Goal: Task Accomplishment & Management: Manage account settings

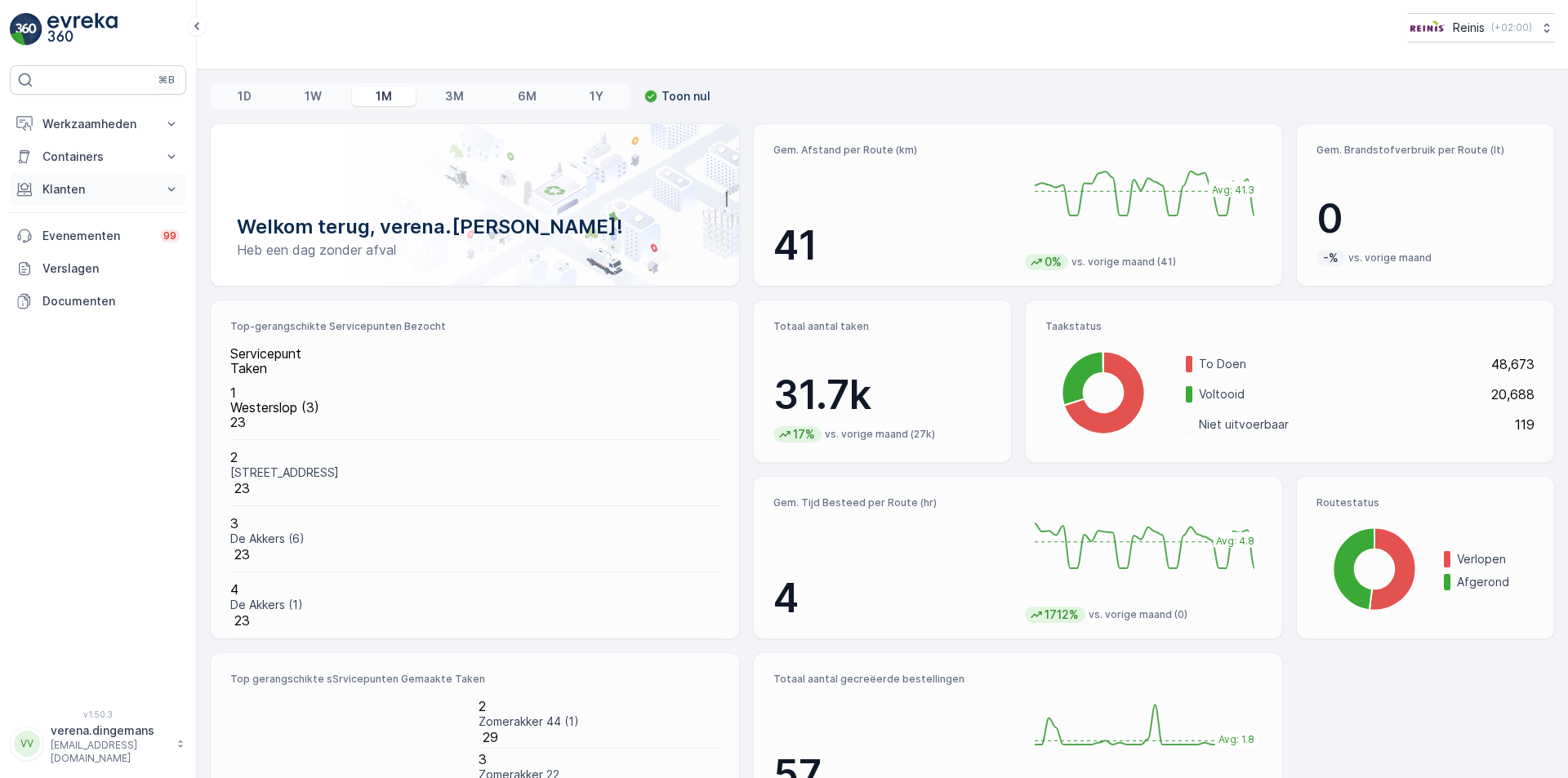
click at [128, 180] on button "Klanten" at bounding box center [97, 189] width 177 height 33
click at [67, 312] on p "Orders" at bounding box center [61, 308] width 37 height 16
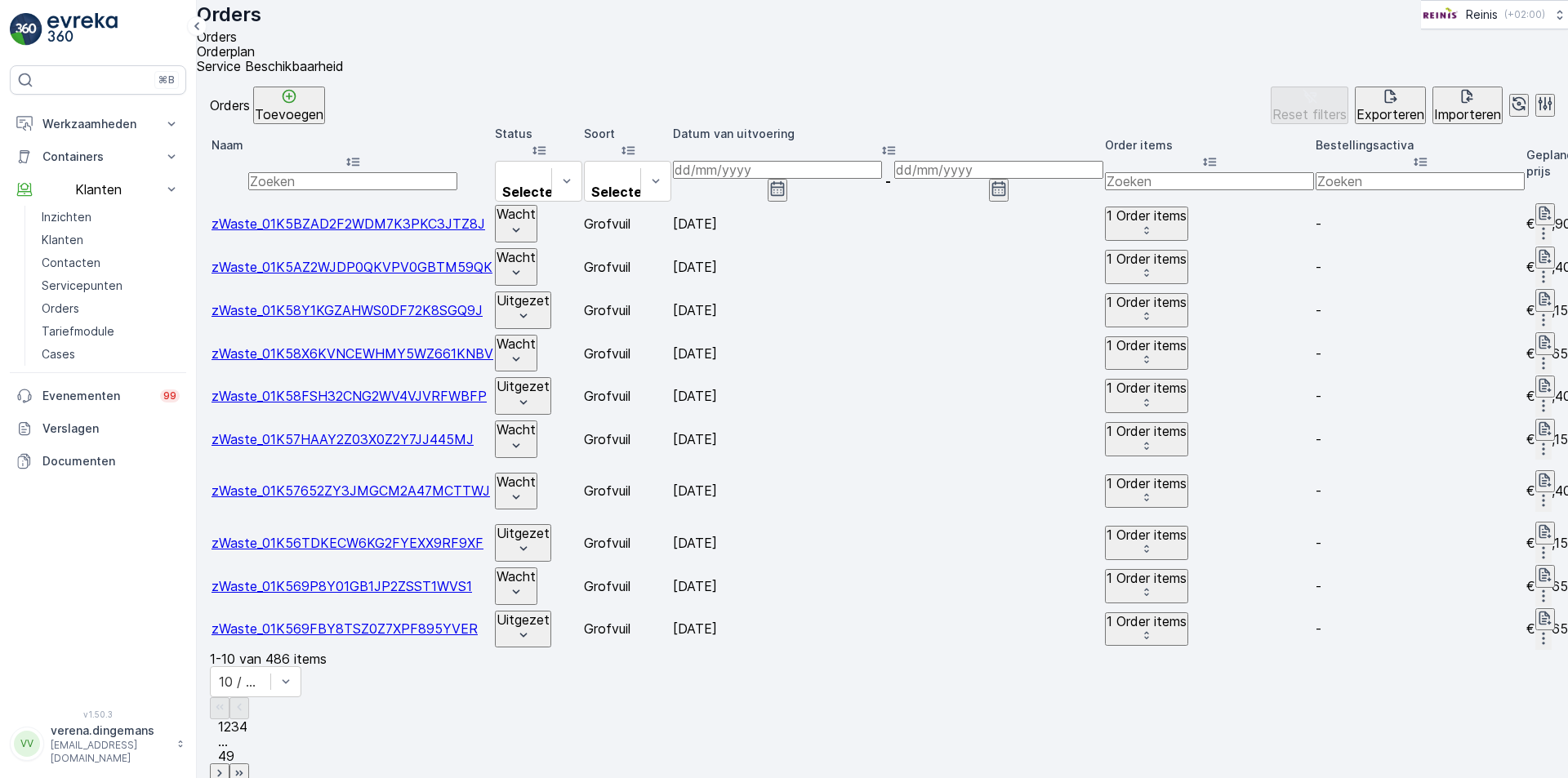
click at [785, 180] on icon "button" at bounding box center [777, 188] width 16 height 16
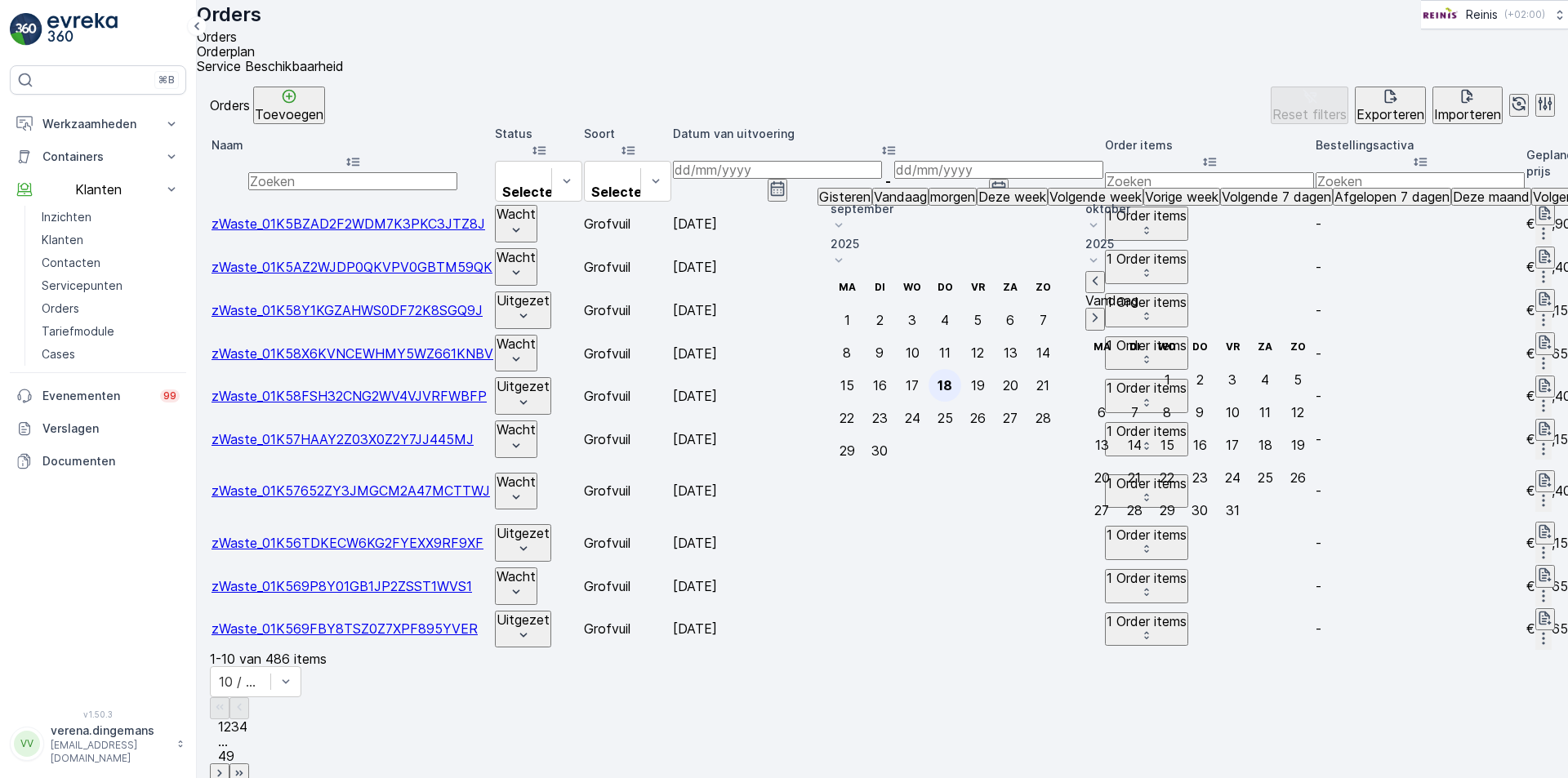
click at [952, 378] on div "18" at bounding box center [945, 385] width 15 height 15
type input "[DATE]"
click at [952, 378] on div "18" at bounding box center [945, 385] width 15 height 15
type input "[DATE]"
click at [946, 102] on div "Orders Toevoegen Reset filters Exporteren Importeren" at bounding box center [882, 106] width 1345 height 37
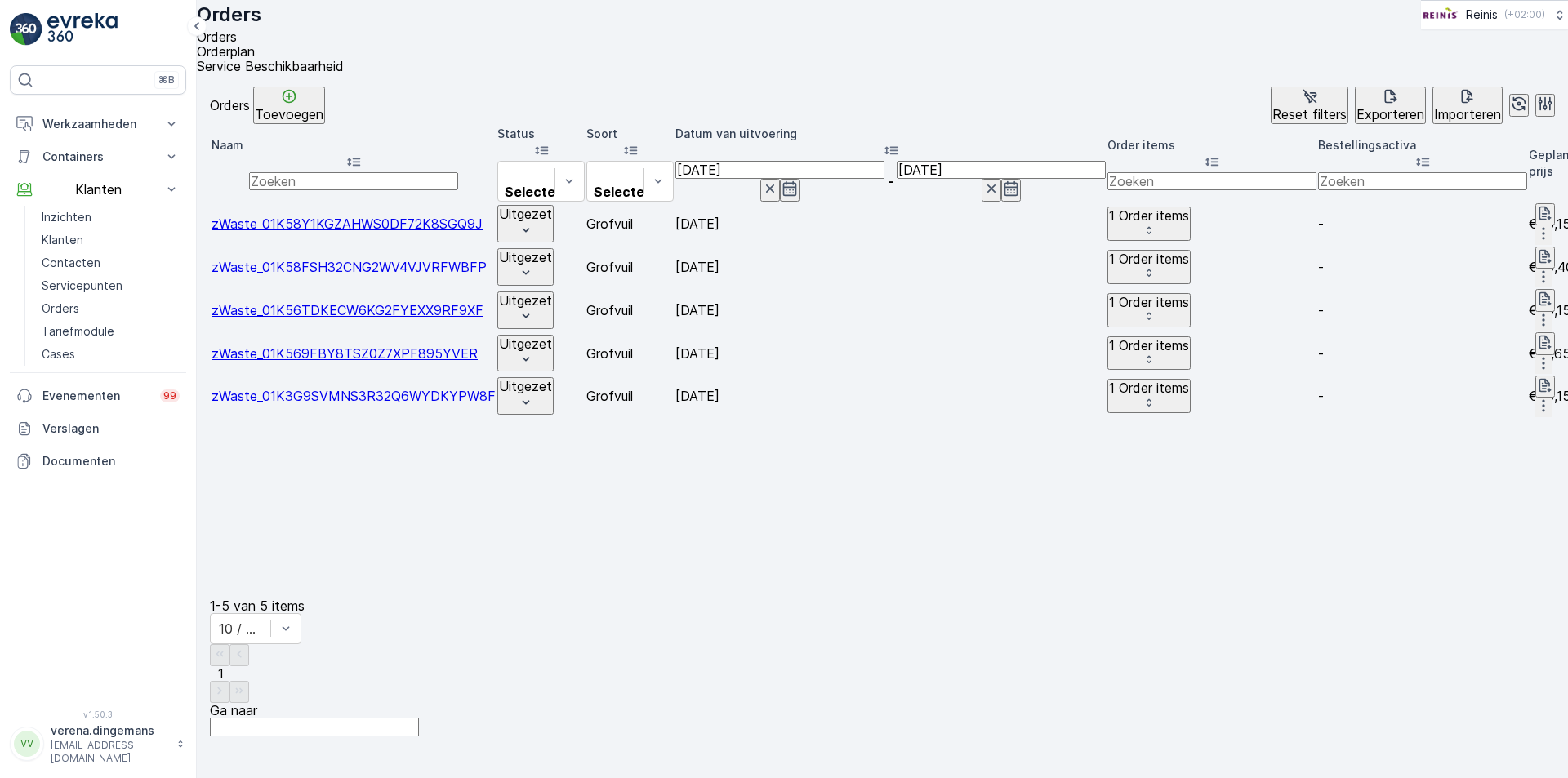
scroll to position [0, 1737]
drag, startPoint x: 1154, startPoint y: 372, endPoint x: 1055, endPoint y: 439, distance: 119.5
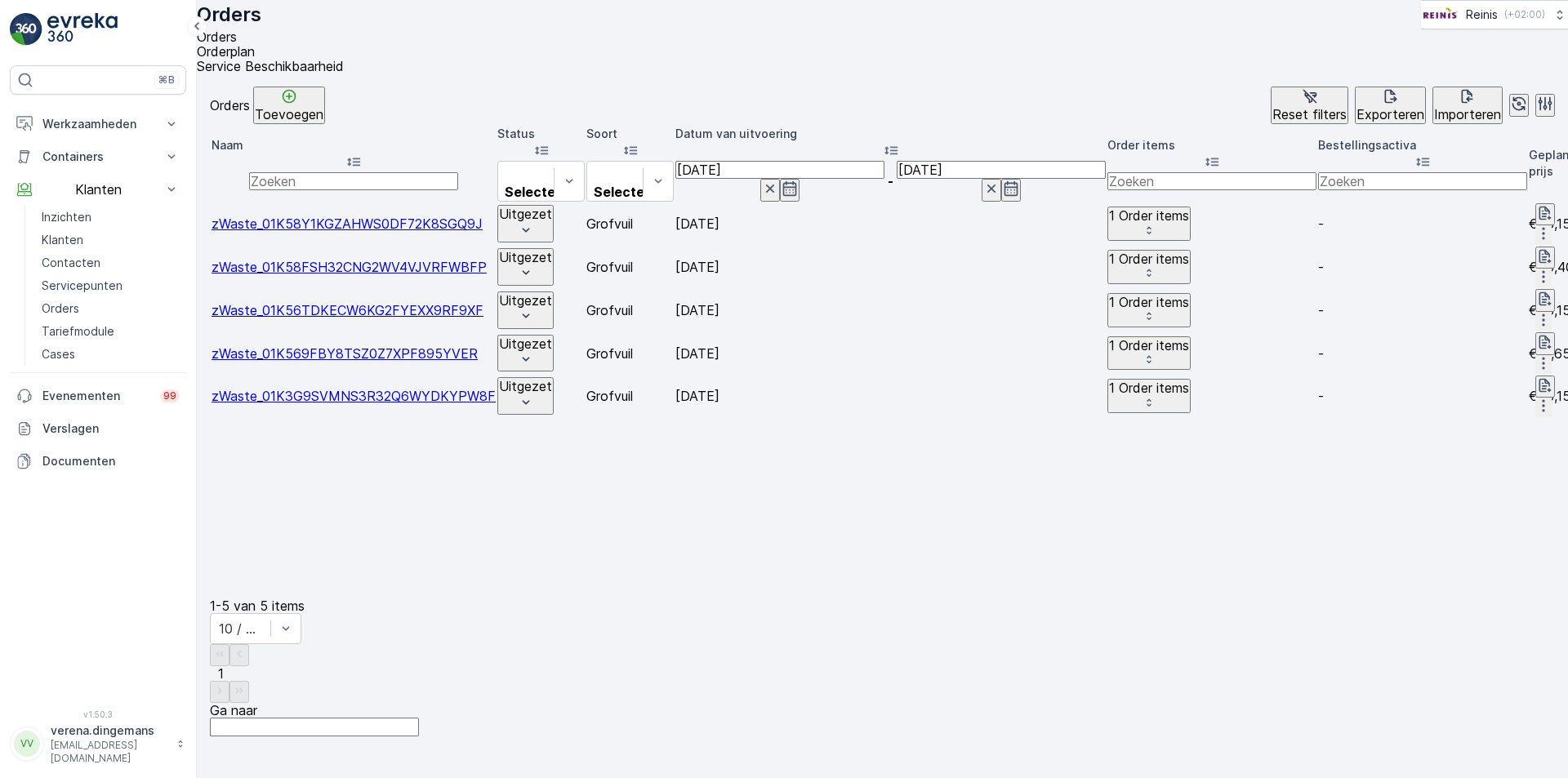
click at [554, 210] on button "Uitgezet" at bounding box center [525, 223] width 56 height 37
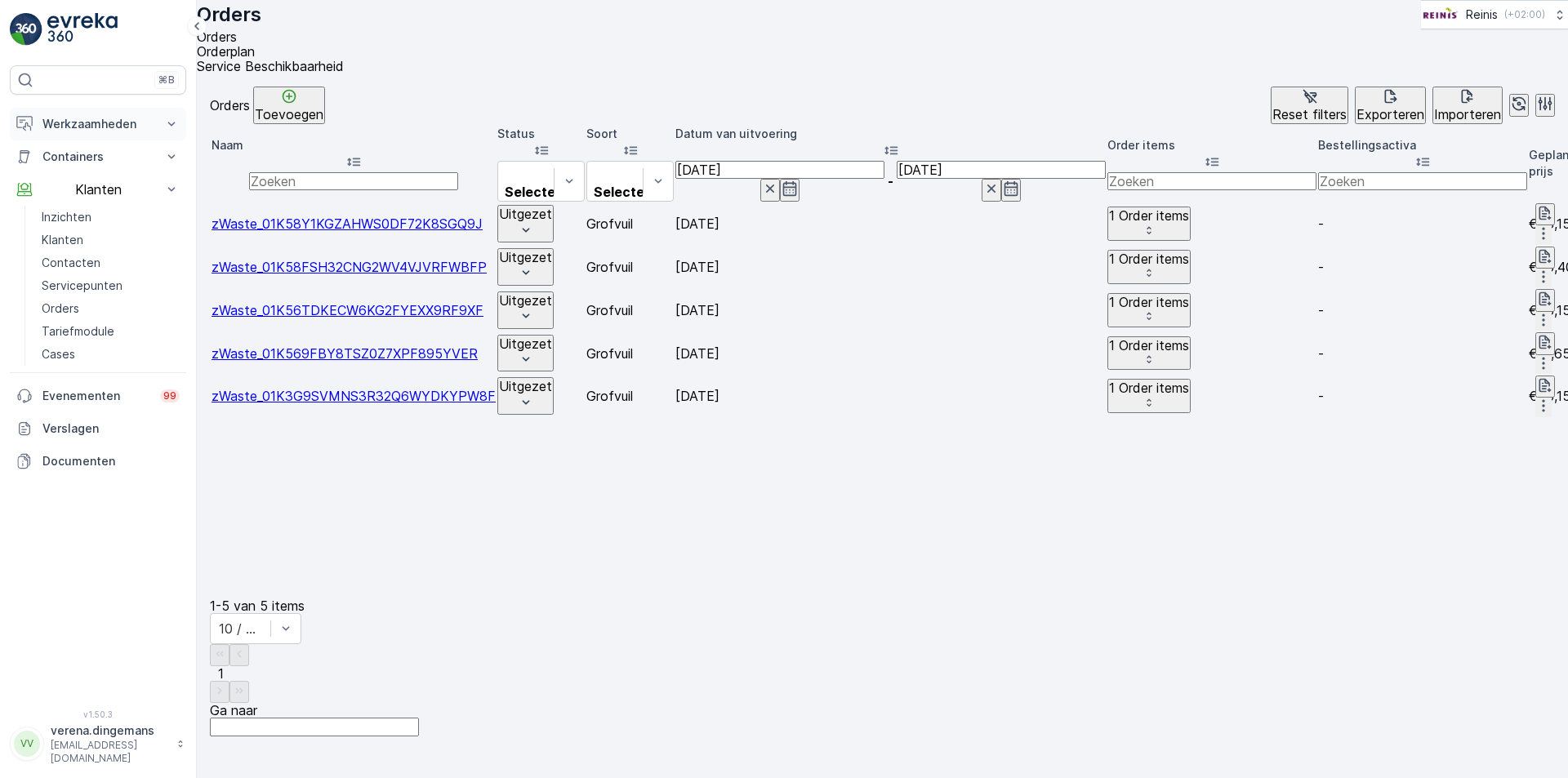
click at [172, 126] on icon at bounding box center [171, 123] width 16 height 16
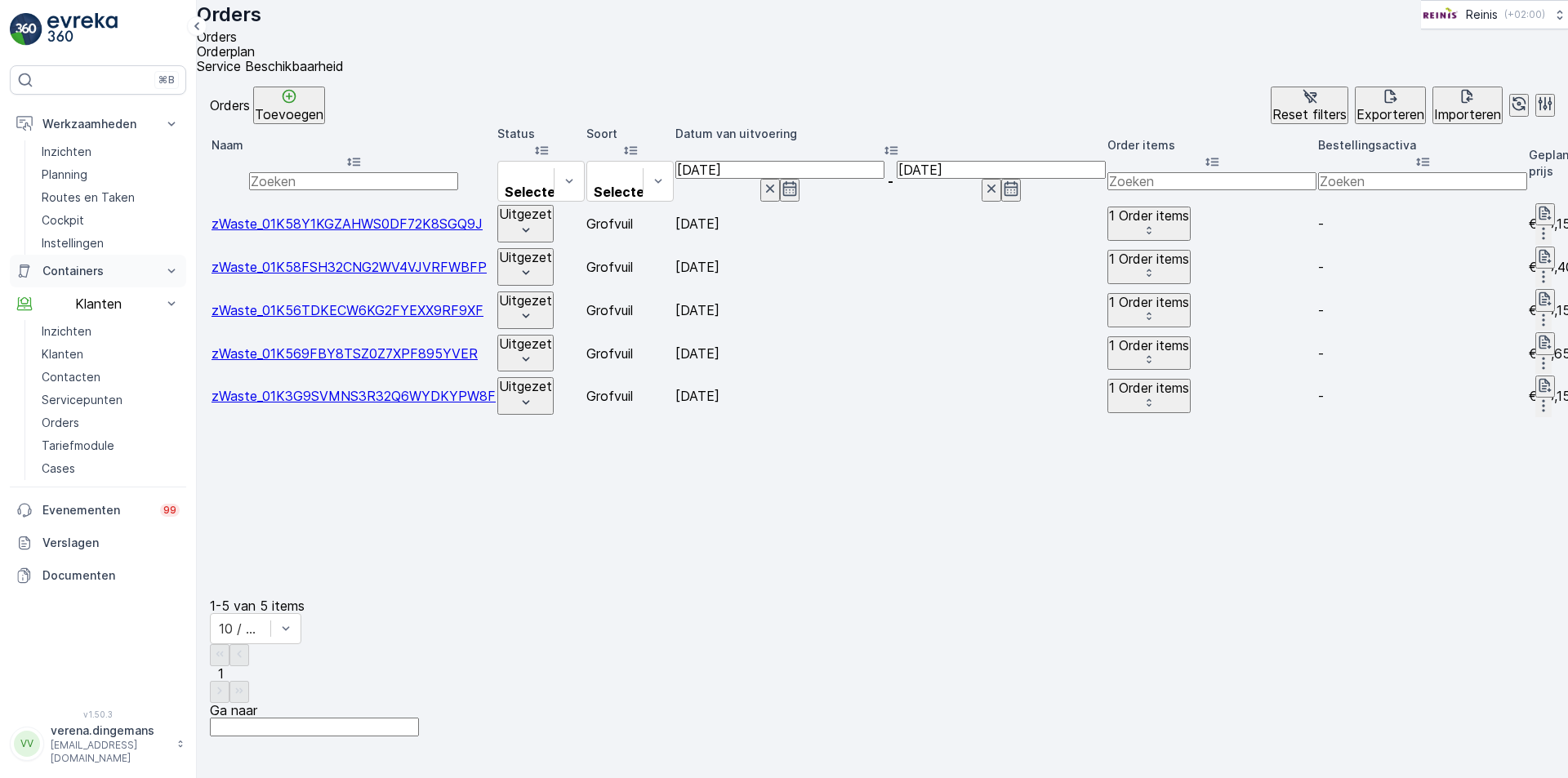
click at [140, 265] on p "Containers" at bounding box center [97, 270] width 111 height 16
click at [100, 242] on p "Instellingen" at bounding box center [73, 243] width 62 height 16
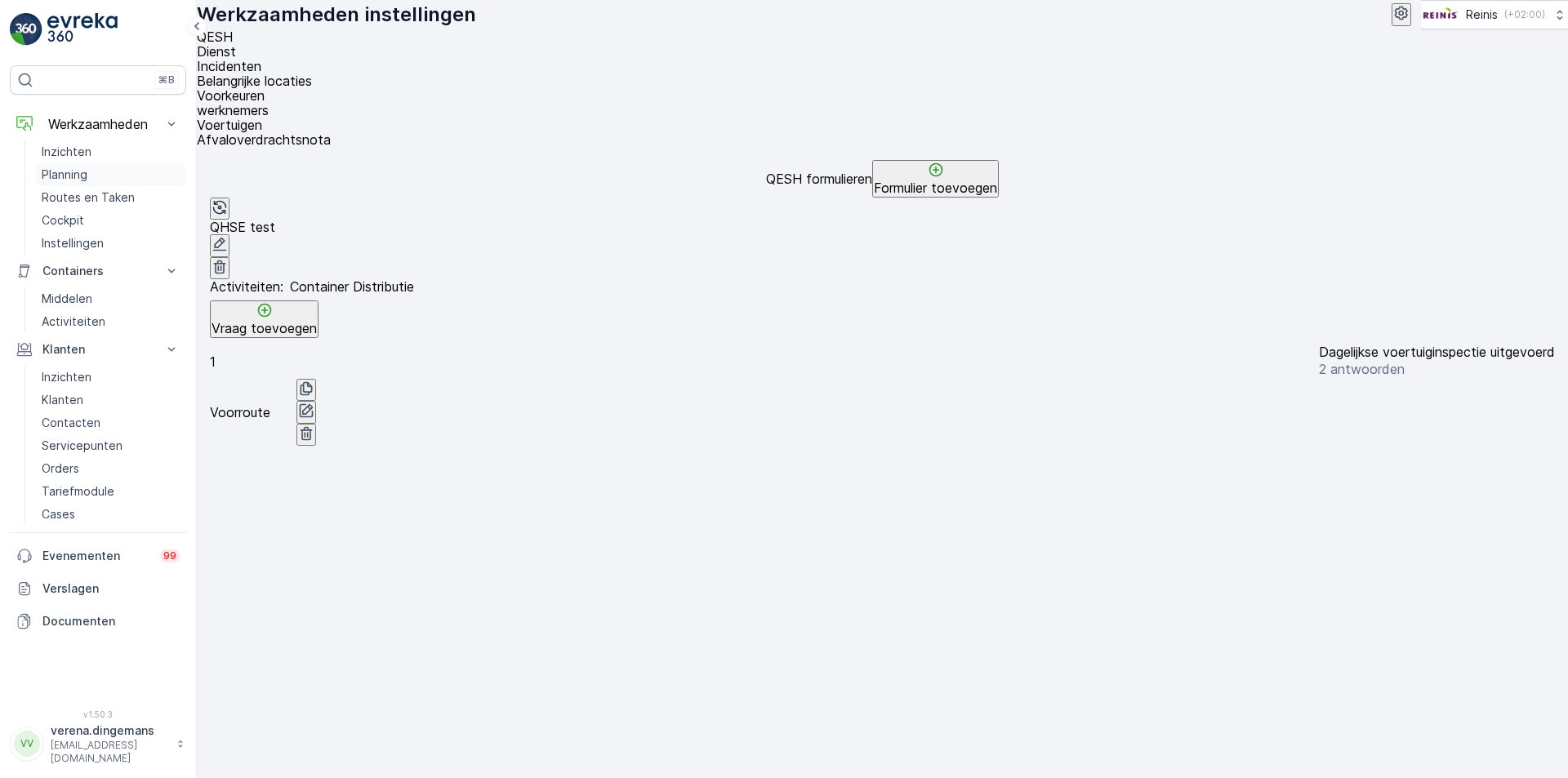
click at [88, 172] on link "Planning" at bounding box center [111, 175] width 151 height 22
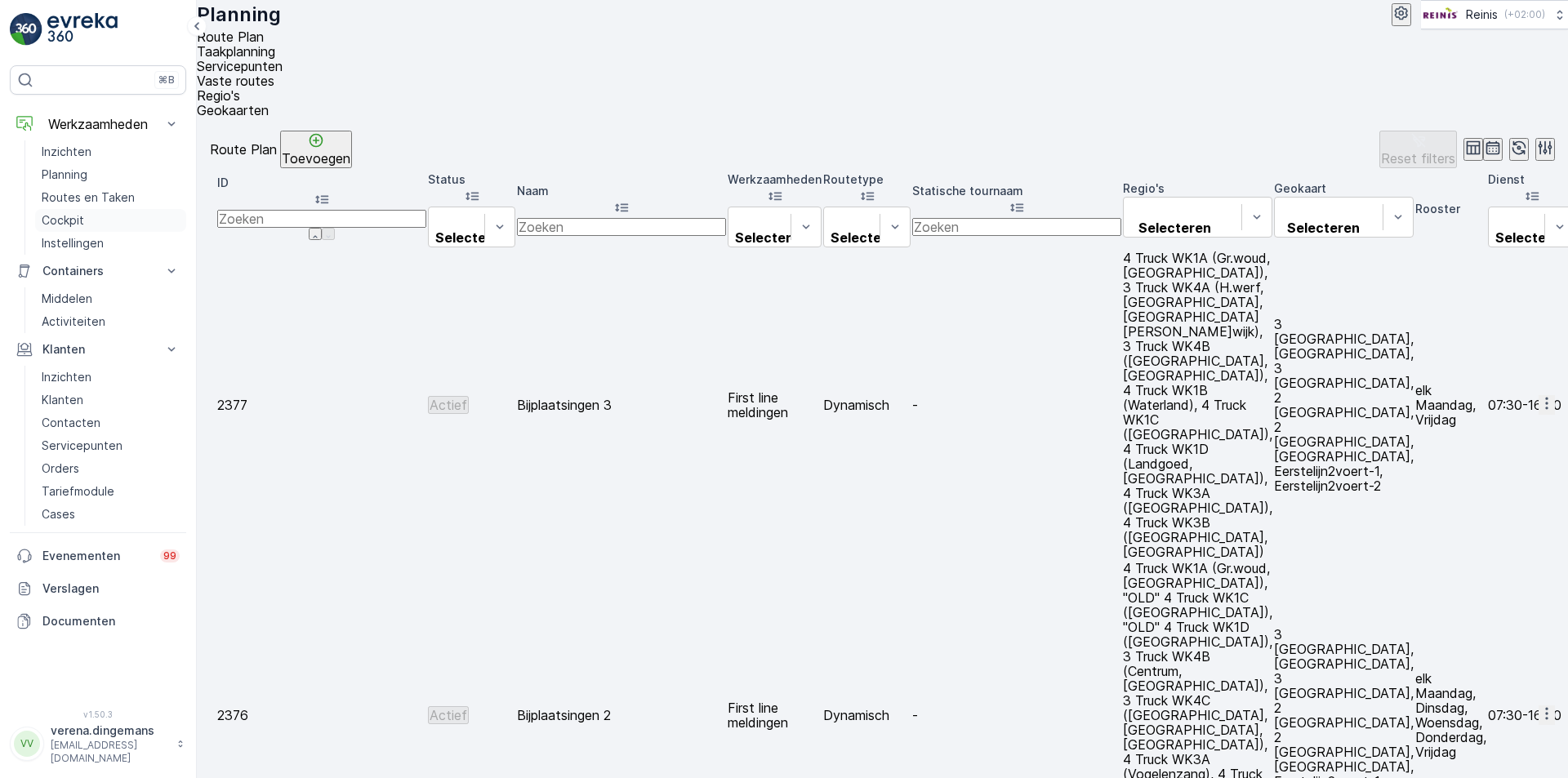
click at [74, 216] on p "Cockpit" at bounding box center [63, 220] width 42 height 16
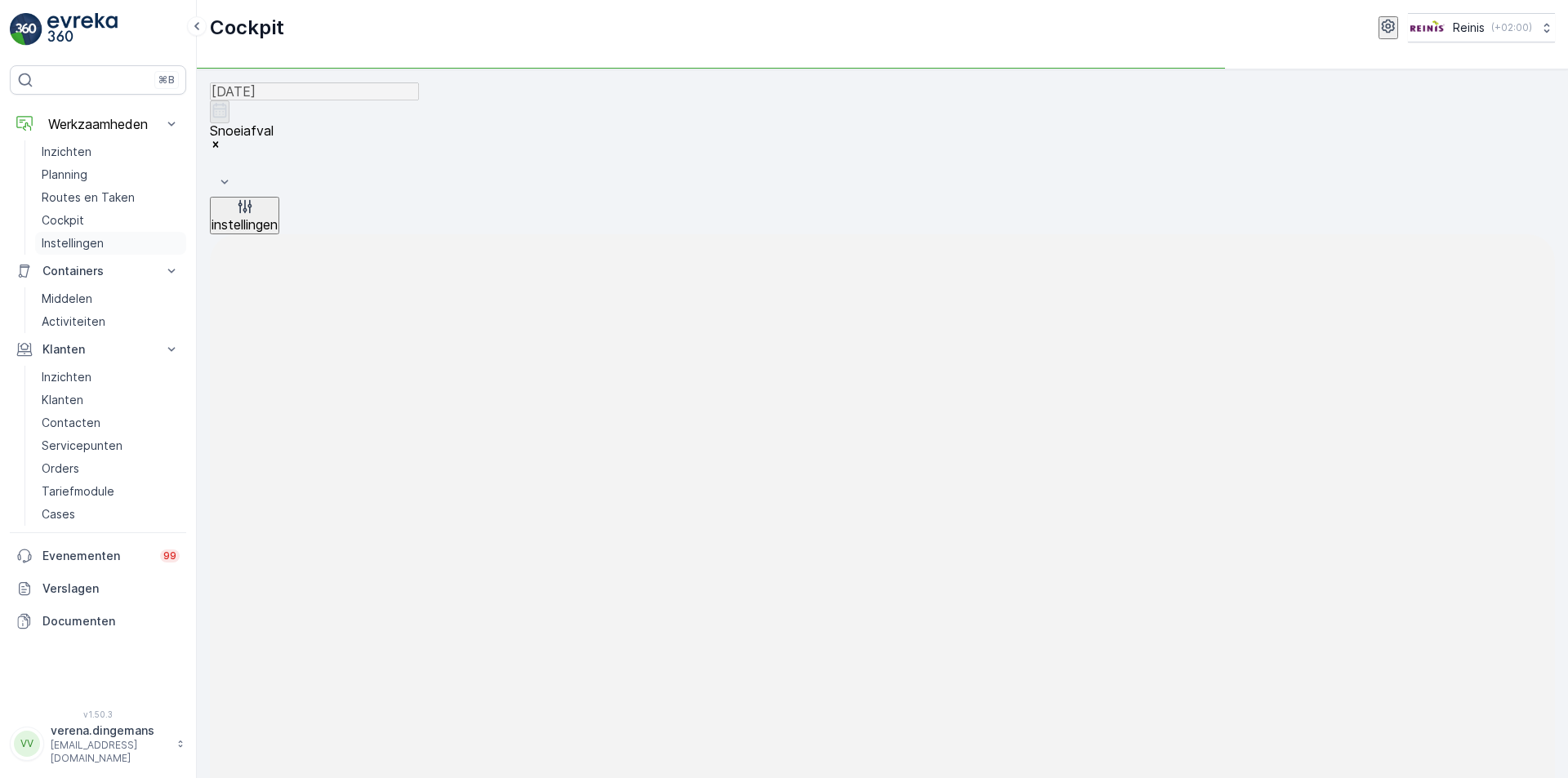
click at [65, 241] on p "Instellingen" at bounding box center [73, 243] width 62 height 16
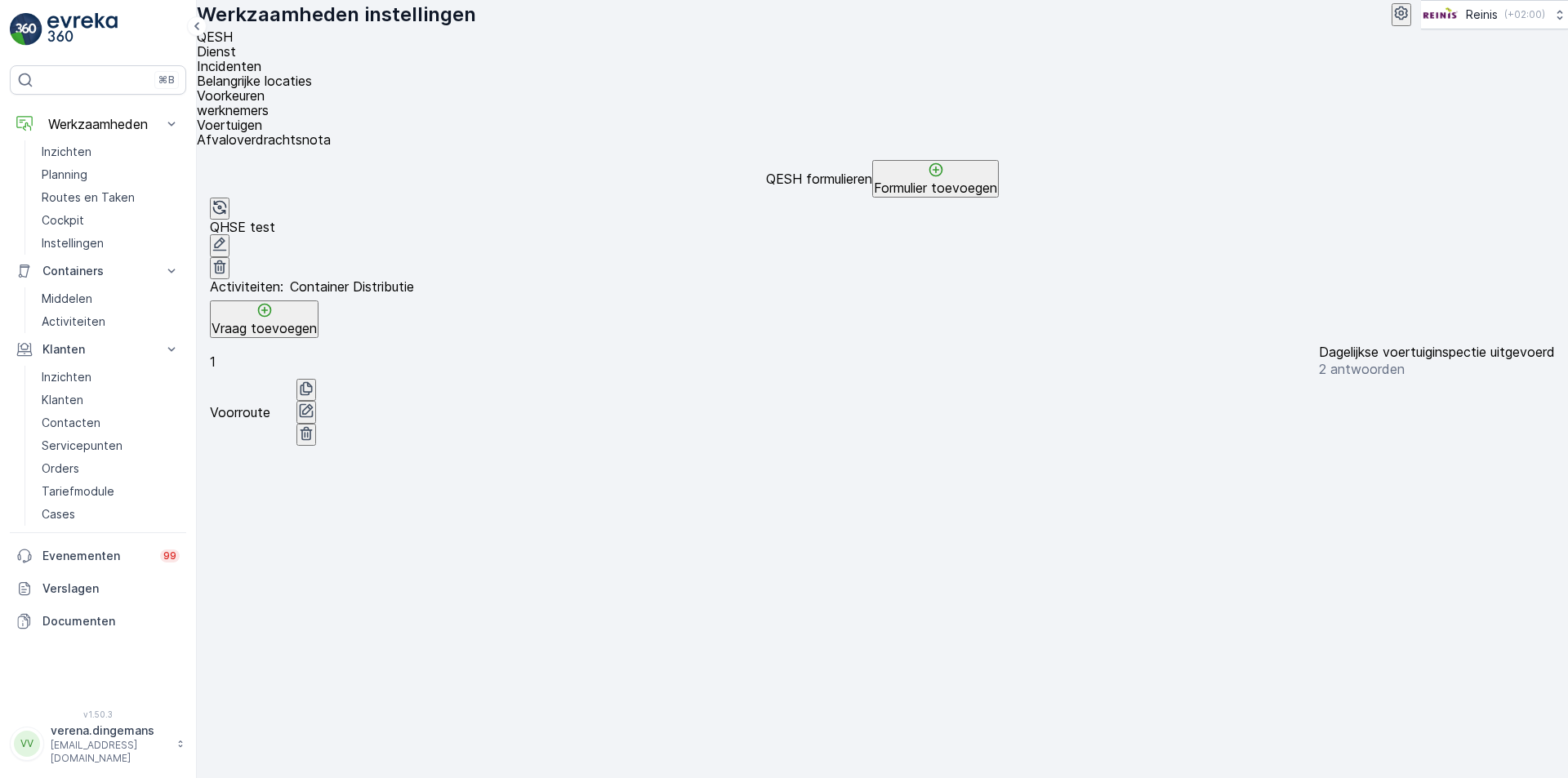
click at [265, 87] on span "Voorkeuren" at bounding box center [230, 94] width 67 height 16
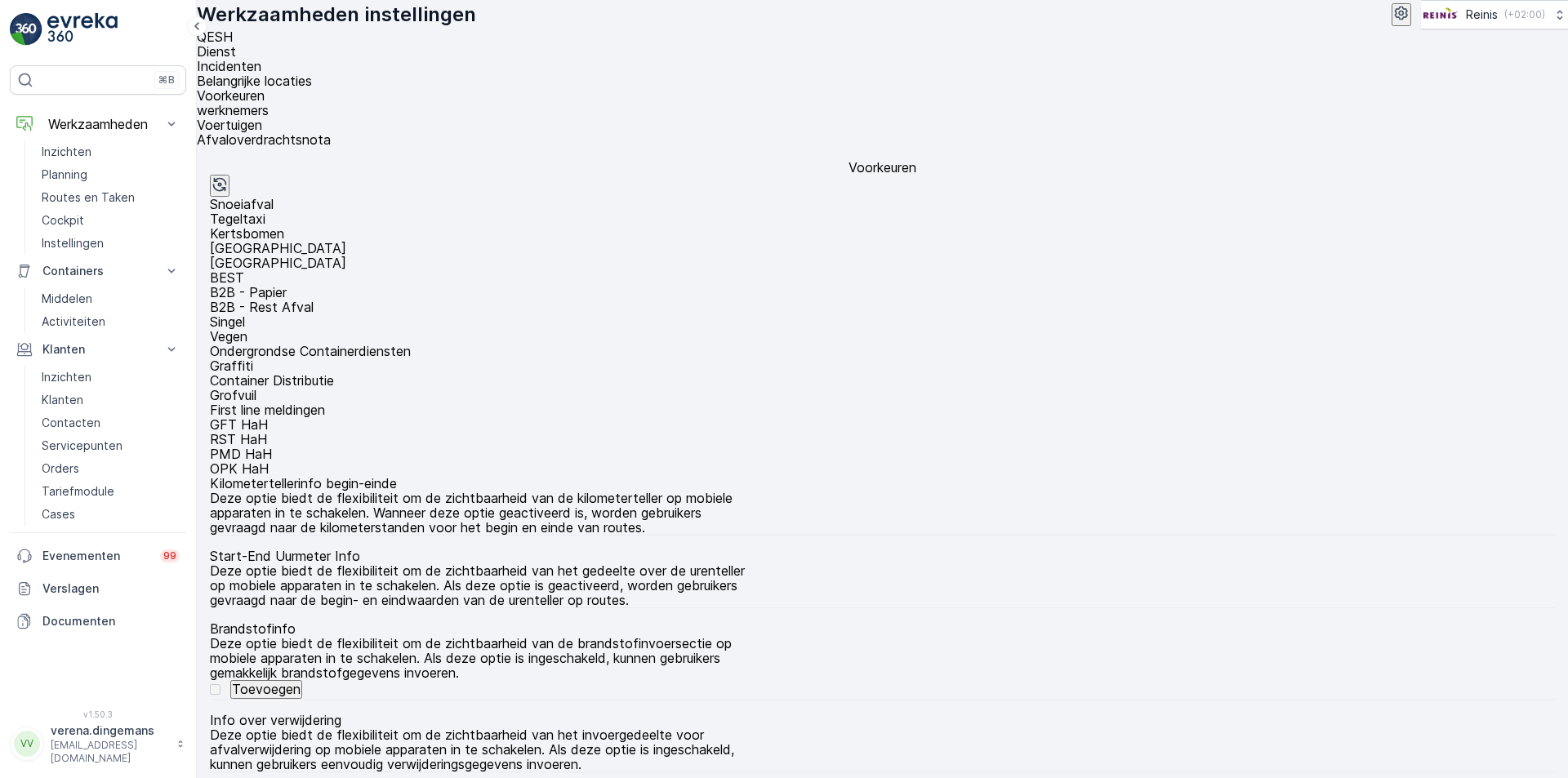
click at [1217, 388] on p "Grofvuil" at bounding box center [882, 396] width 1345 height 15
click at [1228, 388] on div "Grofvuil" at bounding box center [882, 396] width 1345 height 15
click at [1215, 388] on div "Grofvuil" at bounding box center [882, 396] width 1345 height 15
click at [780, 300] on p "B2B - Rest Afval" at bounding box center [882, 308] width 1345 height 15
click at [312, 73] on span "Belangrijke locaties" at bounding box center [253, 80] width 115 height 16
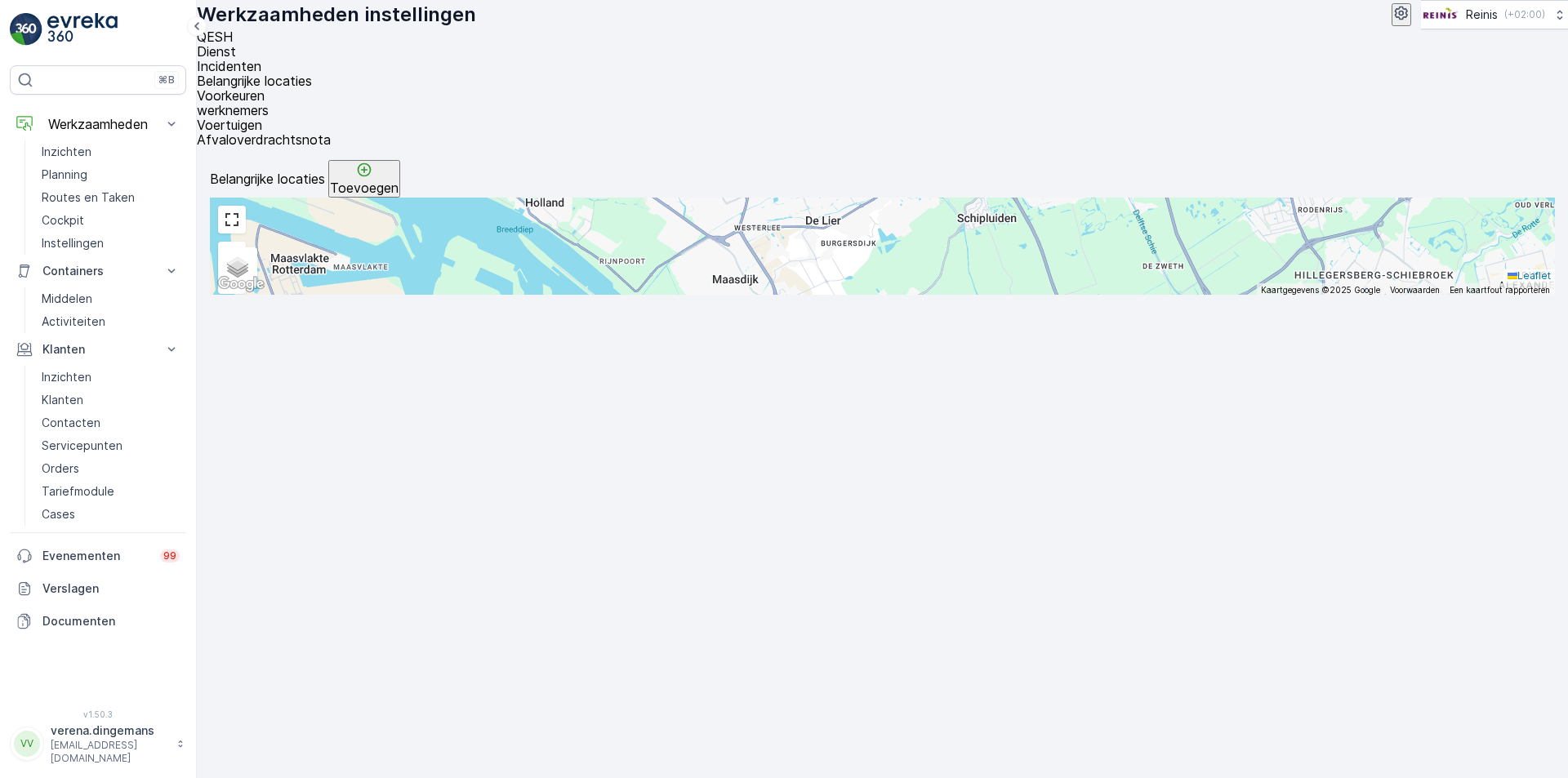
click at [261, 58] on span "Incidenten" at bounding box center [228, 65] width 65 height 16
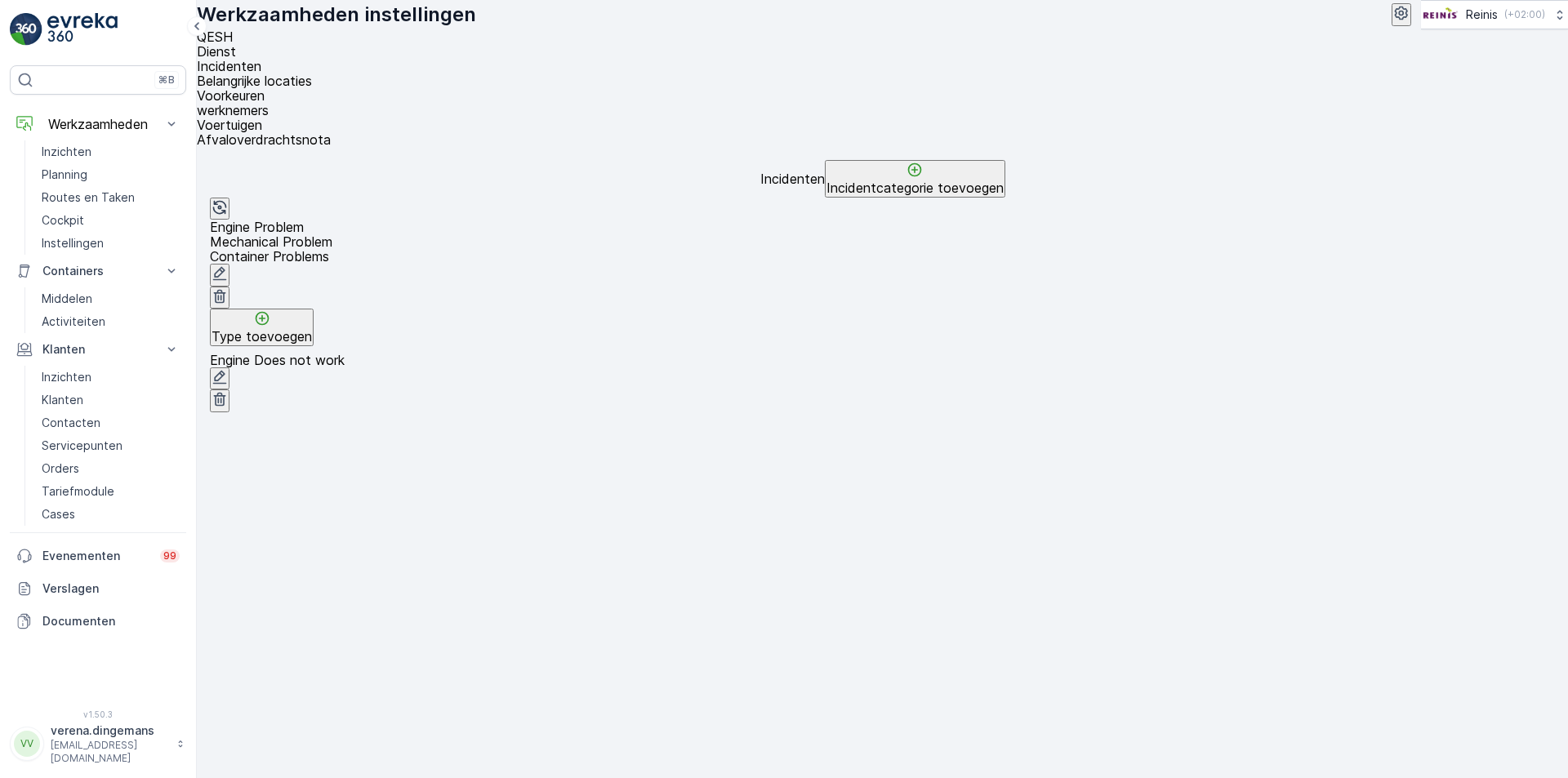
click at [1393, 22] on icon "button" at bounding box center [1401, 12] width 16 height 16
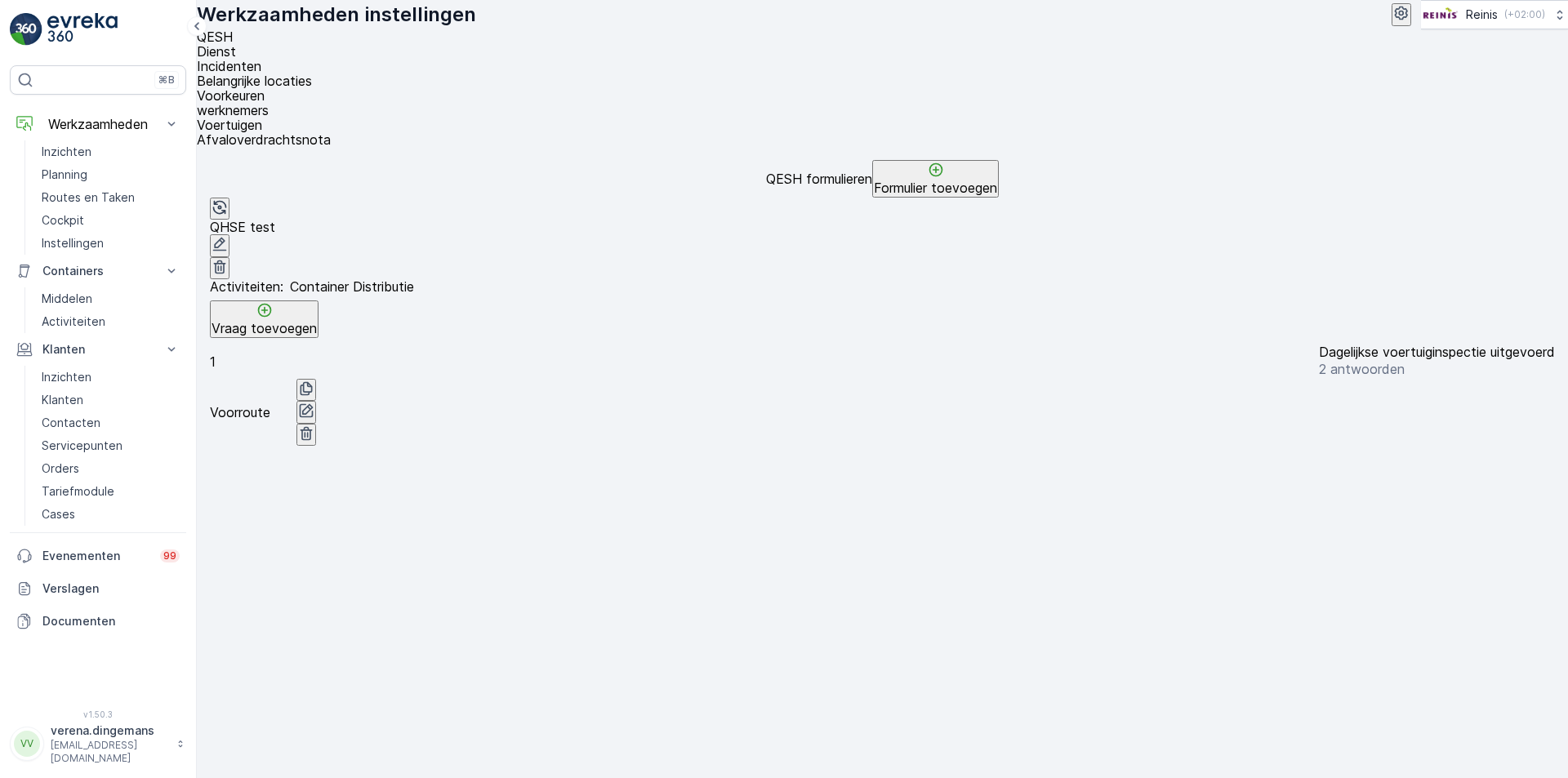
click at [236, 60] on span "Dienst" at bounding box center [216, 50] width 39 height 16
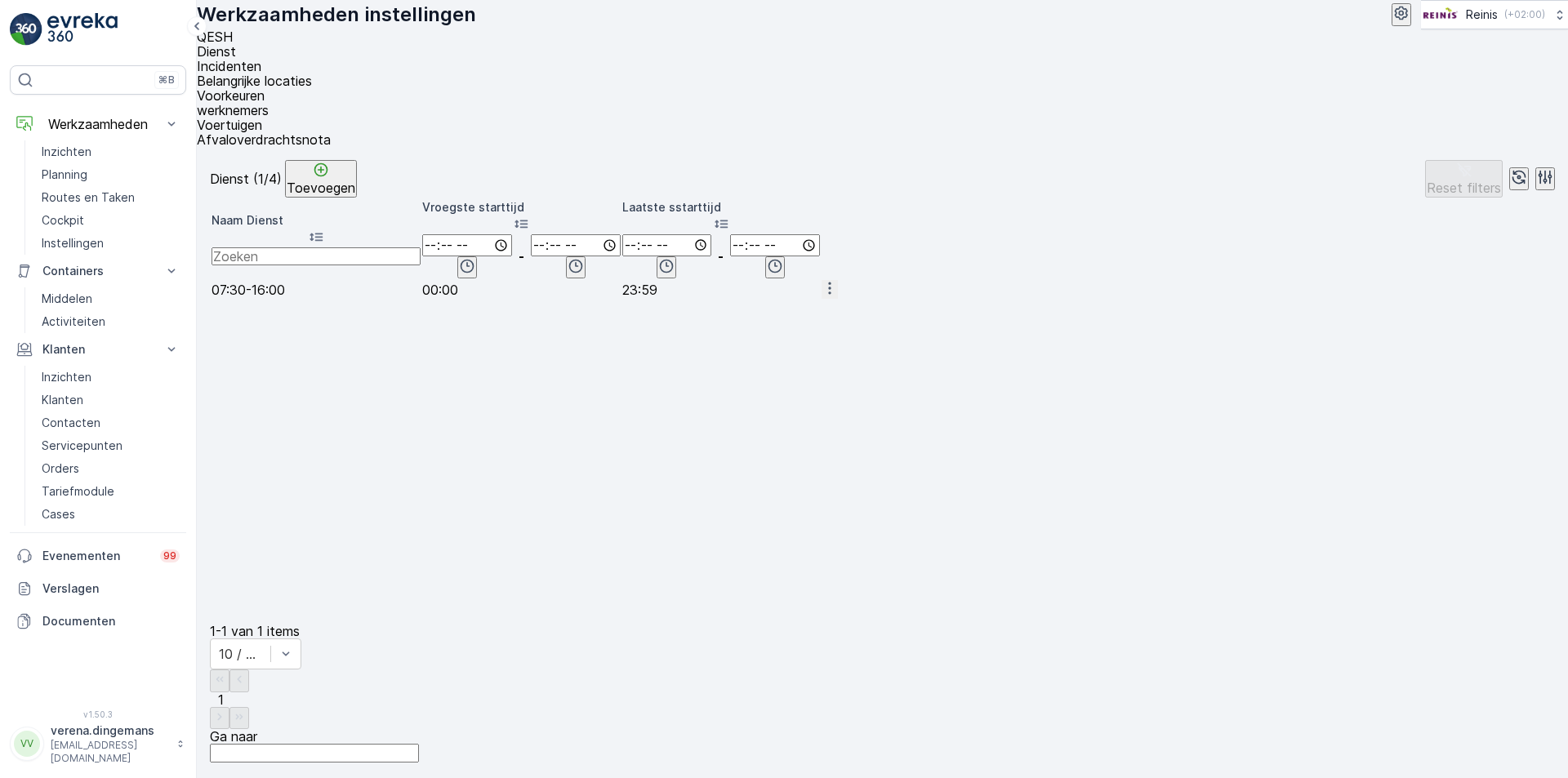
click at [355, 59] on li "Incidenten" at bounding box center [875, 66] width 1358 height 15
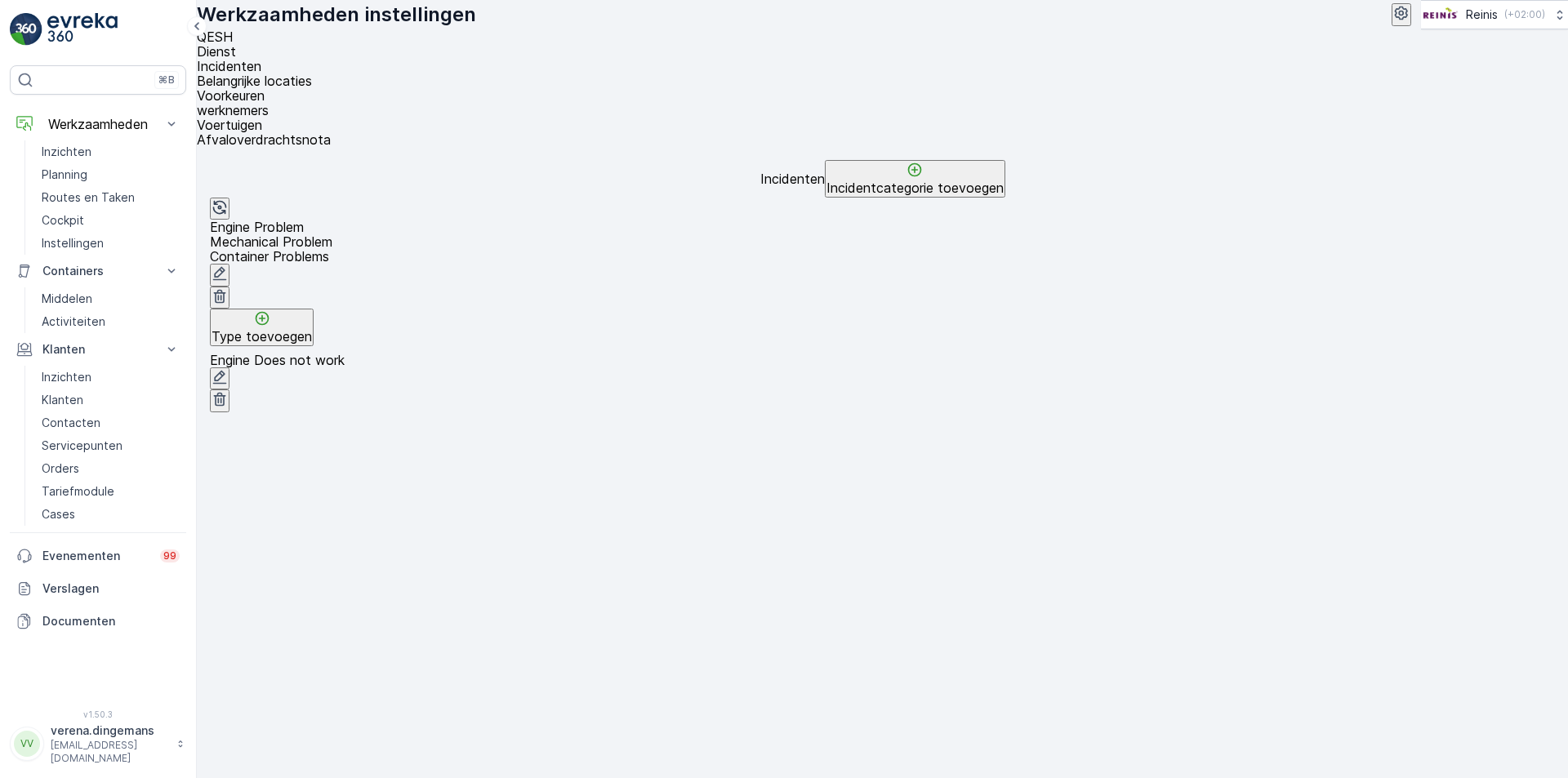
click at [312, 73] on span "Belangrijke locaties" at bounding box center [253, 80] width 115 height 16
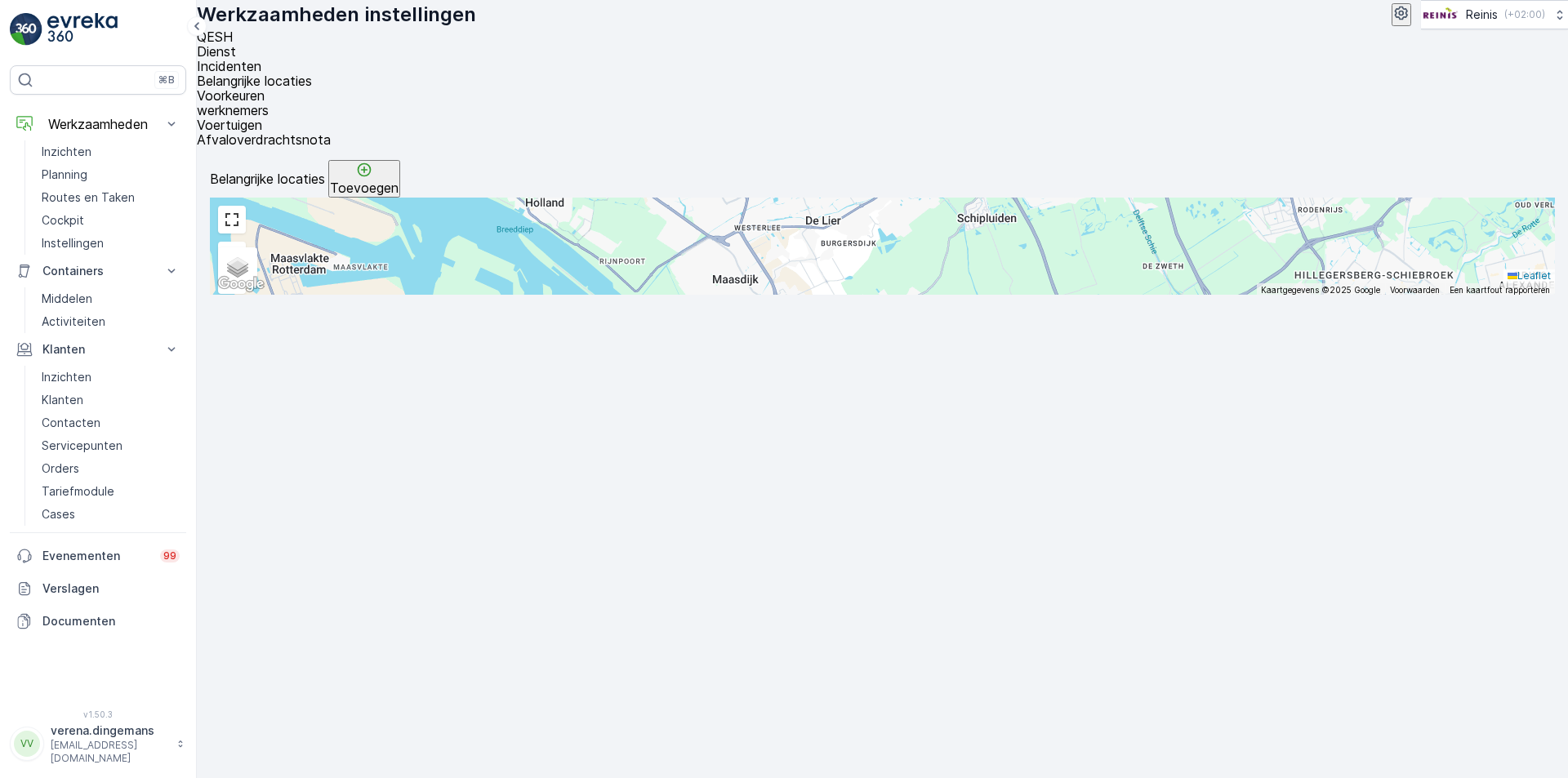
click at [265, 87] on span "Voorkeuren" at bounding box center [230, 94] width 67 height 16
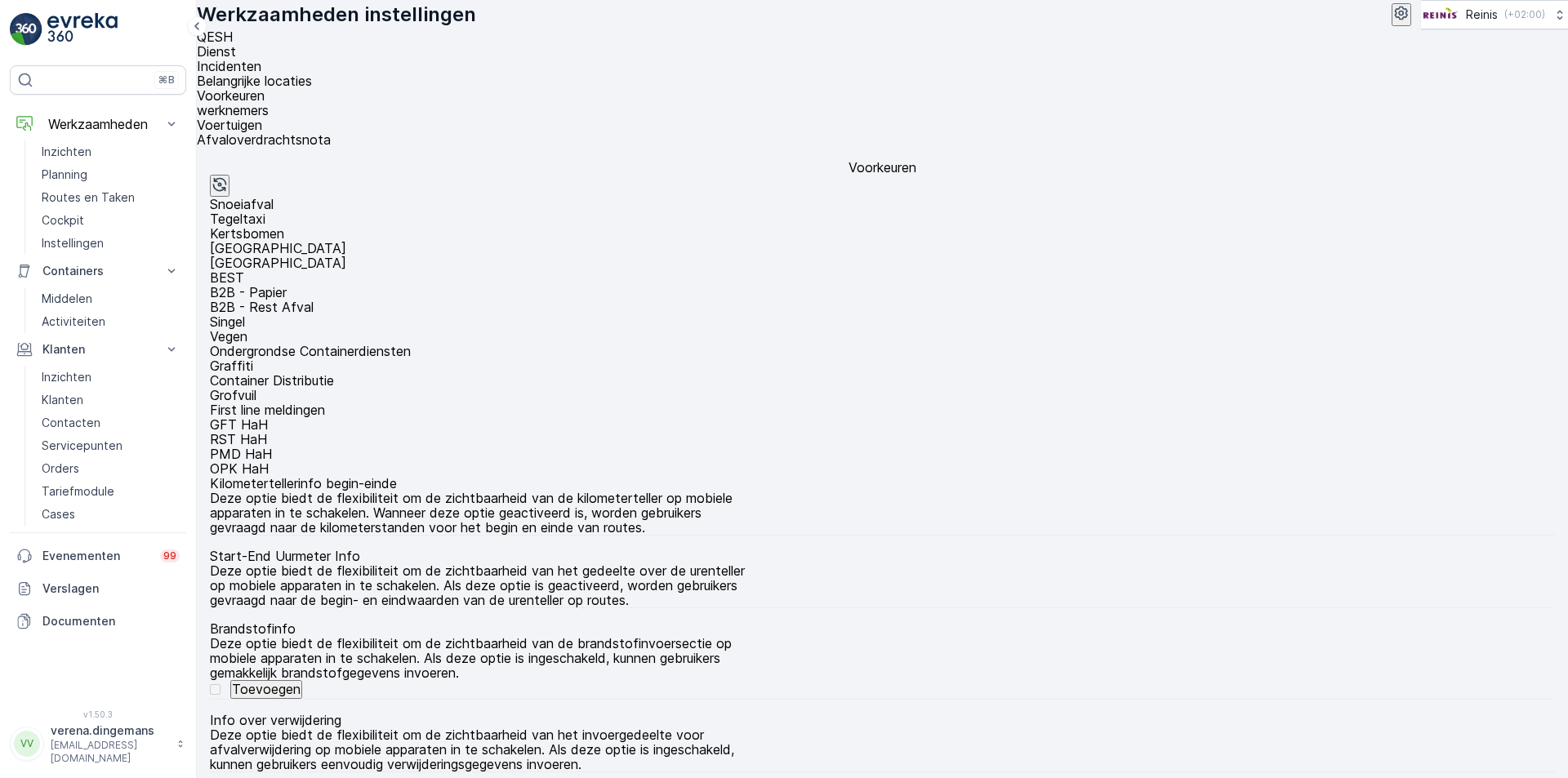
click at [268, 102] on span "werknemers" at bounding box center [232, 109] width 72 height 16
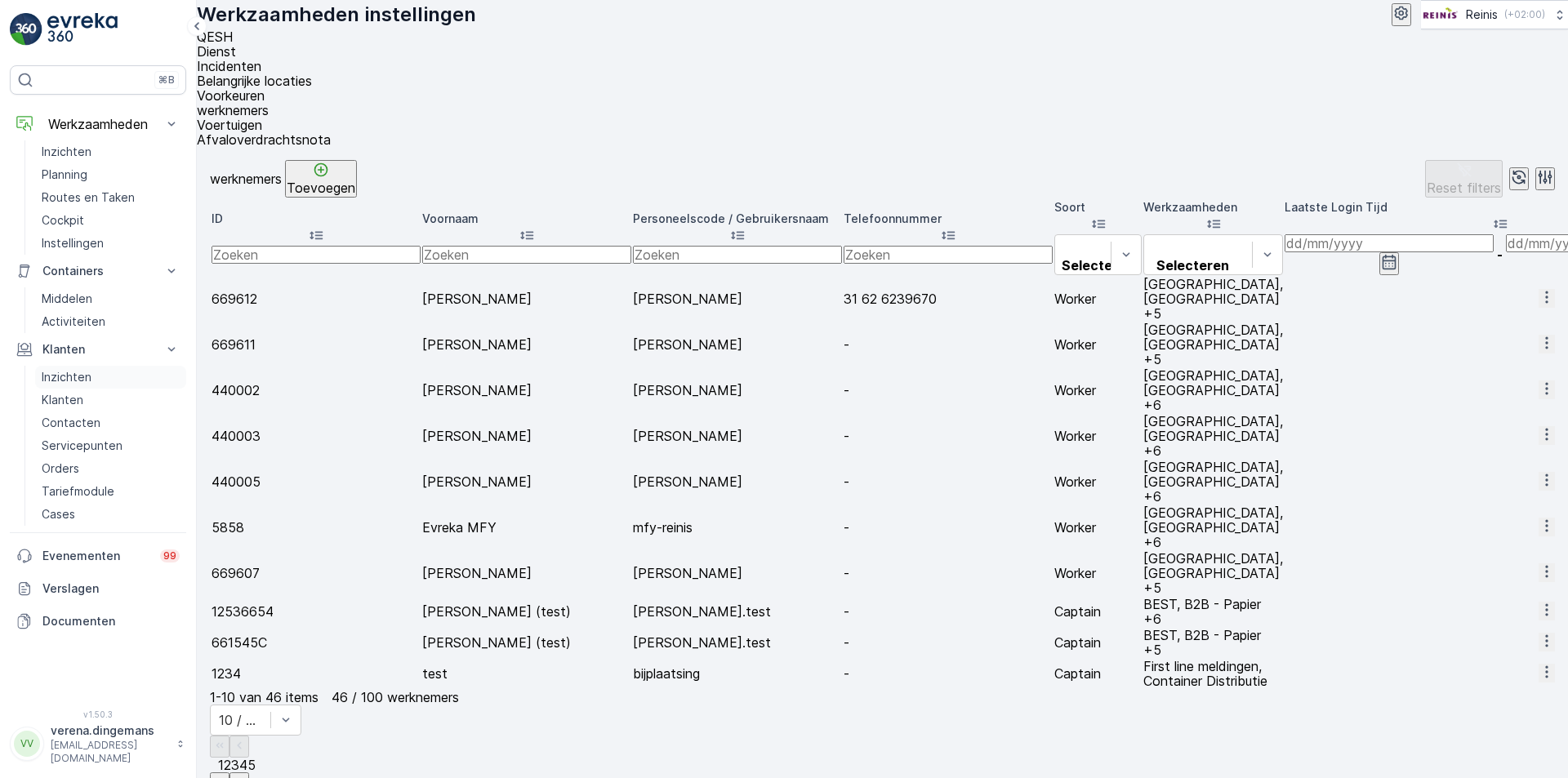
click at [78, 377] on p "Inzichten" at bounding box center [66, 377] width 50 height 16
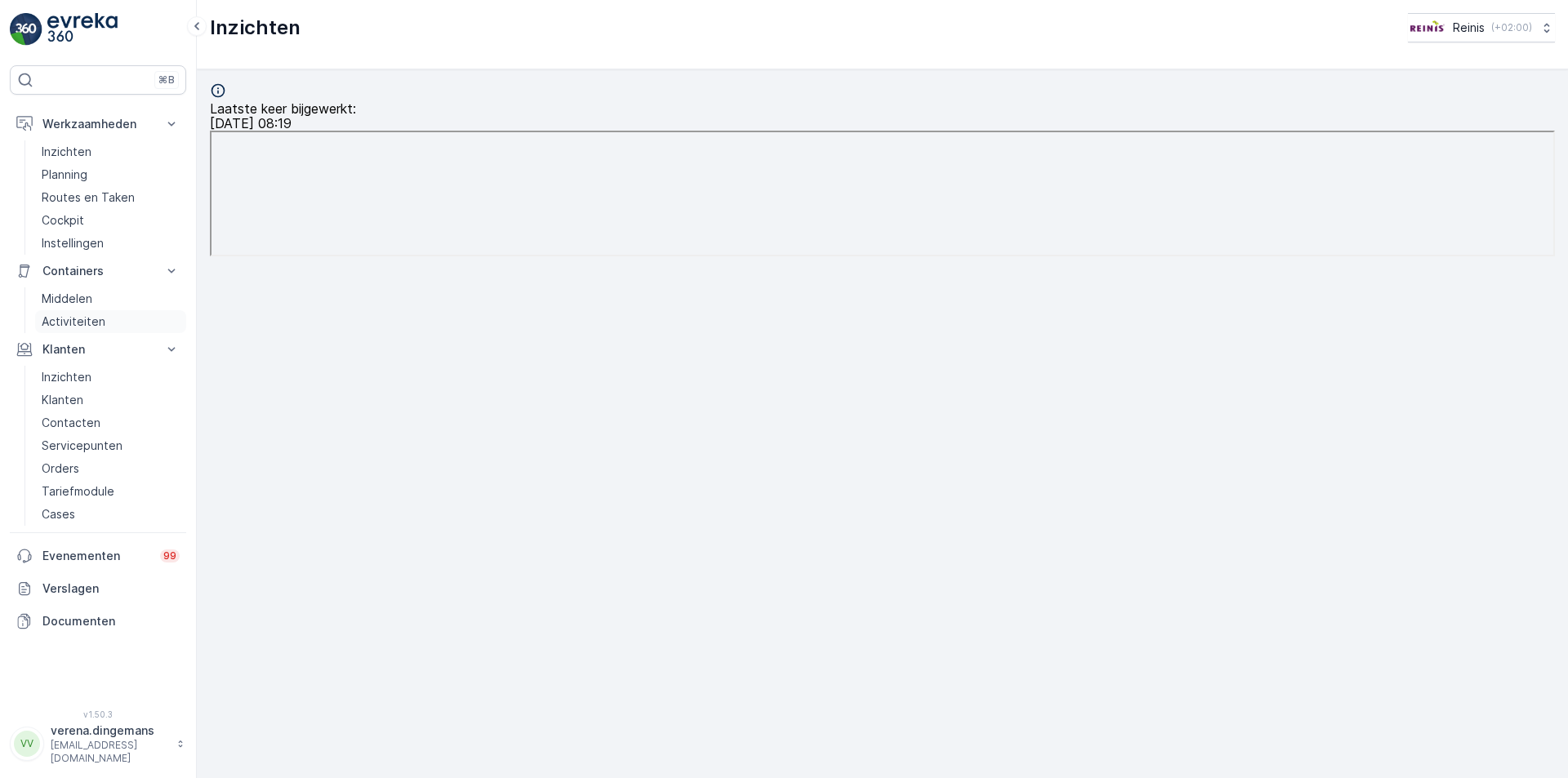
click at [74, 323] on p "Activiteiten" at bounding box center [74, 321] width 64 height 16
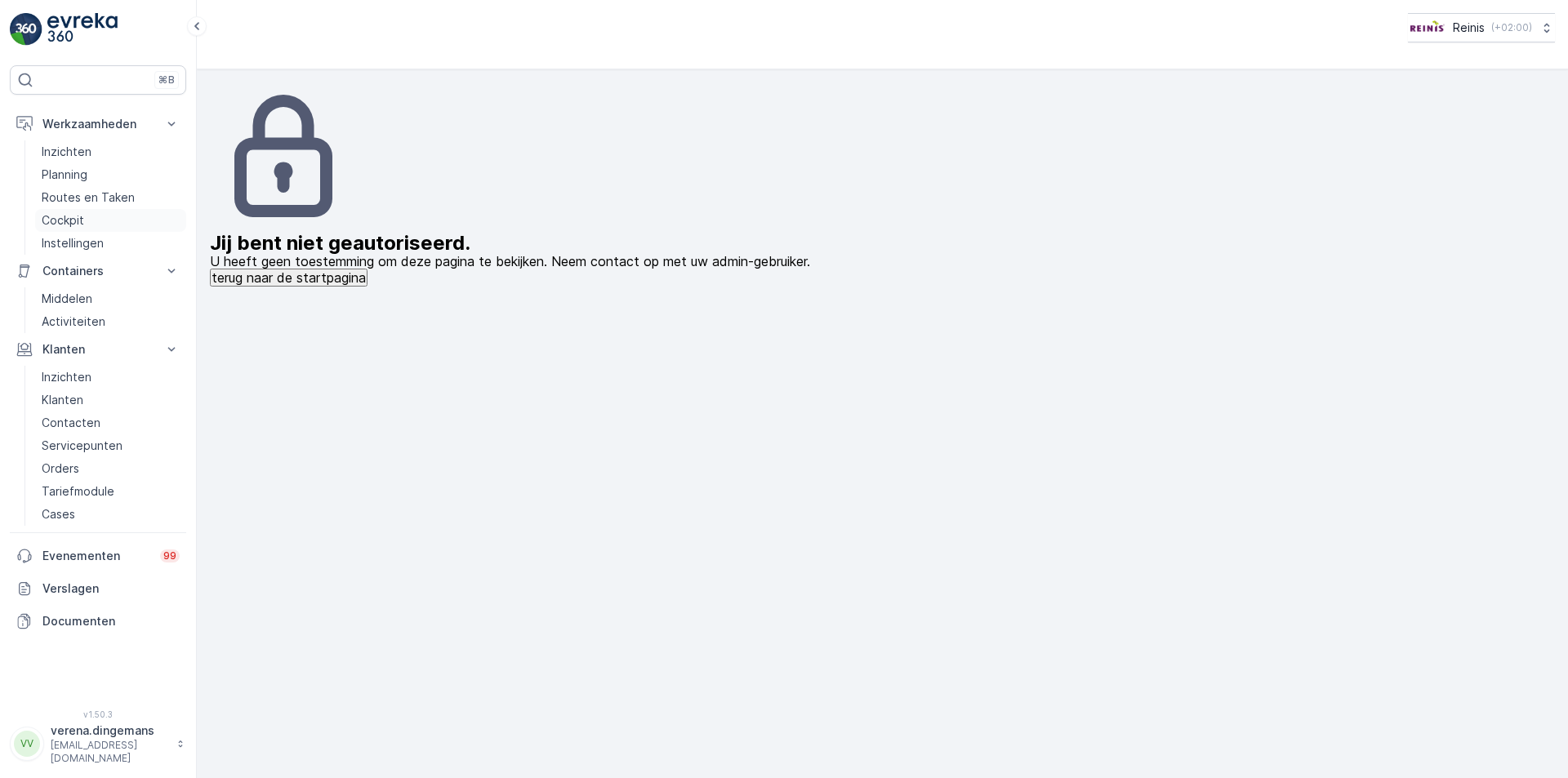
drag, startPoint x: 56, startPoint y: 212, endPoint x: 58, endPoint y: 223, distance: 11.2
click at [56, 214] on p "Cockpit" at bounding box center [63, 220] width 42 height 16
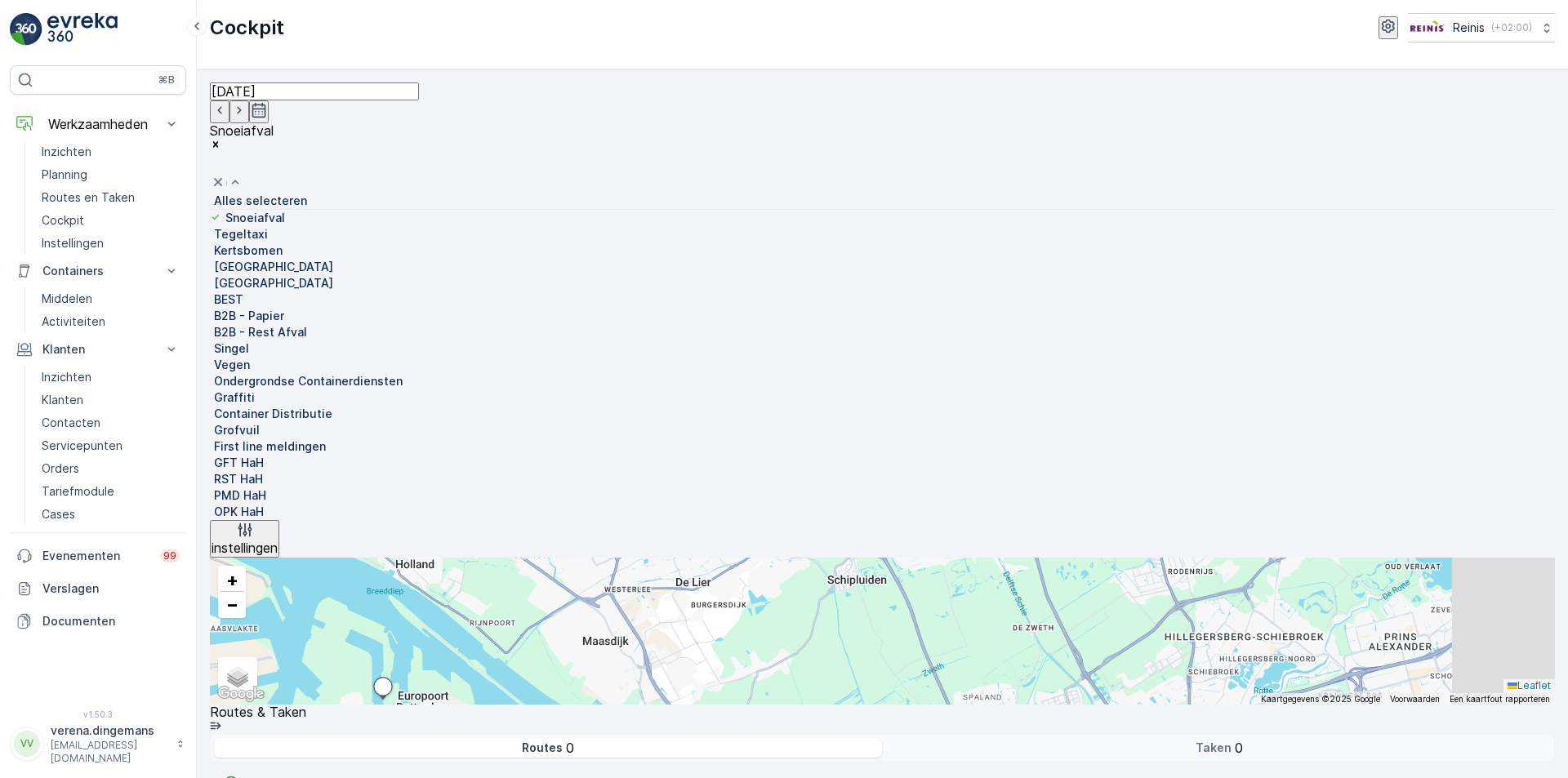
click at [285, 209] on p "Snoeiafval" at bounding box center [255, 217] width 60 height 16
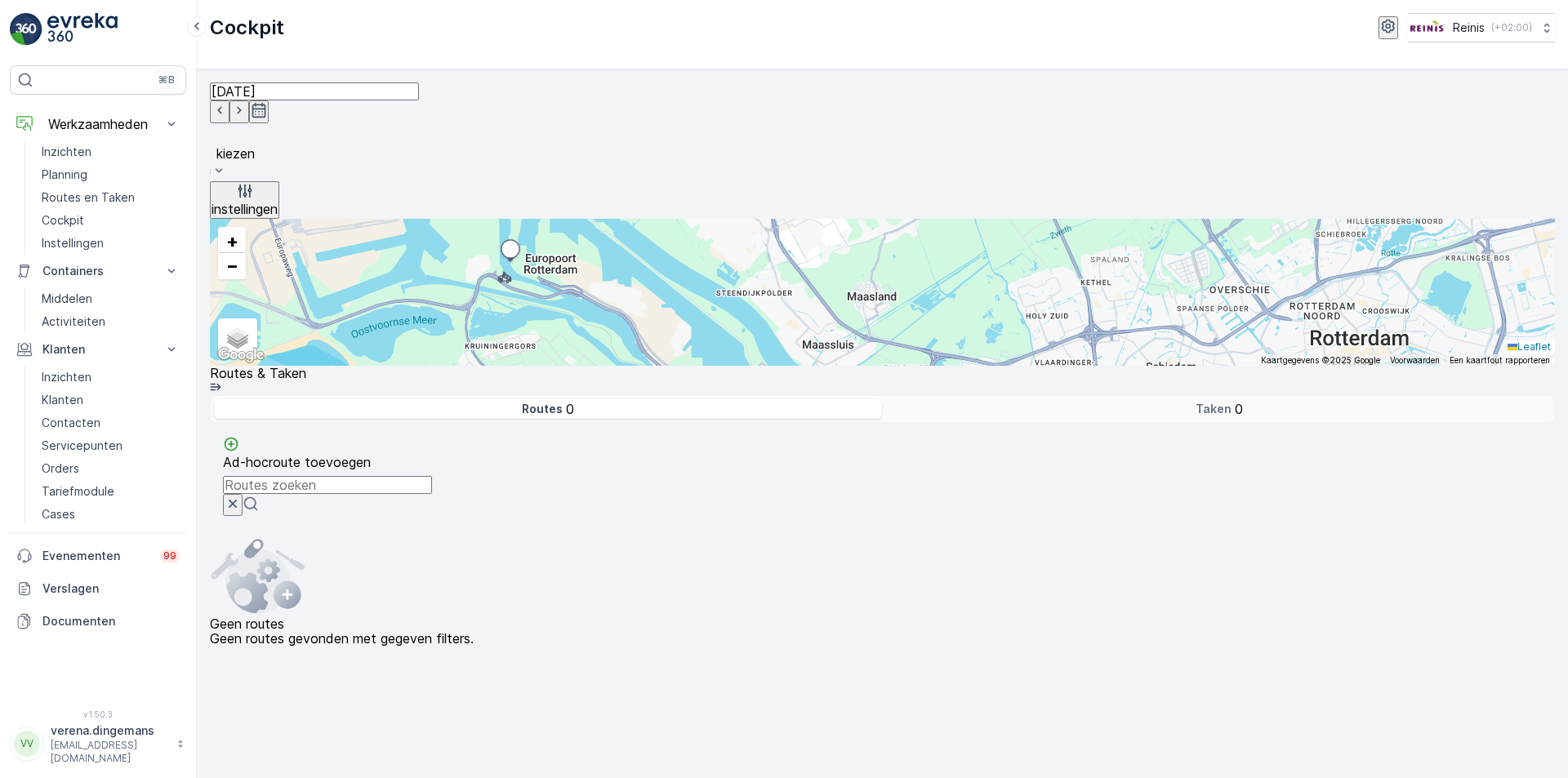
click at [454, 126] on div at bounding box center [882, 135] width 1329 height 18
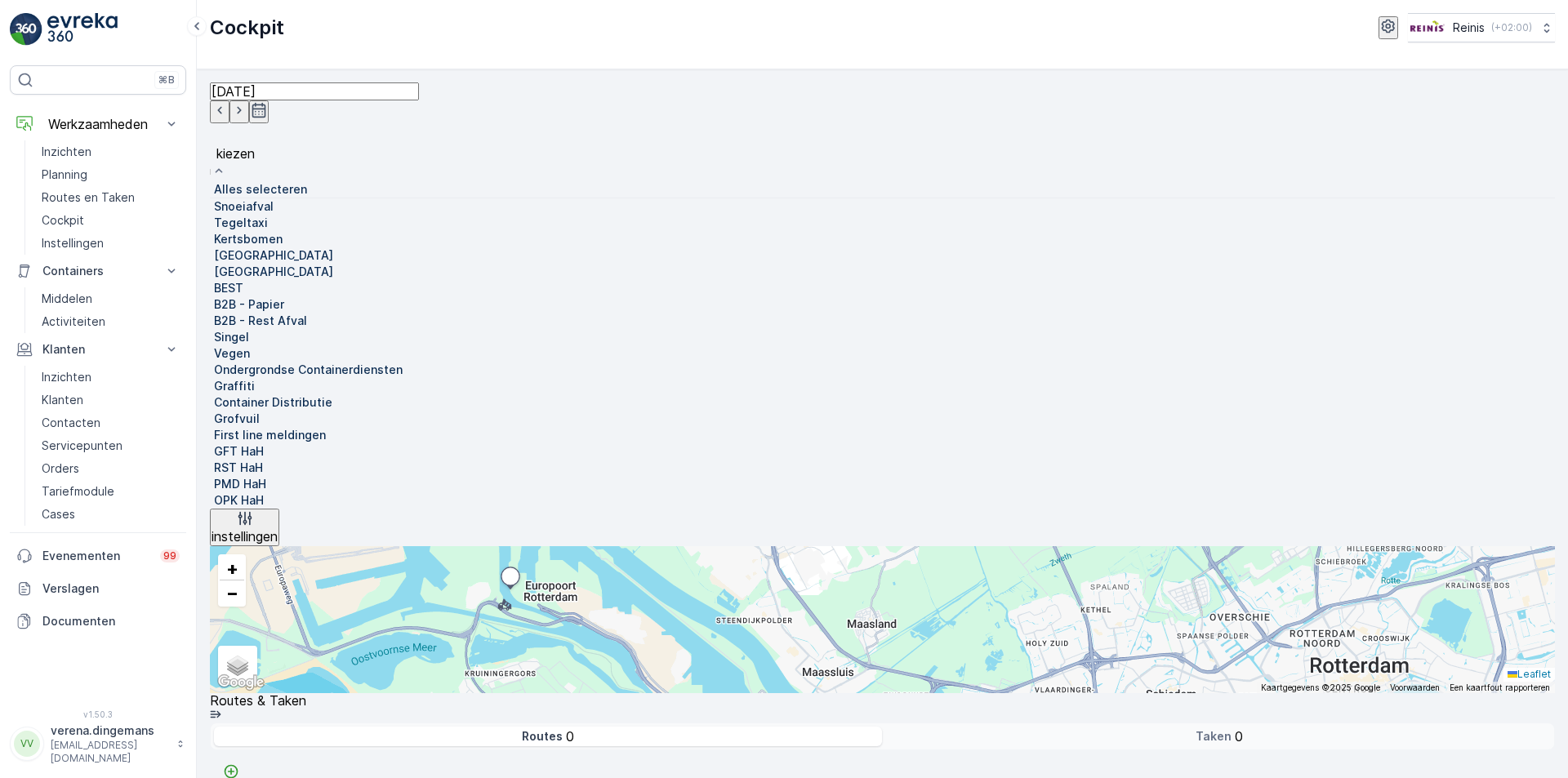
scroll to position [409, 0]
click at [260, 411] on p "Grofvuil" at bounding box center [237, 418] width 46 height 16
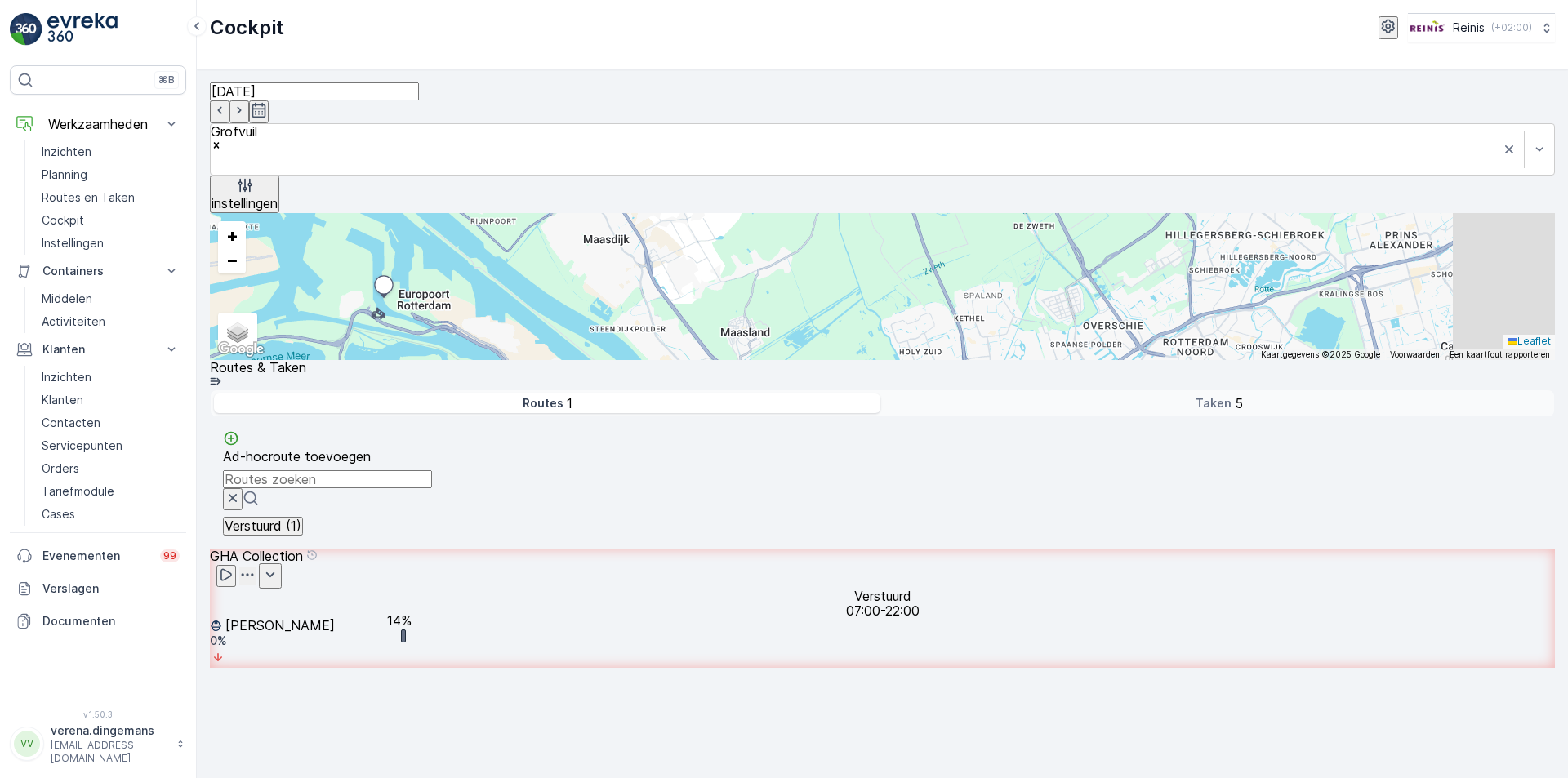
click at [278, 196] on p "instellingen" at bounding box center [244, 204] width 66 height 15
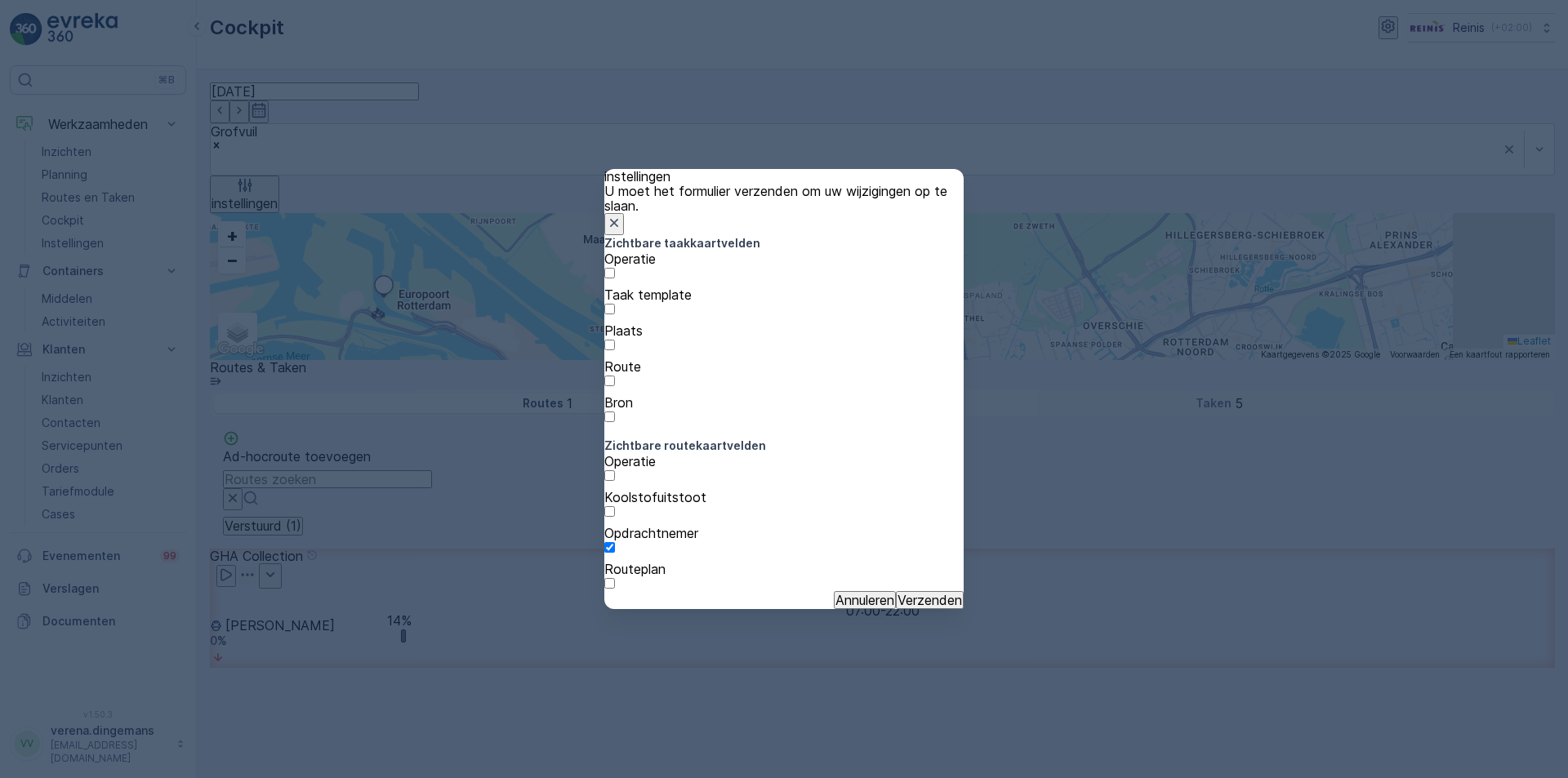
click at [835, 600] on p "Annuleren" at bounding box center [864, 600] width 59 height 15
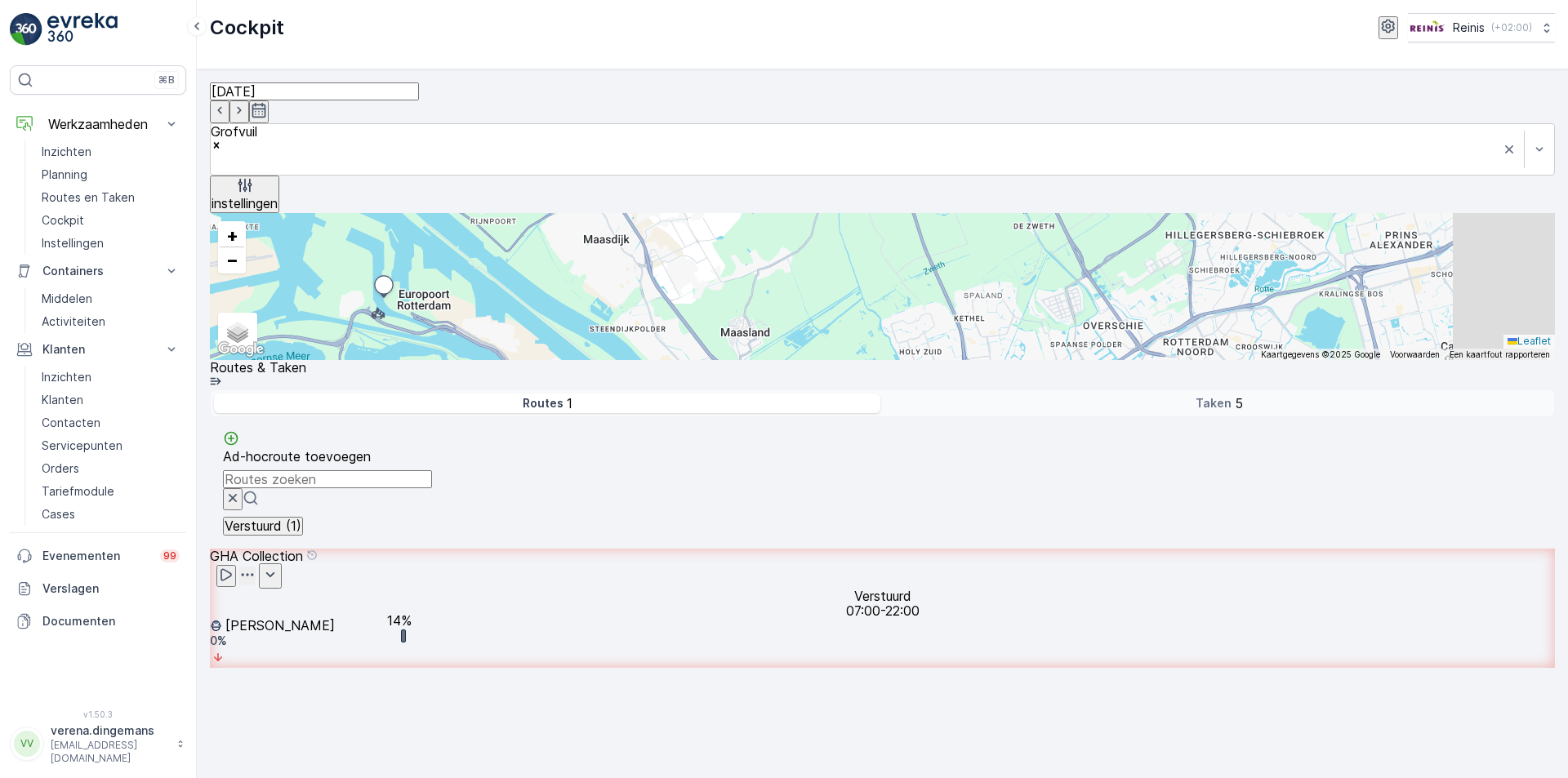
click at [1450, 394] on div "Taken 5" at bounding box center [1218, 403] width 664 height 20
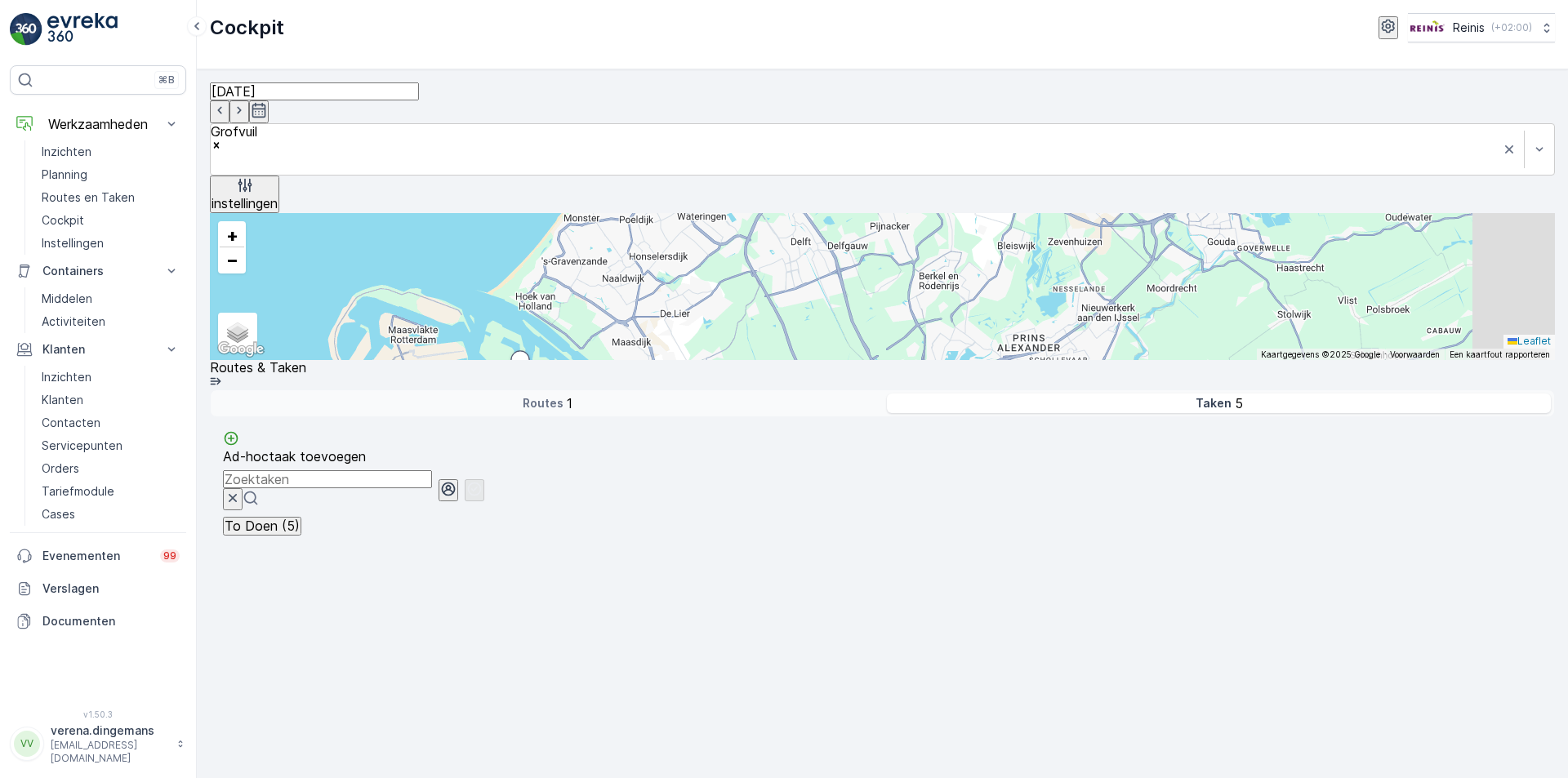
click at [370, 324] on input "text" at bounding box center [289, 331] width 160 height 15
click at [1247, 324] on summary "Activiteiten" at bounding box center [882, 305] width 1345 height 36
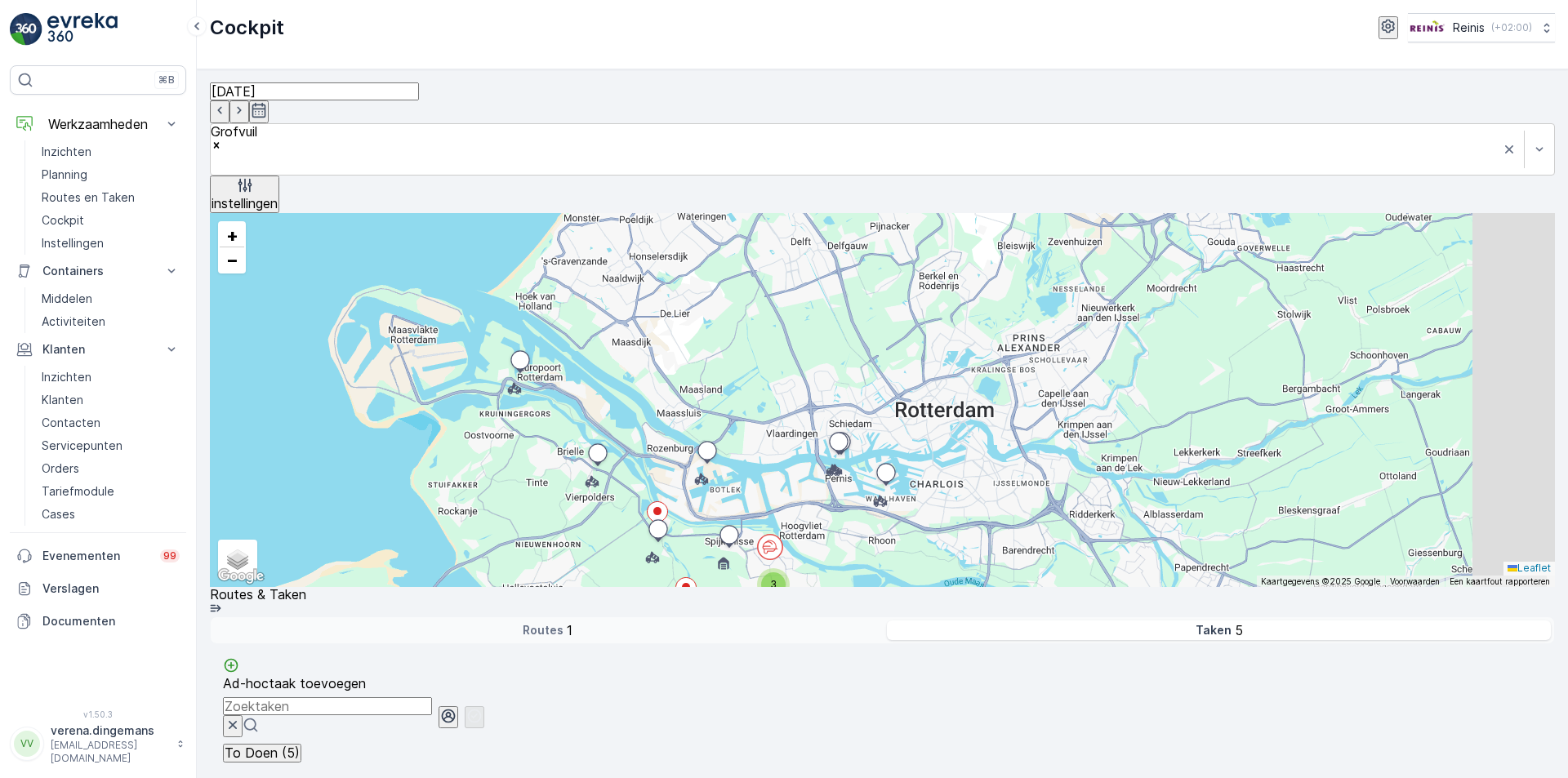
click at [1226, 287] on summary "Taakstatus" at bounding box center [882, 267] width 1345 height 36
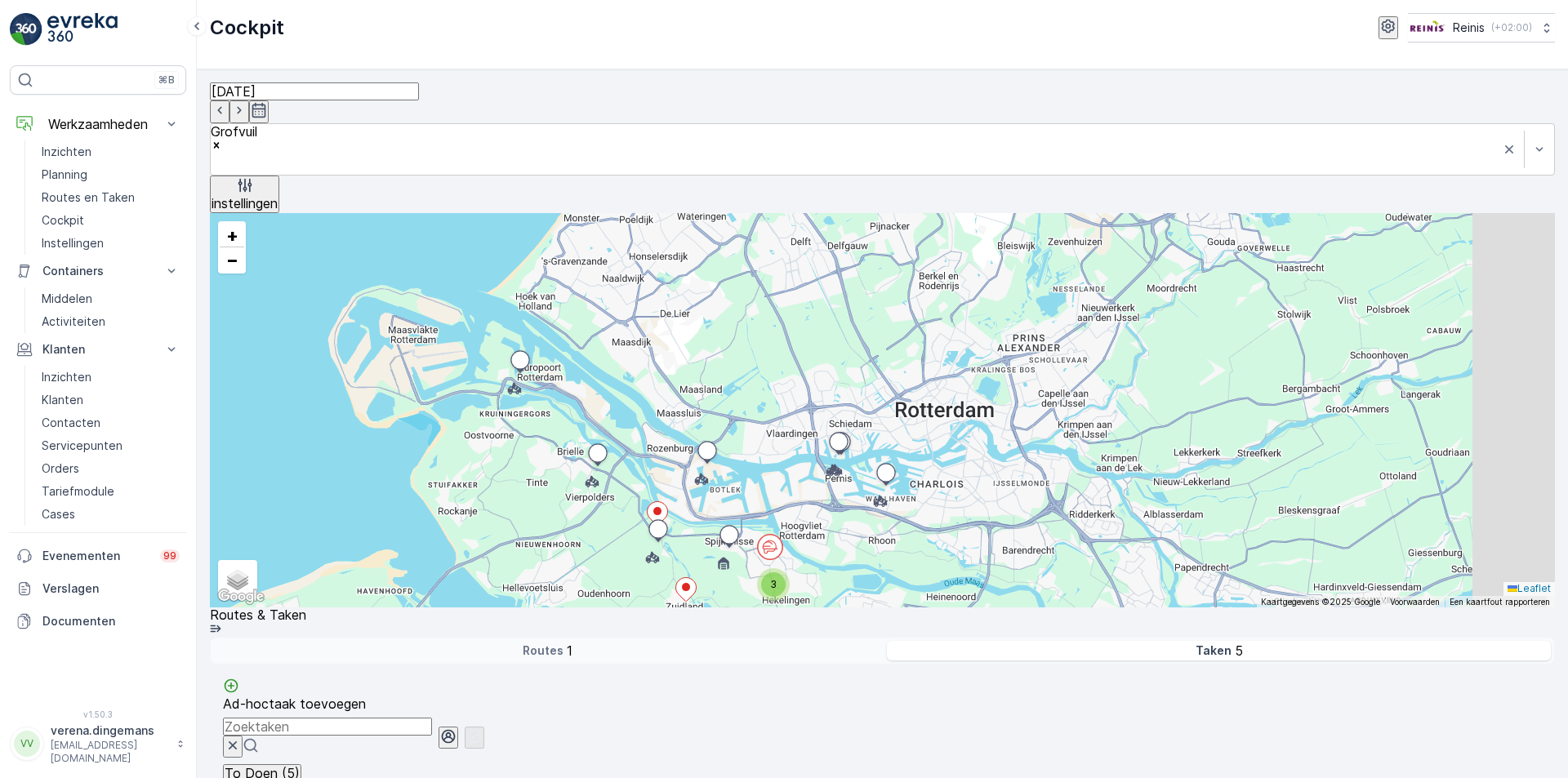
click at [1225, 287] on summary "Taakstatus" at bounding box center [882, 267] width 1345 height 36
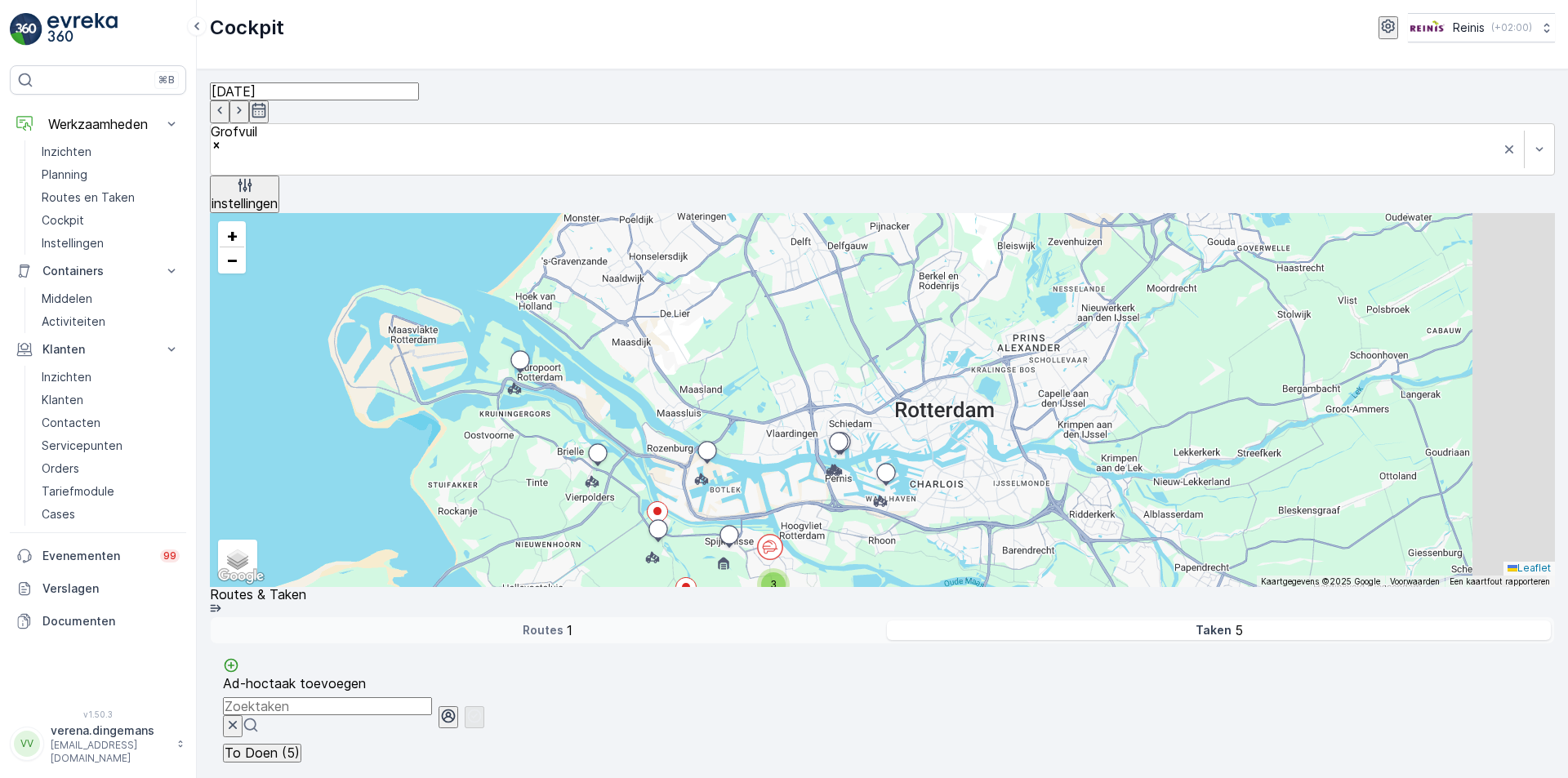
click at [330, 226] on span "Opdrachtnemer status" at bounding box center [275, 220] width 109 height 12
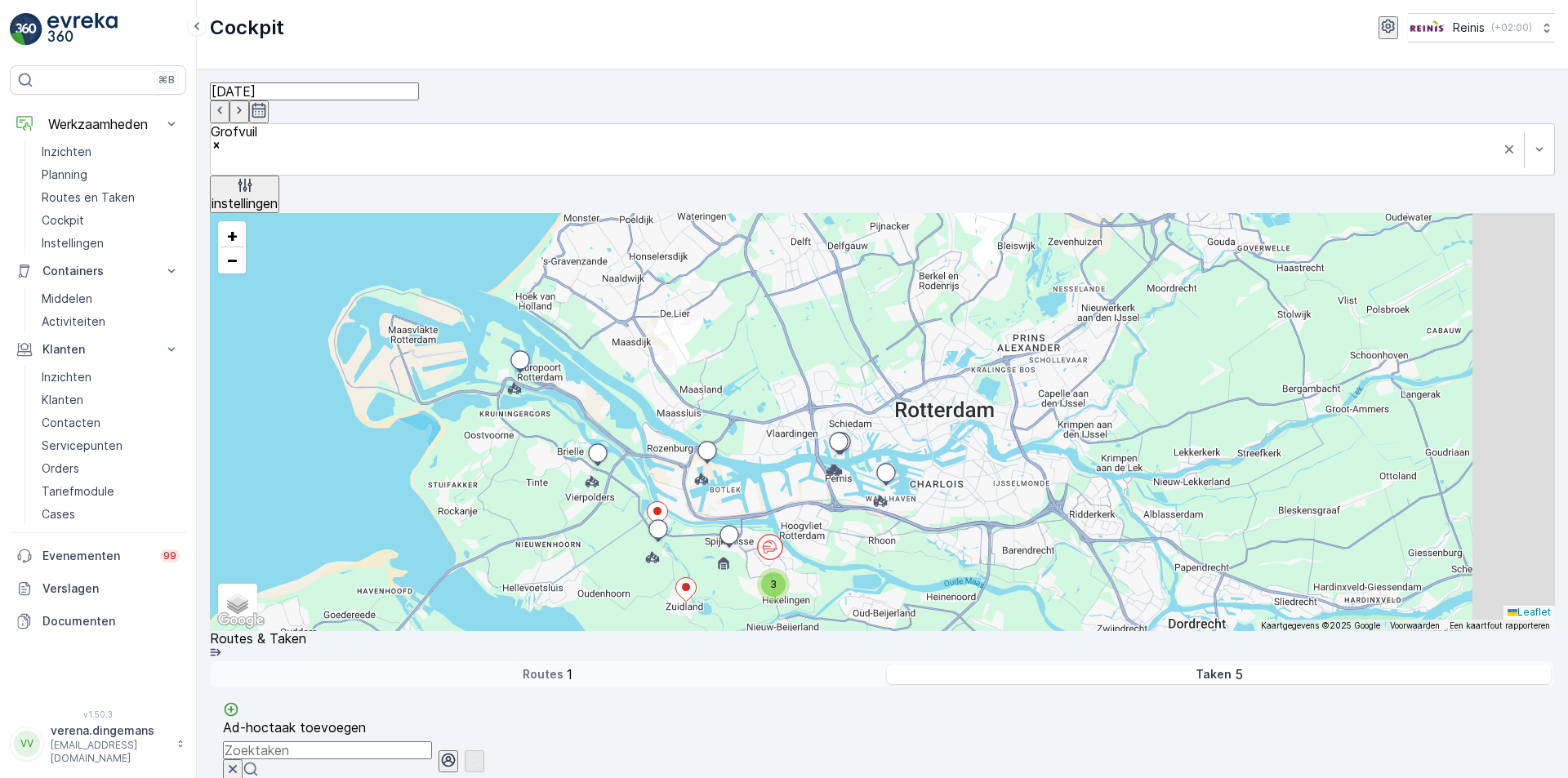
click at [278, 178] on div "instellingen" at bounding box center [244, 194] width 66 height 35
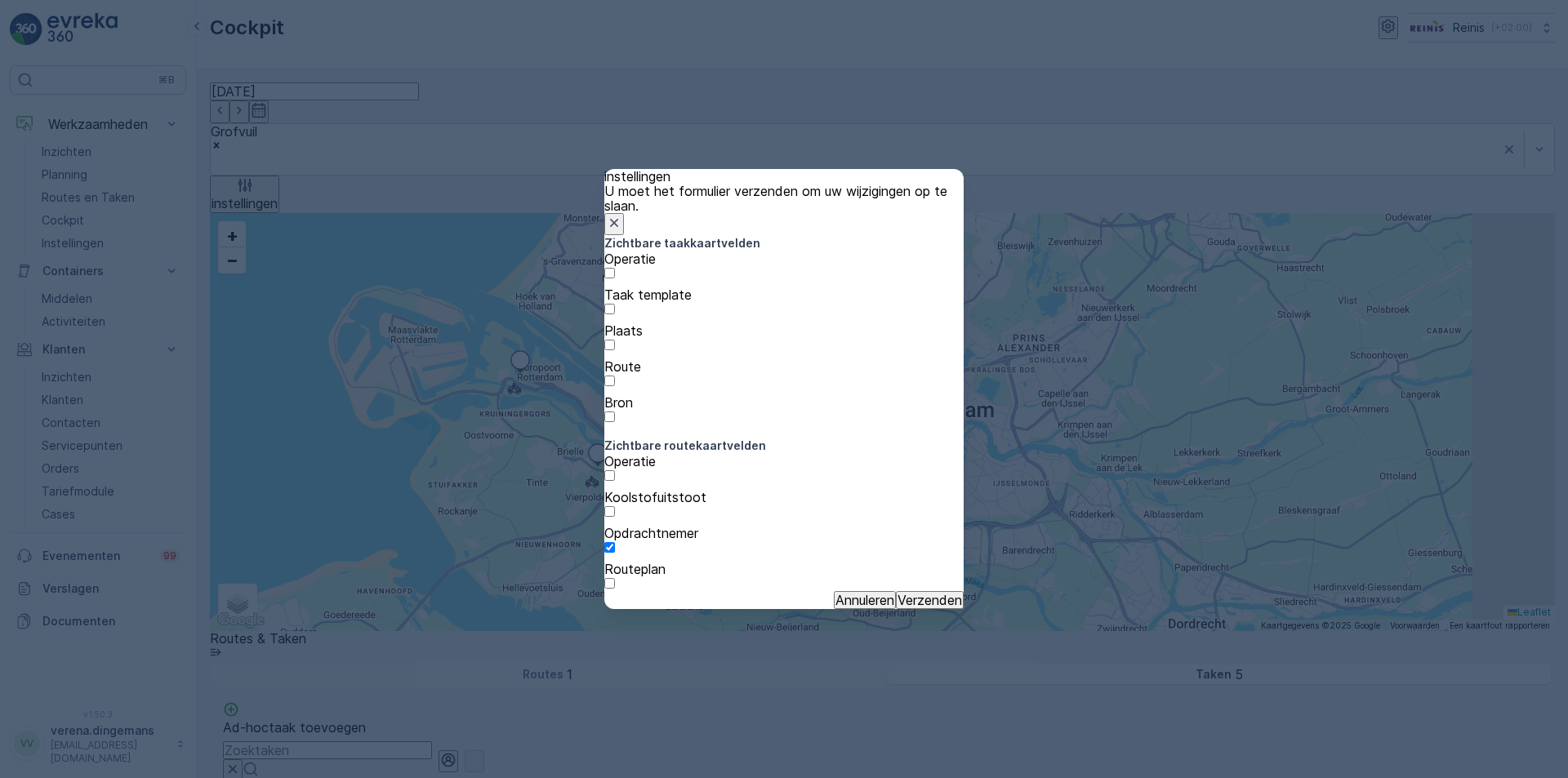
click at [835, 597] on p "Annuleren" at bounding box center [864, 600] width 59 height 15
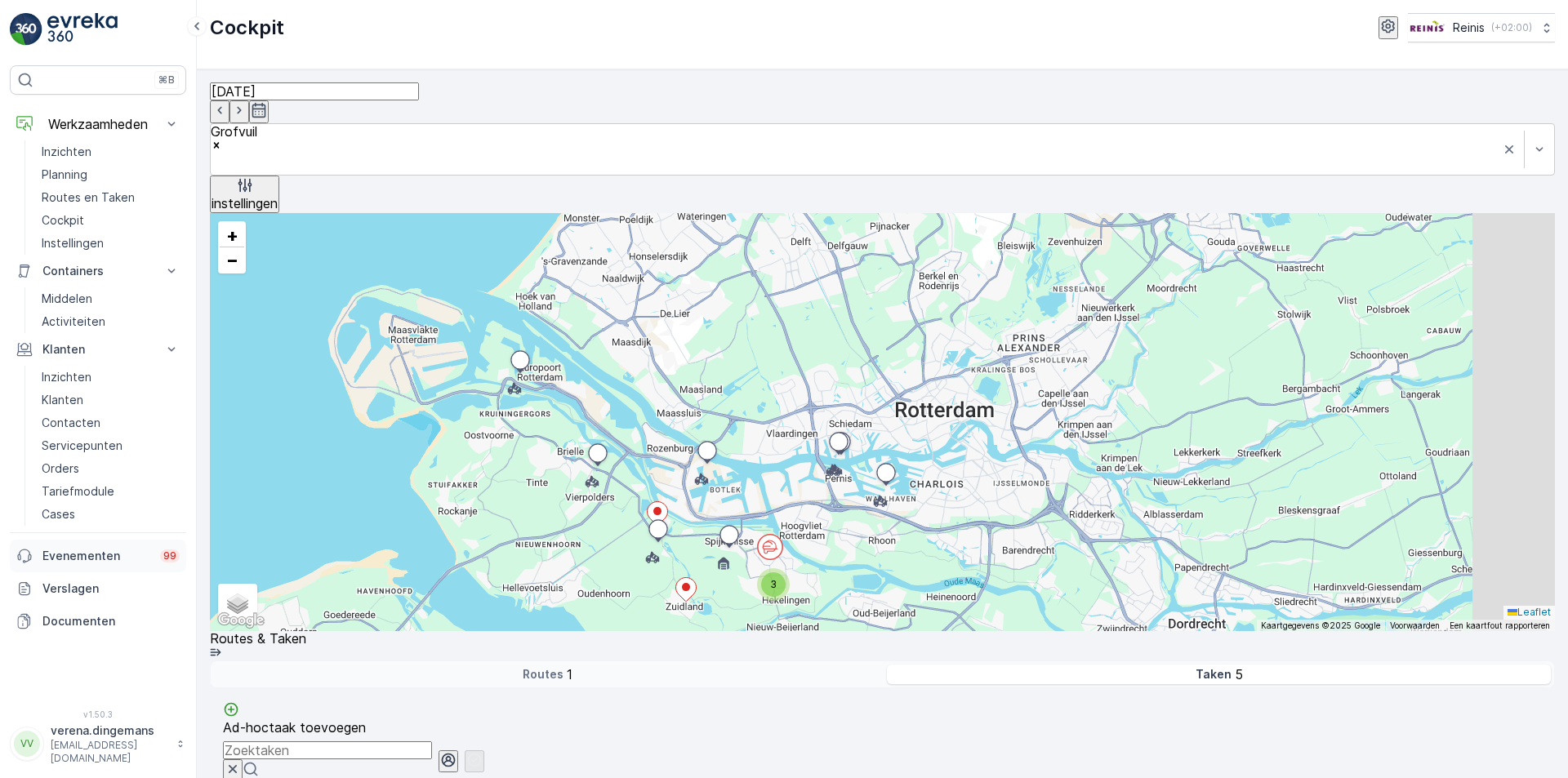
click at [88, 551] on p "Evenementen" at bounding box center [95, 555] width 108 height 16
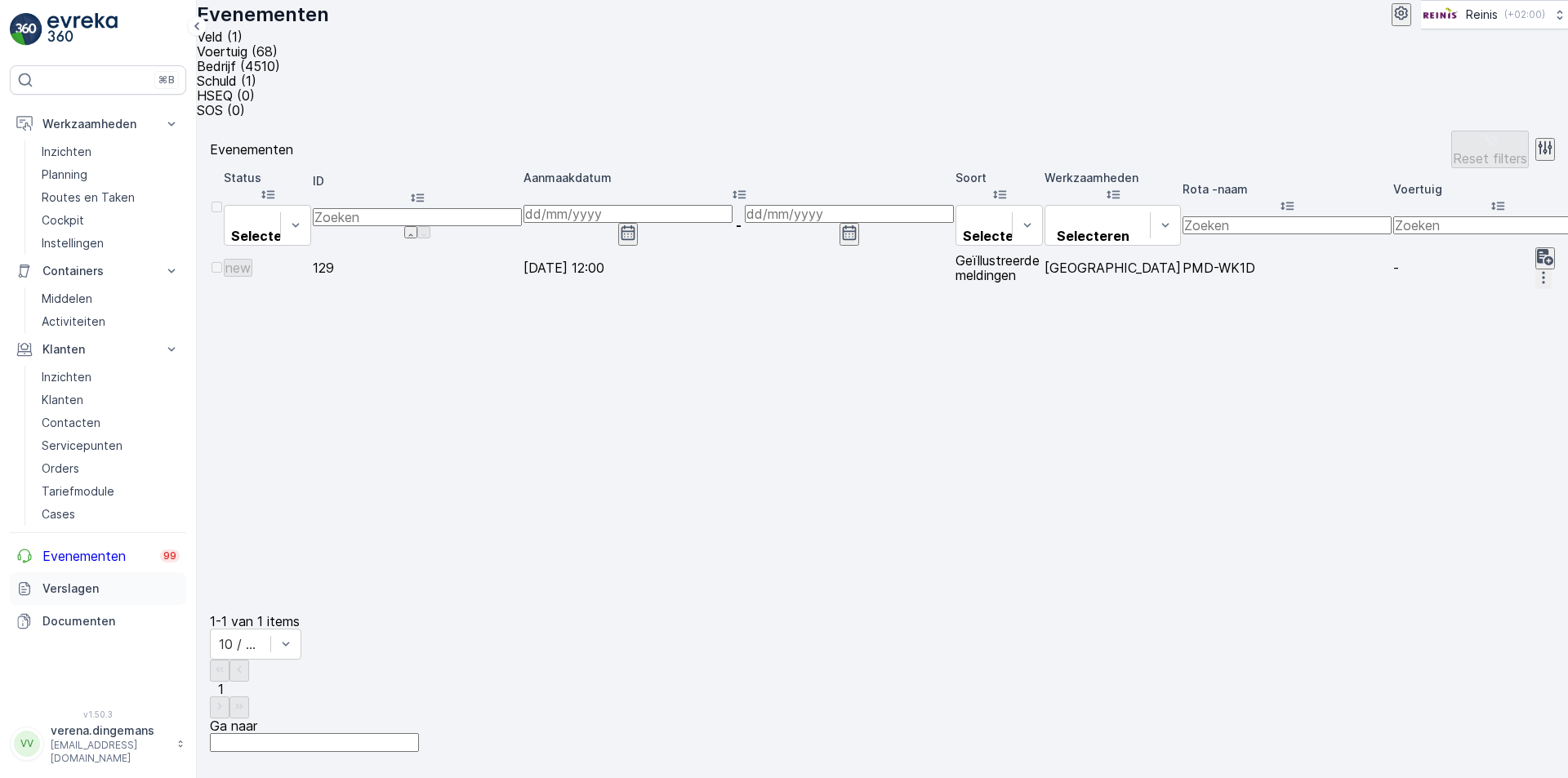
click at [81, 586] on p "Verslagen" at bounding box center [110, 588] width 137 height 16
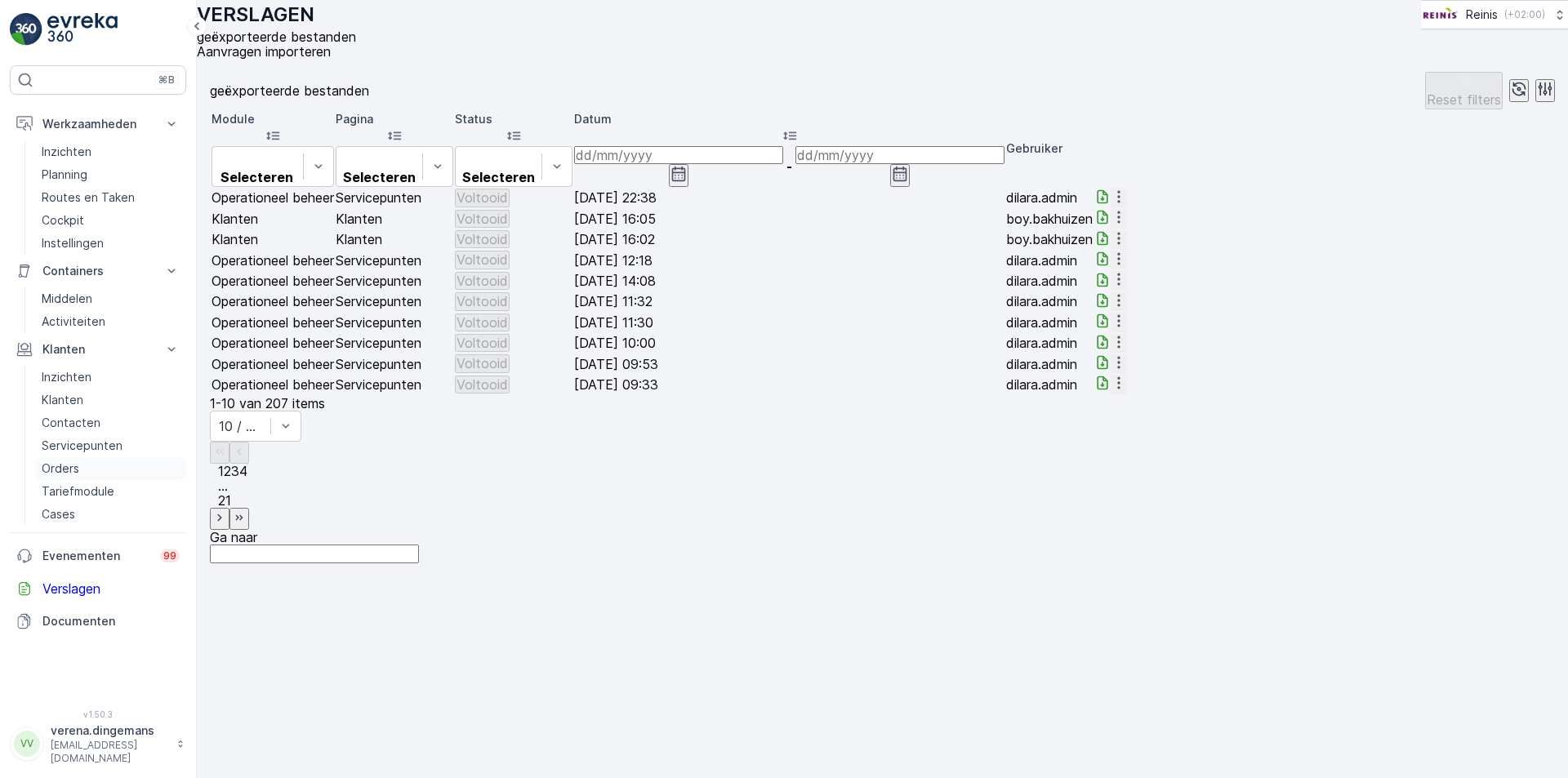
click at [57, 474] on p "Orders" at bounding box center [61, 468] width 37 height 16
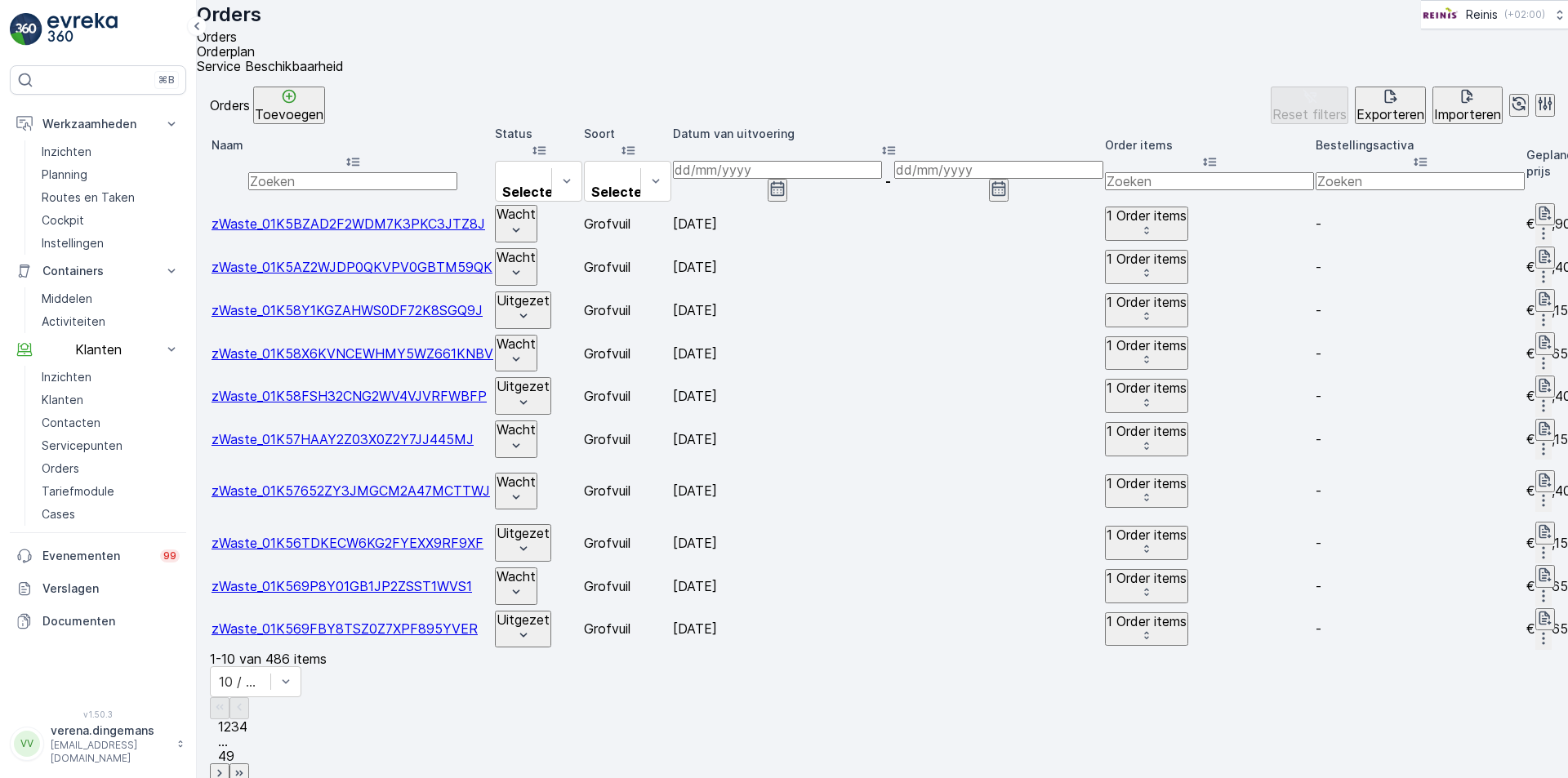
click at [344, 58] on span "Service Beschikbaarheid" at bounding box center [269, 65] width 147 height 16
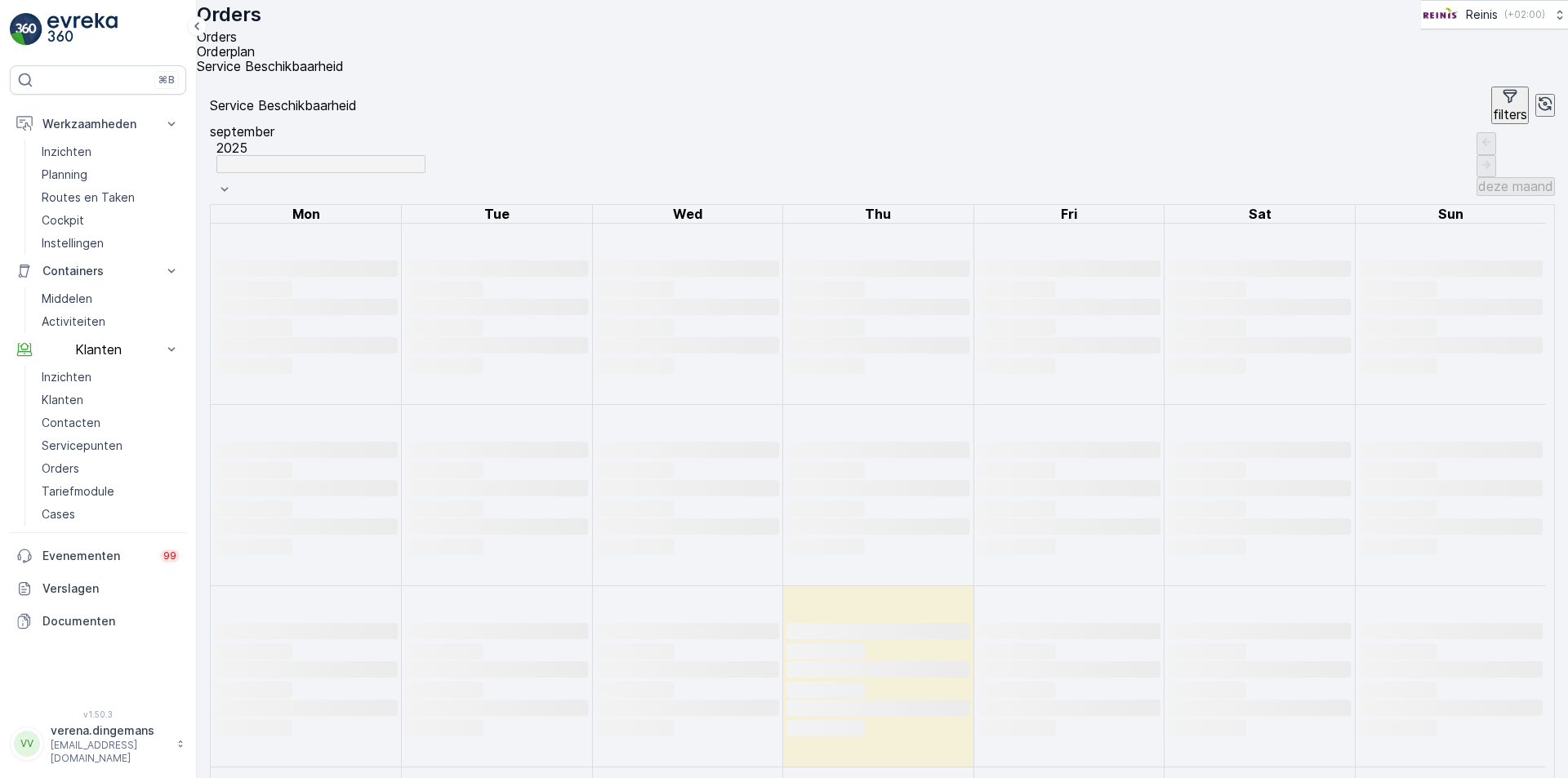
scroll to position [122, 0]
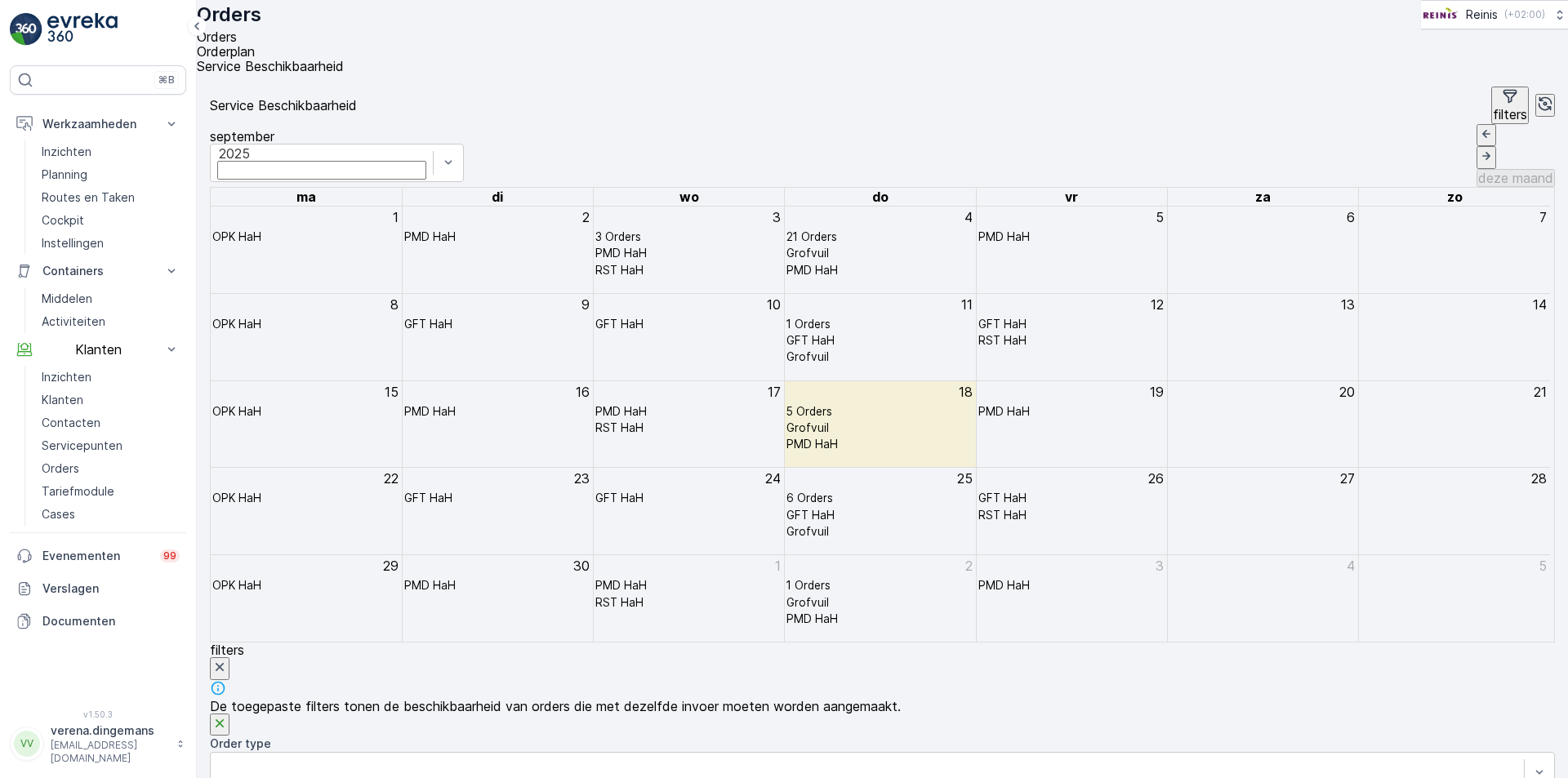
click at [855, 403] on div "18" at bounding box center [879, 392] width 190 height 22
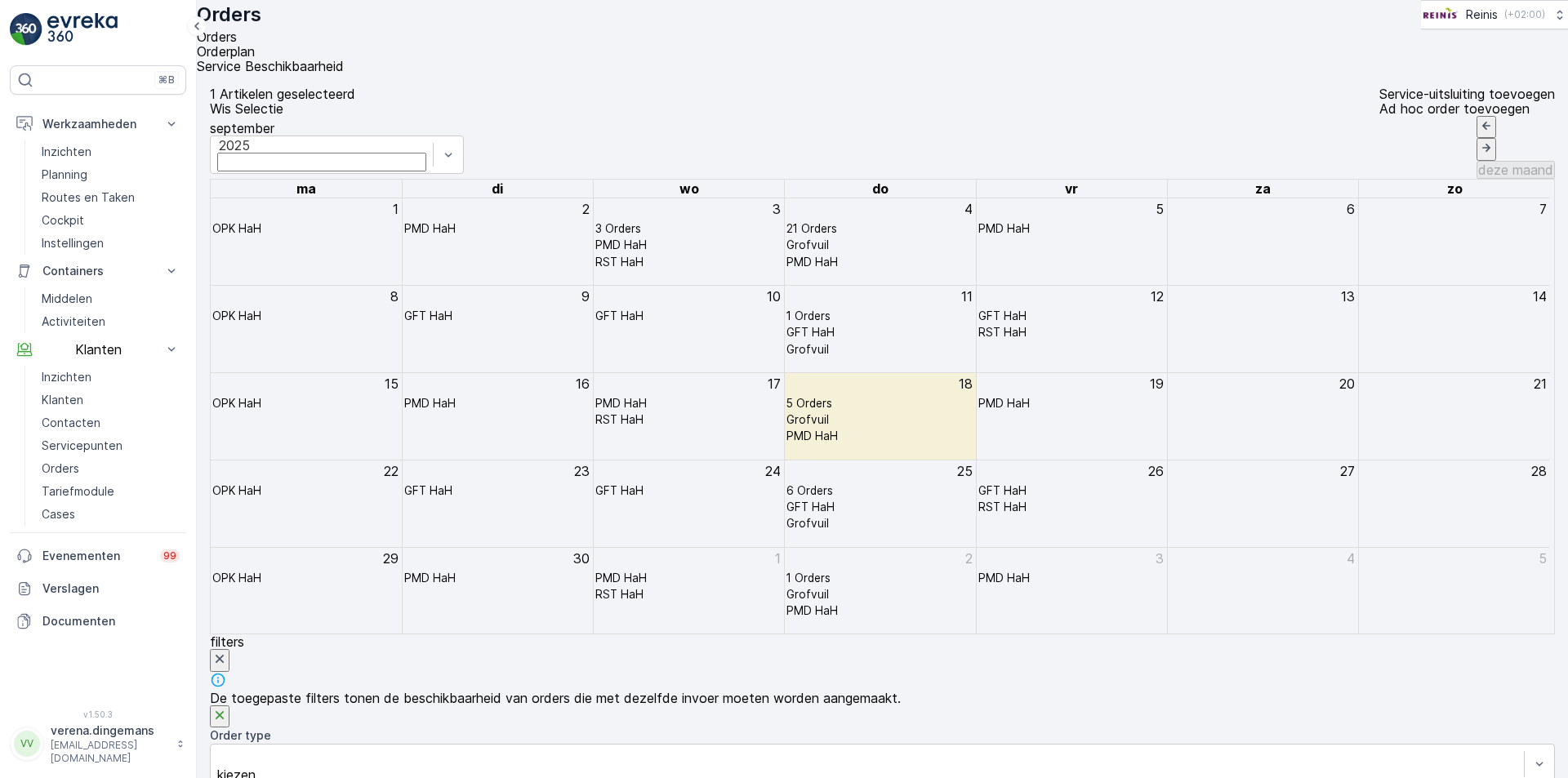
click at [1379, 101] on p "Service-uitsluiting toevoegen" at bounding box center [1467, 94] width 176 height 15
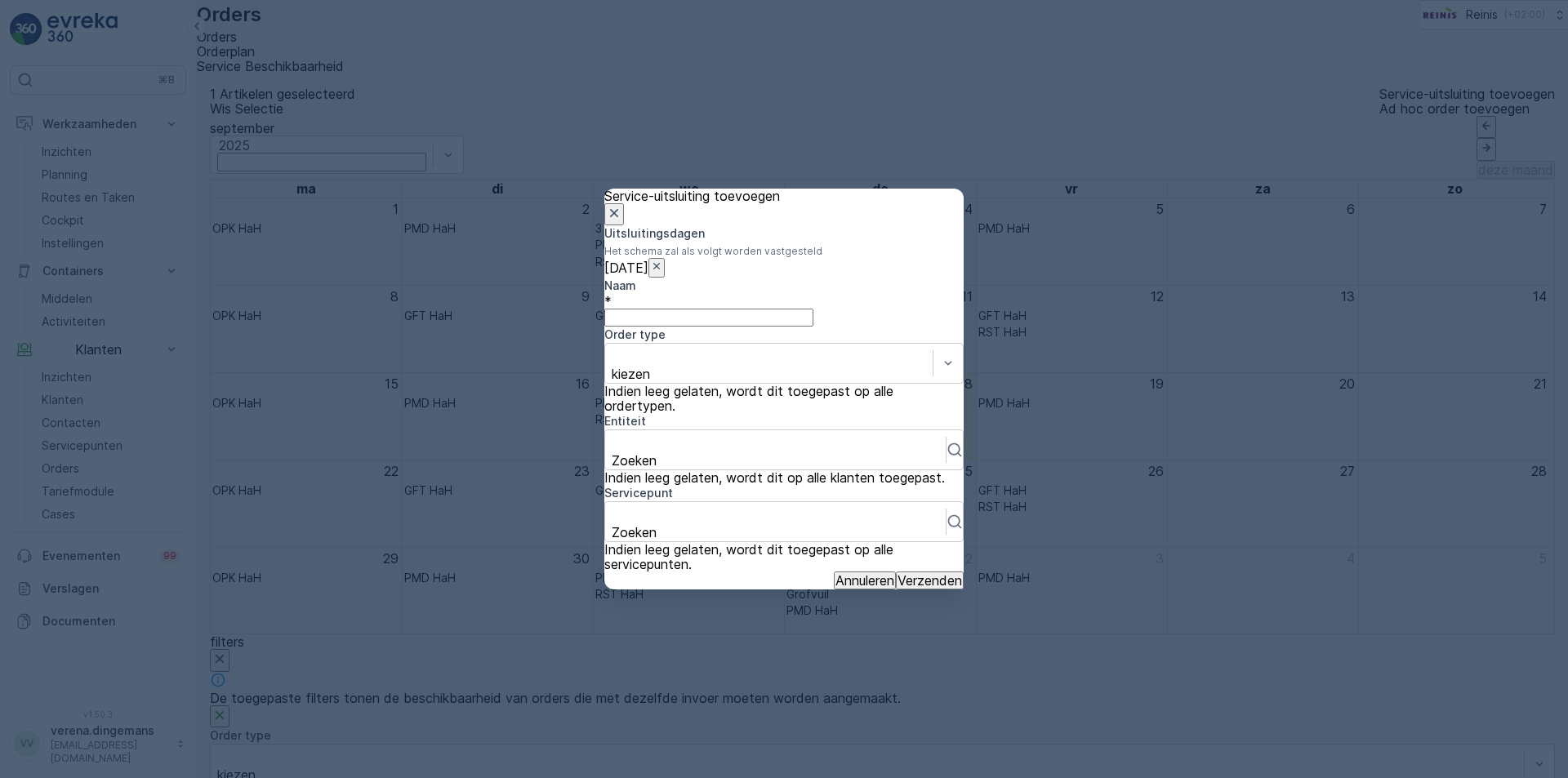
click at [777, 310] on input "Naam" at bounding box center [709, 317] width 209 height 18
type input "Verena"
click at [622, 205] on icon "button" at bounding box center [613, 212] width 16 height 16
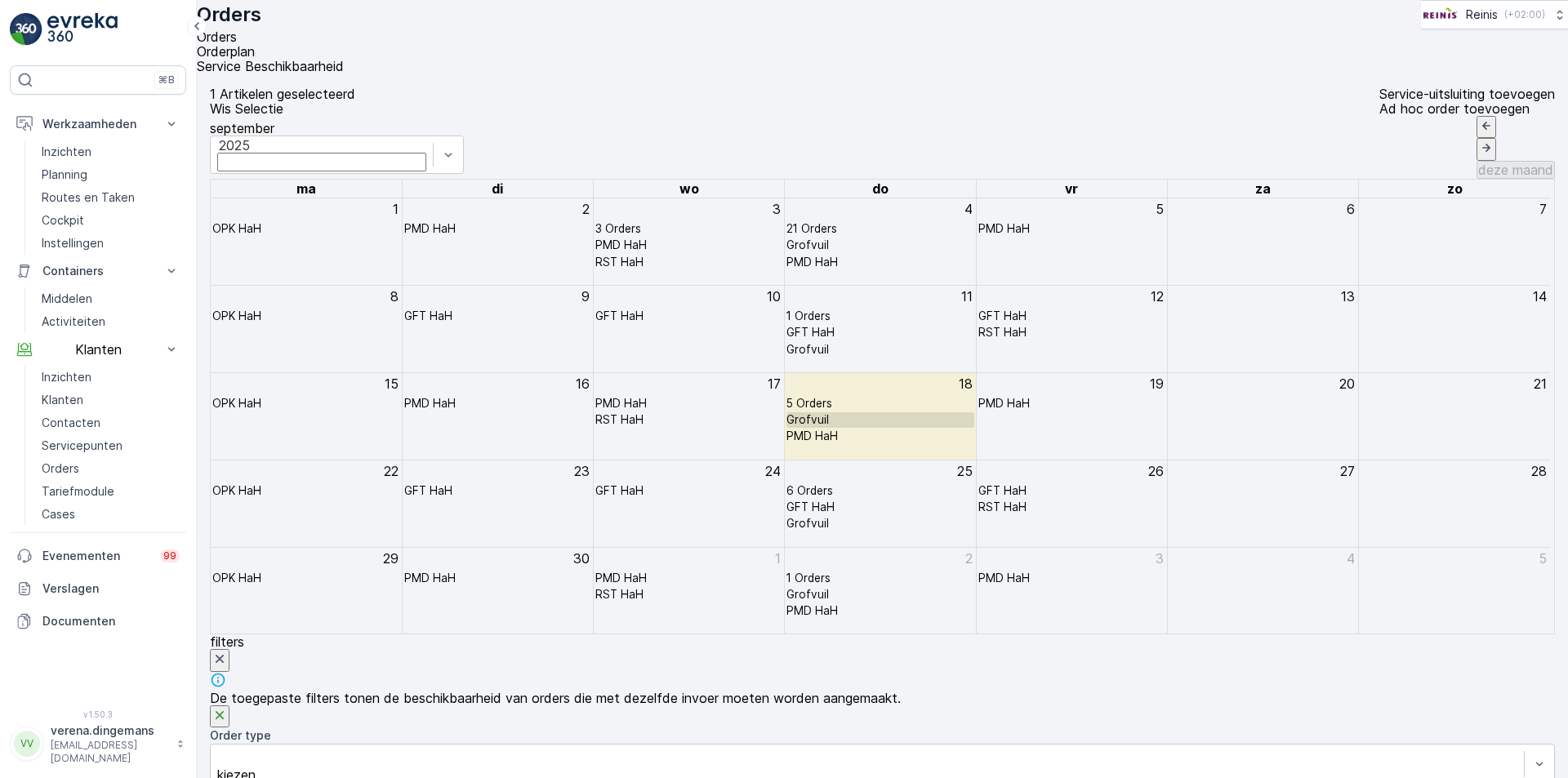
click at [828, 426] on div "Grofvuil" at bounding box center [807, 420] width 42 height 12
click at [850, 639] on p "GHA Collection" at bounding box center [840, 637] width 94 height 15
click at [1379, 101] on p "Service-uitsluiting toevoegen" at bounding box center [1467, 94] width 176 height 15
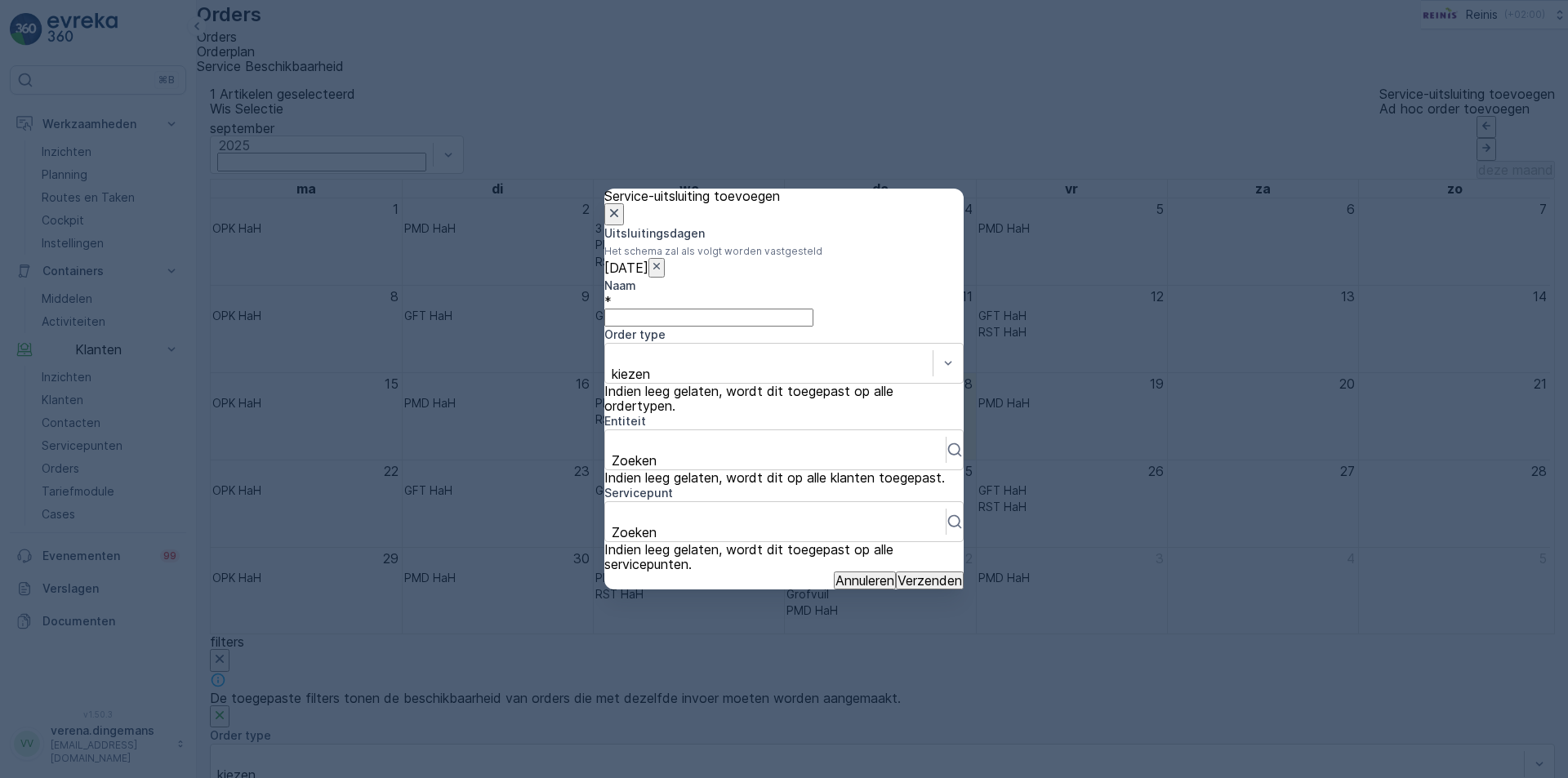
click at [712, 309] on input "Naam" at bounding box center [709, 317] width 209 height 18
type input "Melany"
click at [713, 367] on div "kiezen" at bounding box center [784, 364] width 359 height 41
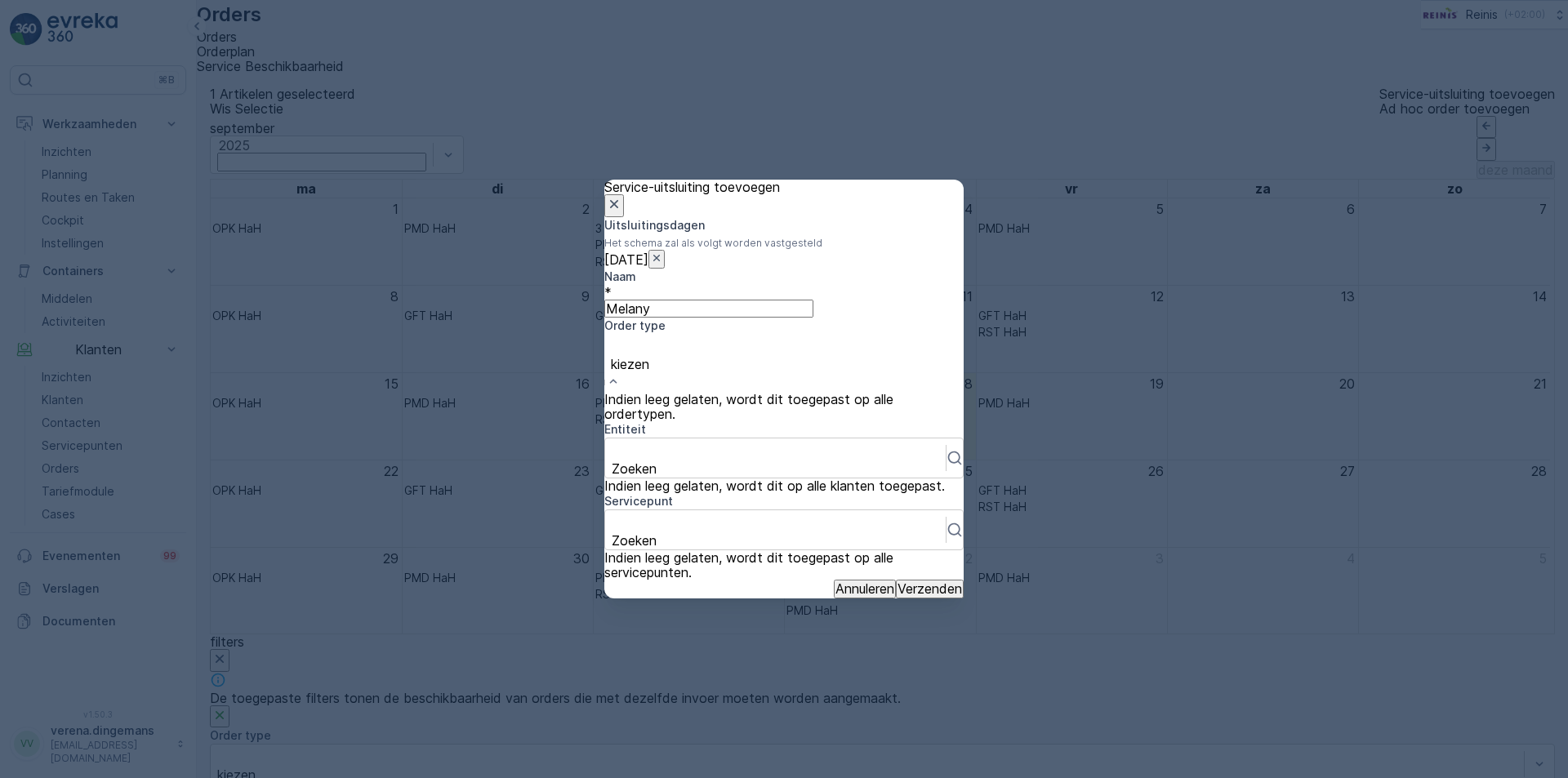
scroll to position [151, 0]
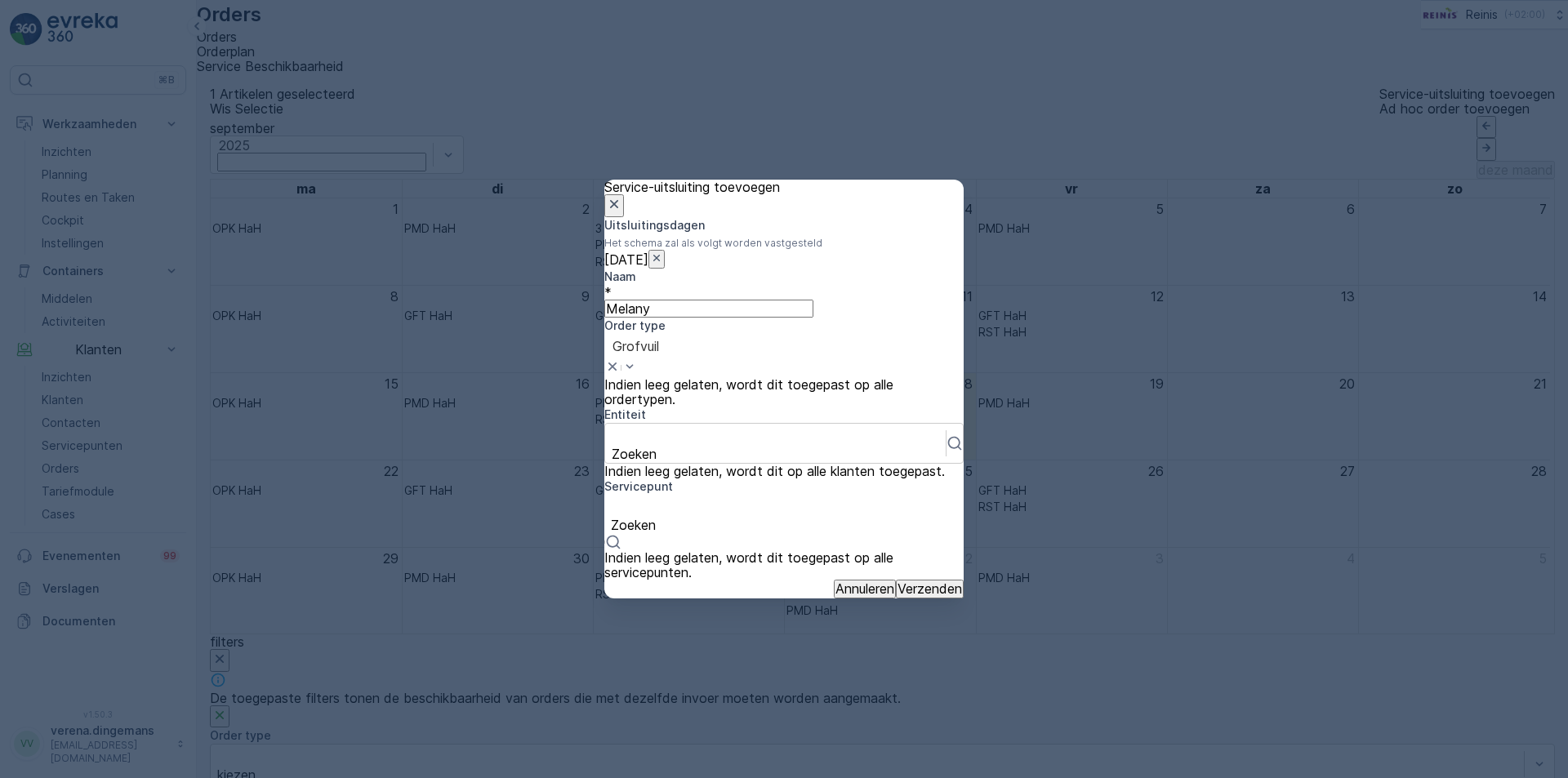
click at [622, 541] on icon at bounding box center [612, 541] width 16 height 16
click at [622, 543] on icon at bounding box center [612, 541] width 16 height 16
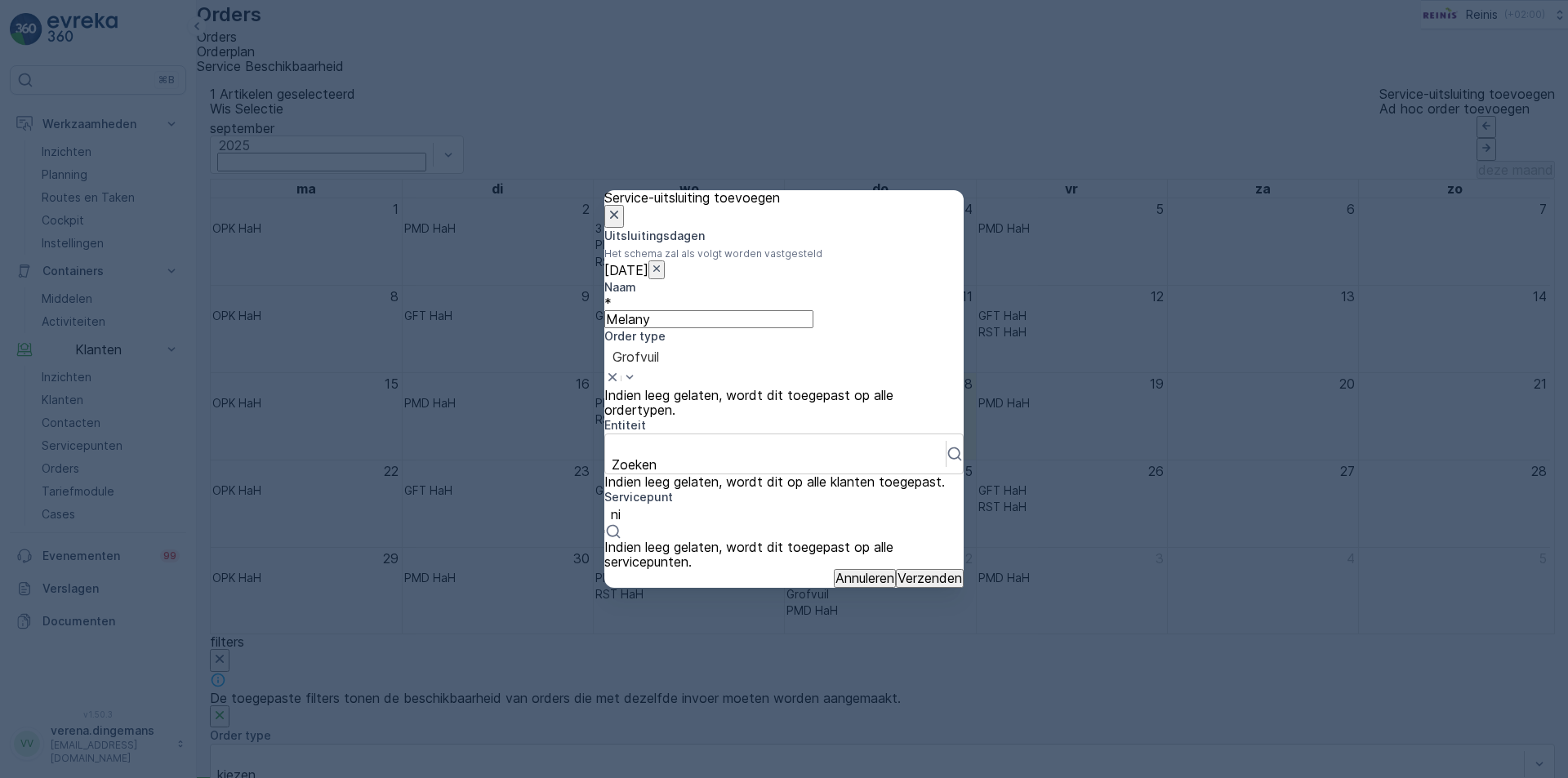
type input "n"
click at [815, 522] on div at bounding box center [784, 514] width 346 height 15
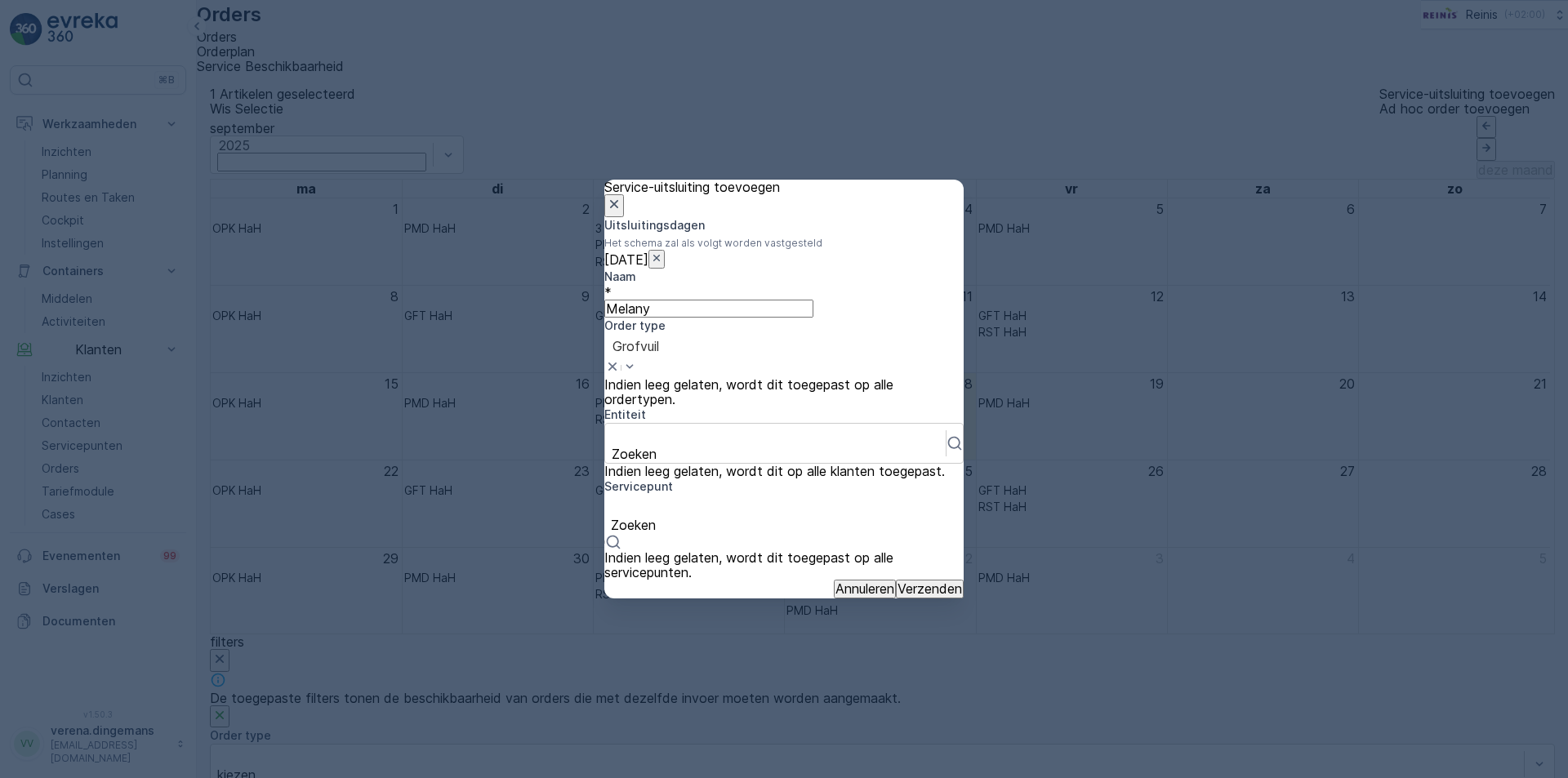
click at [900, 597] on p "Verzenden" at bounding box center [929, 589] width 65 height 15
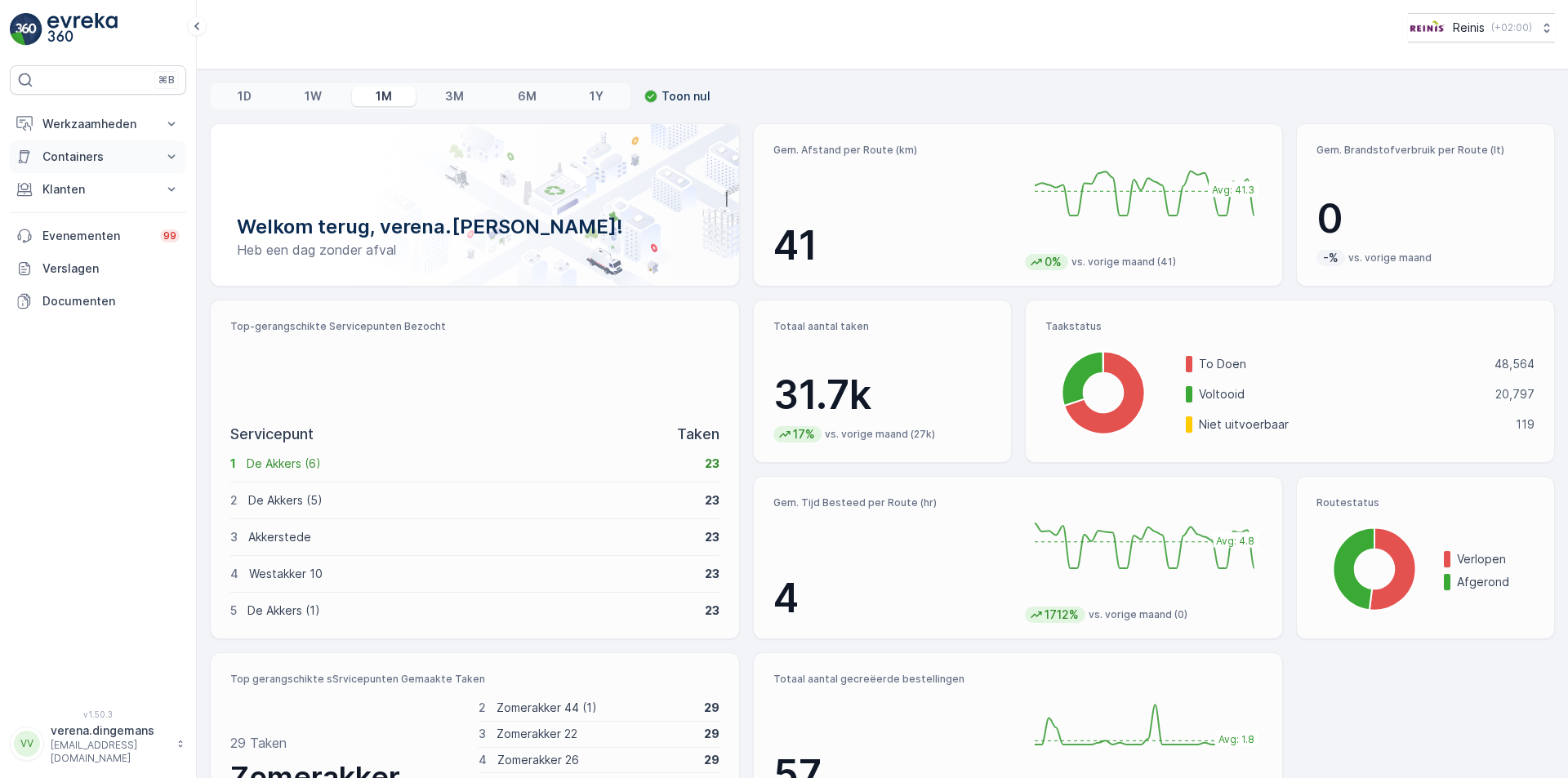
click at [111, 156] on p "Containers" at bounding box center [97, 156] width 111 height 16
click at [120, 240] on p "Klanten" at bounding box center [97, 235] width 111 height 16
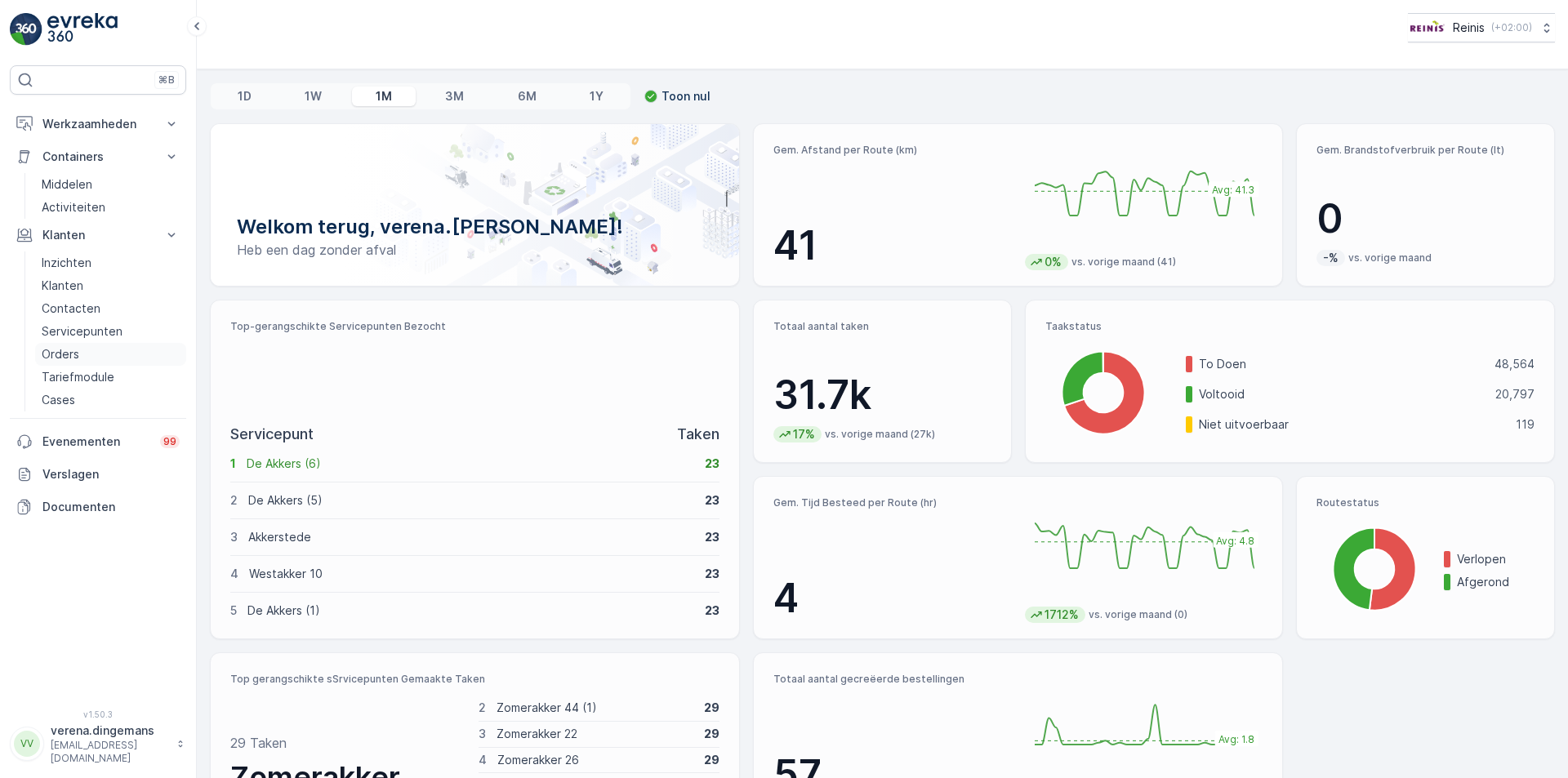
click at [76, 351] on p "Orders" at bounding box center [61, 353] width 37 height 16
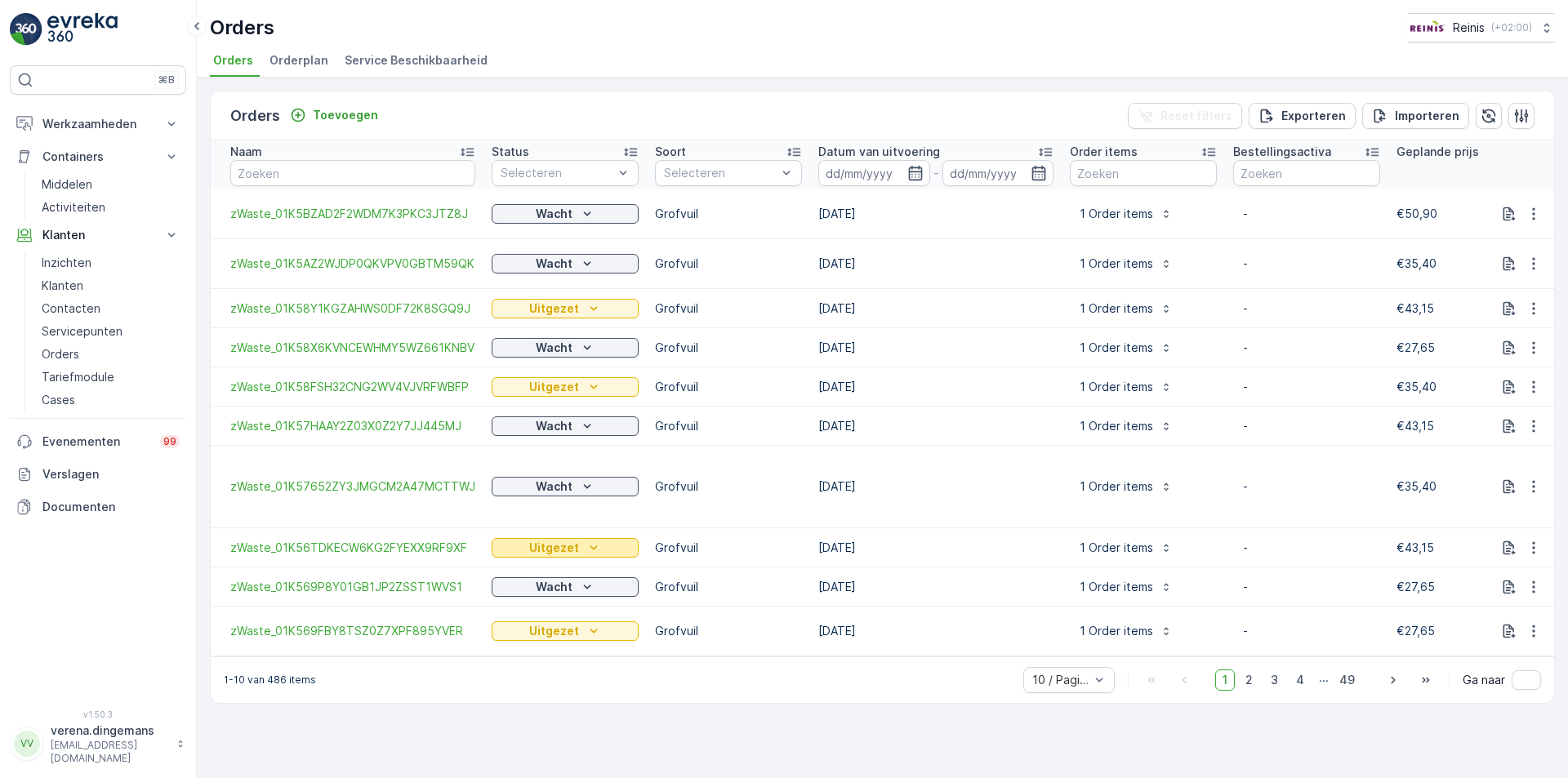
click at [577, 555] on p "Uitgezet" at bounding box center [554, 547] width 50 height 16
click at [64, 209] on p "Activiteiten" at bounding box center [74, 207] width 64 height 16
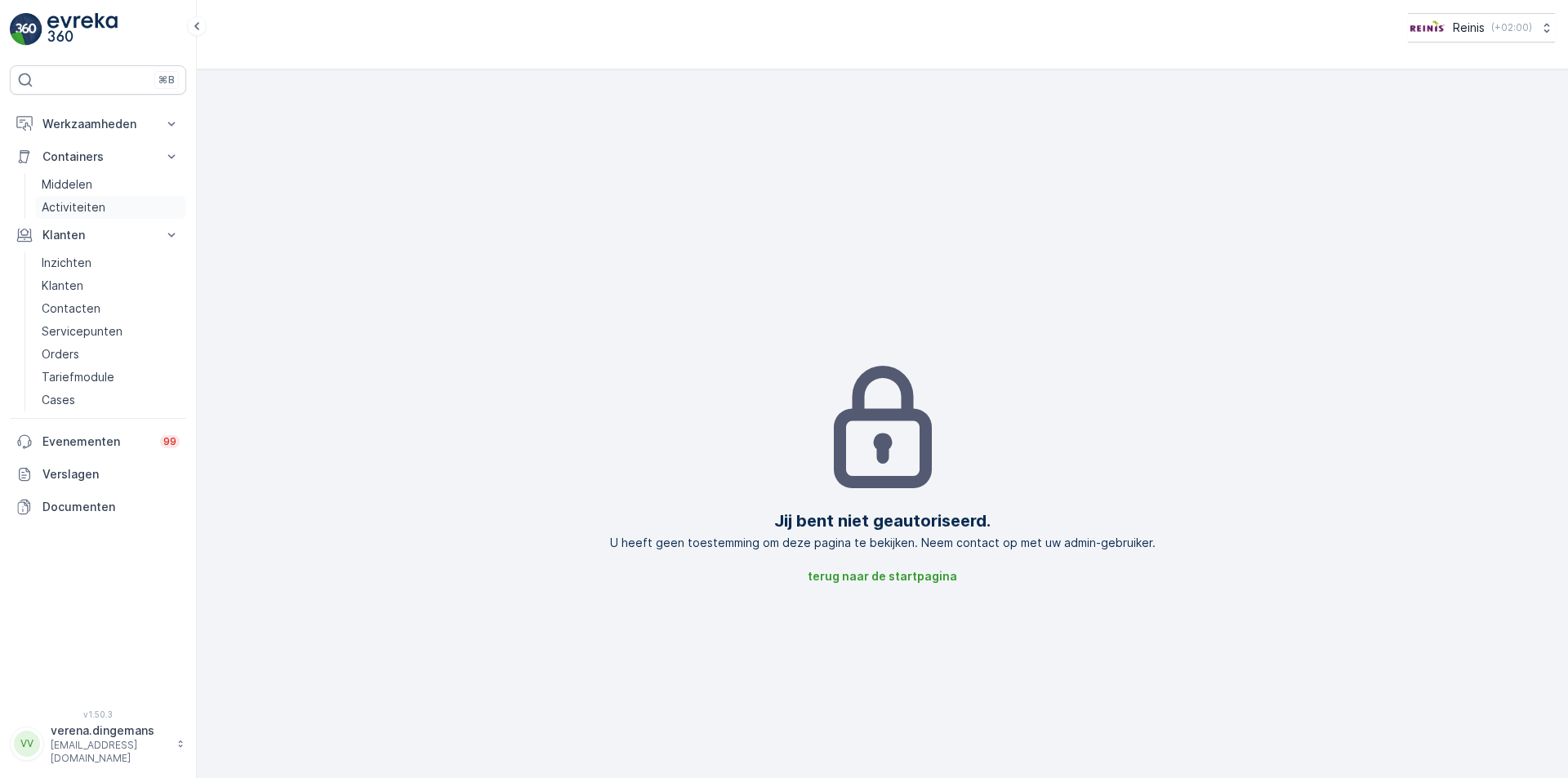
click at [63, 197] on link "Activiteiten" at bounding box center [111, 208] width 151 height 22
click at [81, 180] on p "Middelen" at bounding box center [67, 184] width 50 height 16
click at [75, 158] on p "Containers" at bounding box center [97, 156] width 111 height 16
click at [118, 129] on p "Werkzaamheden" at bounding box center [97, 123] width 111 height 16
click at [74, 197] on p "Routes en Taken" at bounding box center [89, 197] width 94 height 16
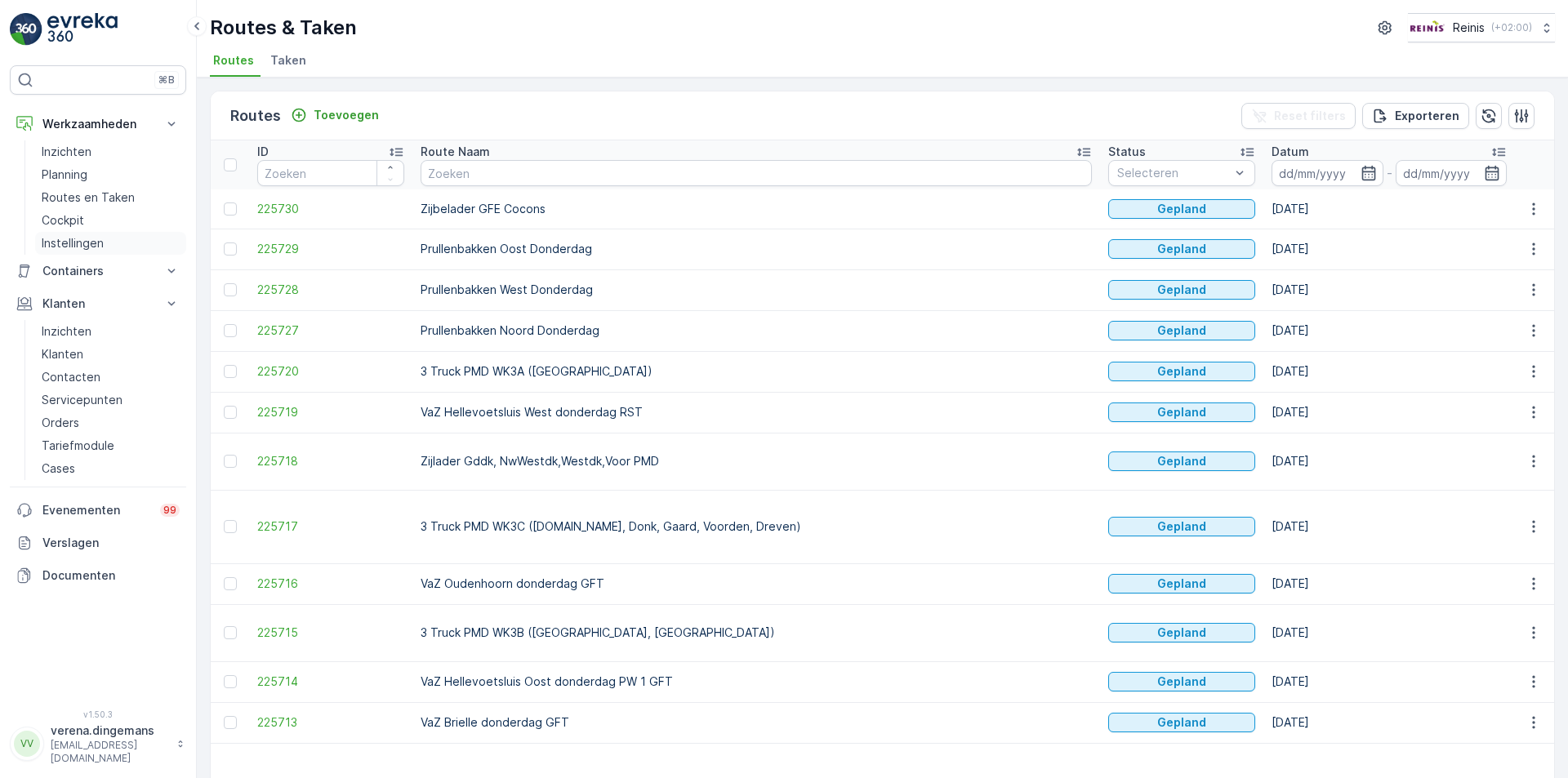
click at [73, 234] on link "Instellingen" at bounding box center [111, 243] width 151 height 22
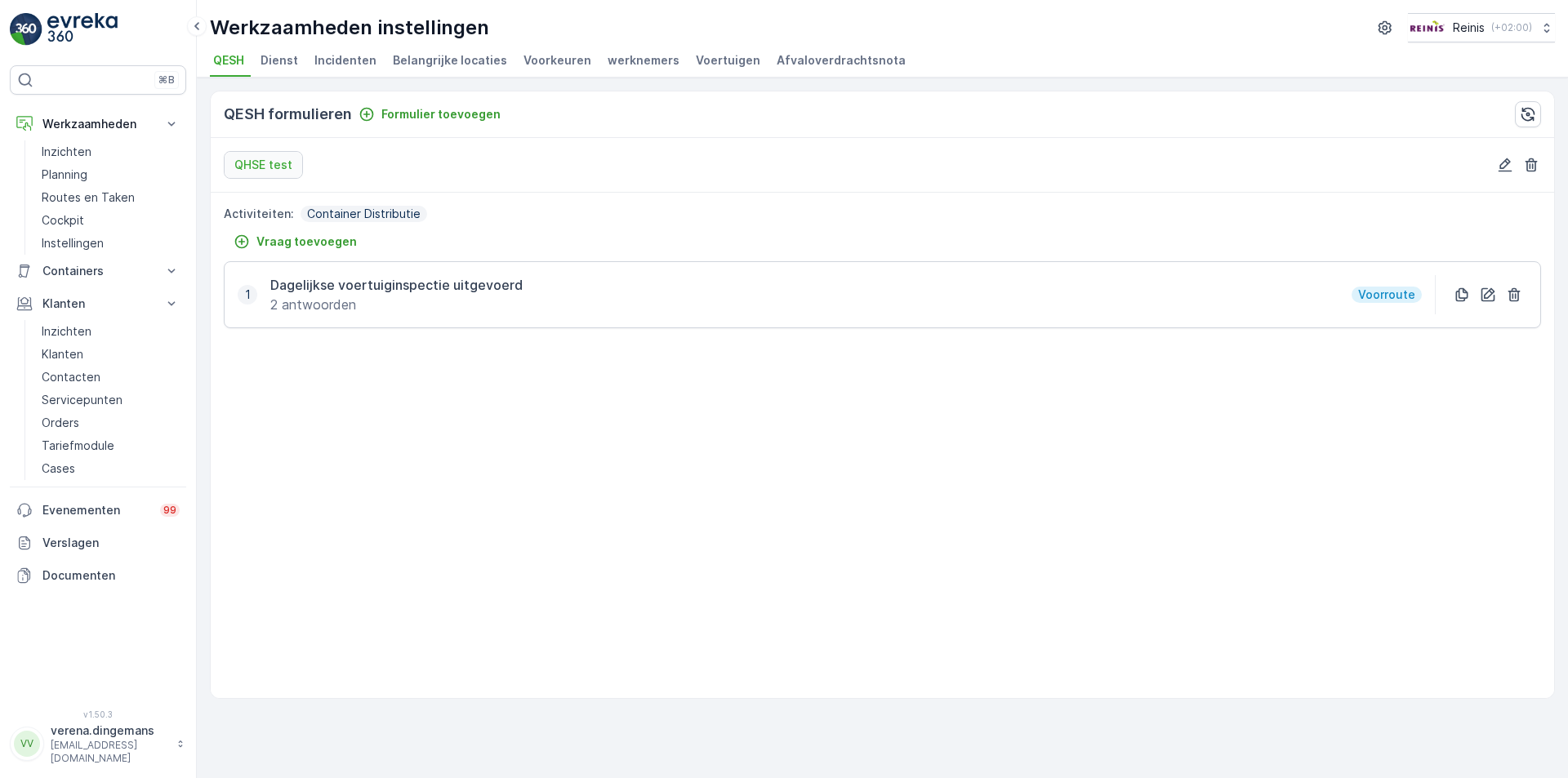
click at [353, 59] on span "Incidenten" at bounding box center [345, 60] width 62 height 16
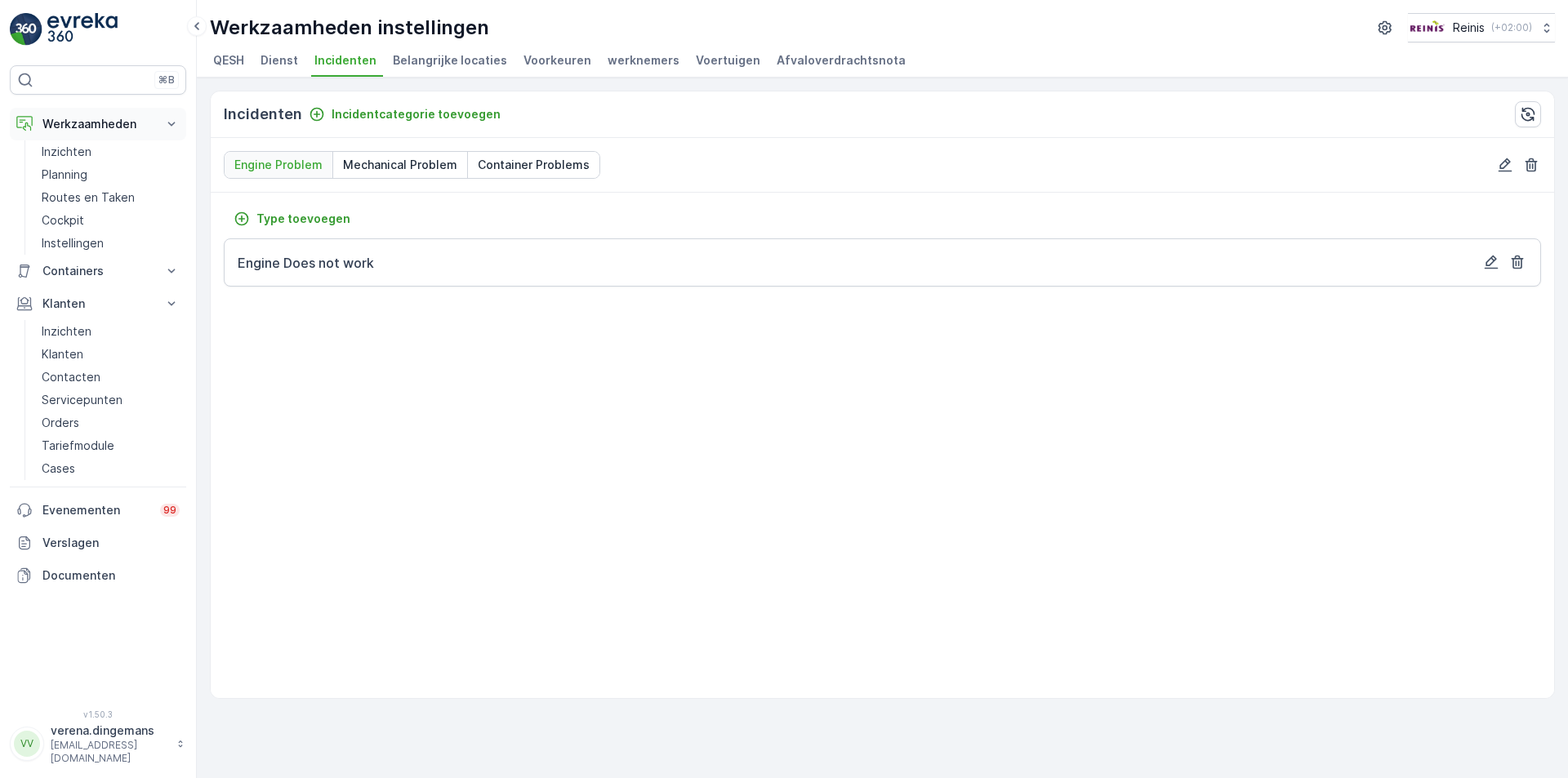
click at [171, 117] on icon at bounding box center [171, 123] width 16 height 16
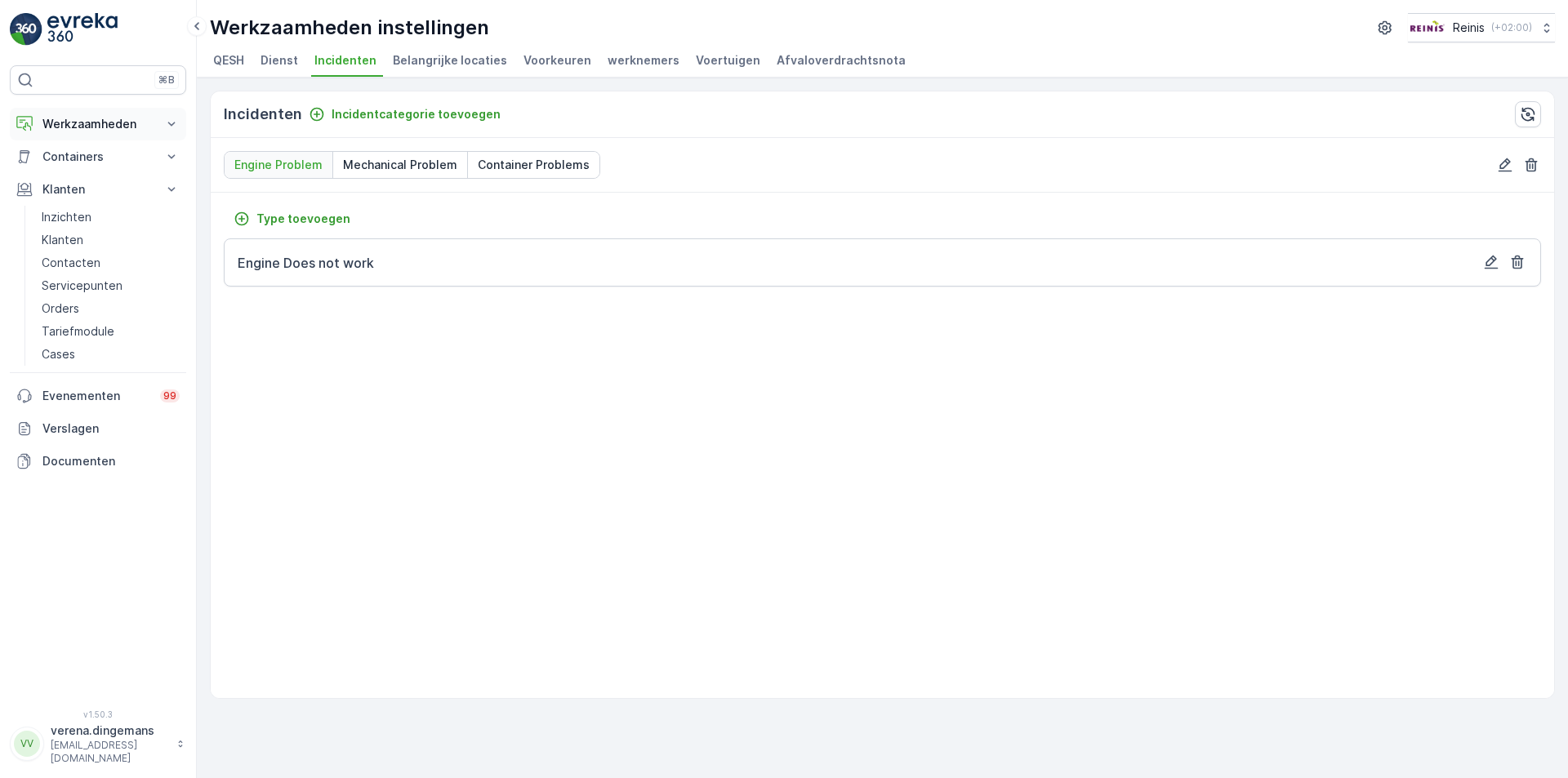
click at [171, 117] on icon at bounding box center [171, 123] width 16 height 16
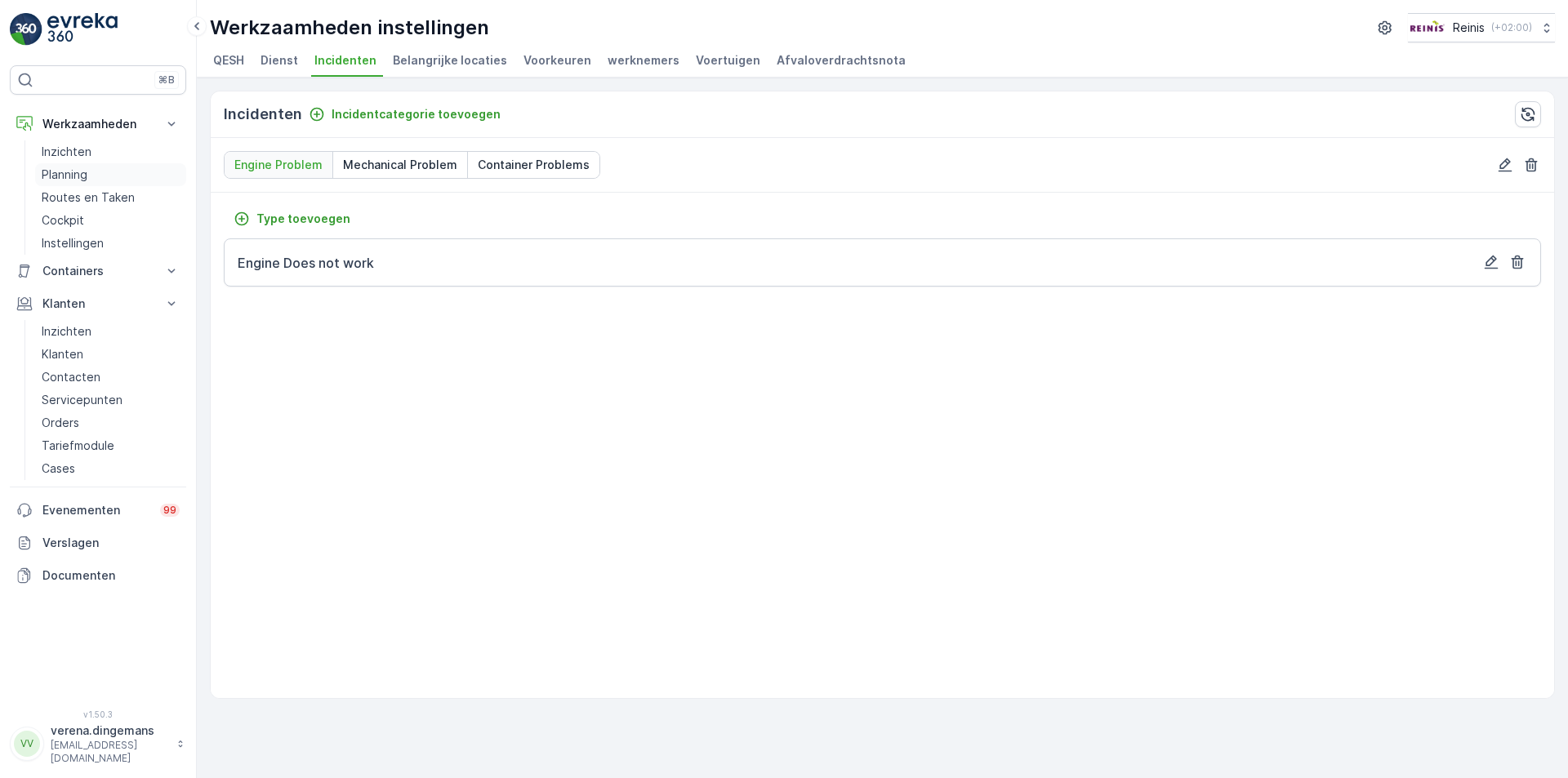
click at [93, 175] on link "Planning" at bounding box center [111, 175] width 151 height 22
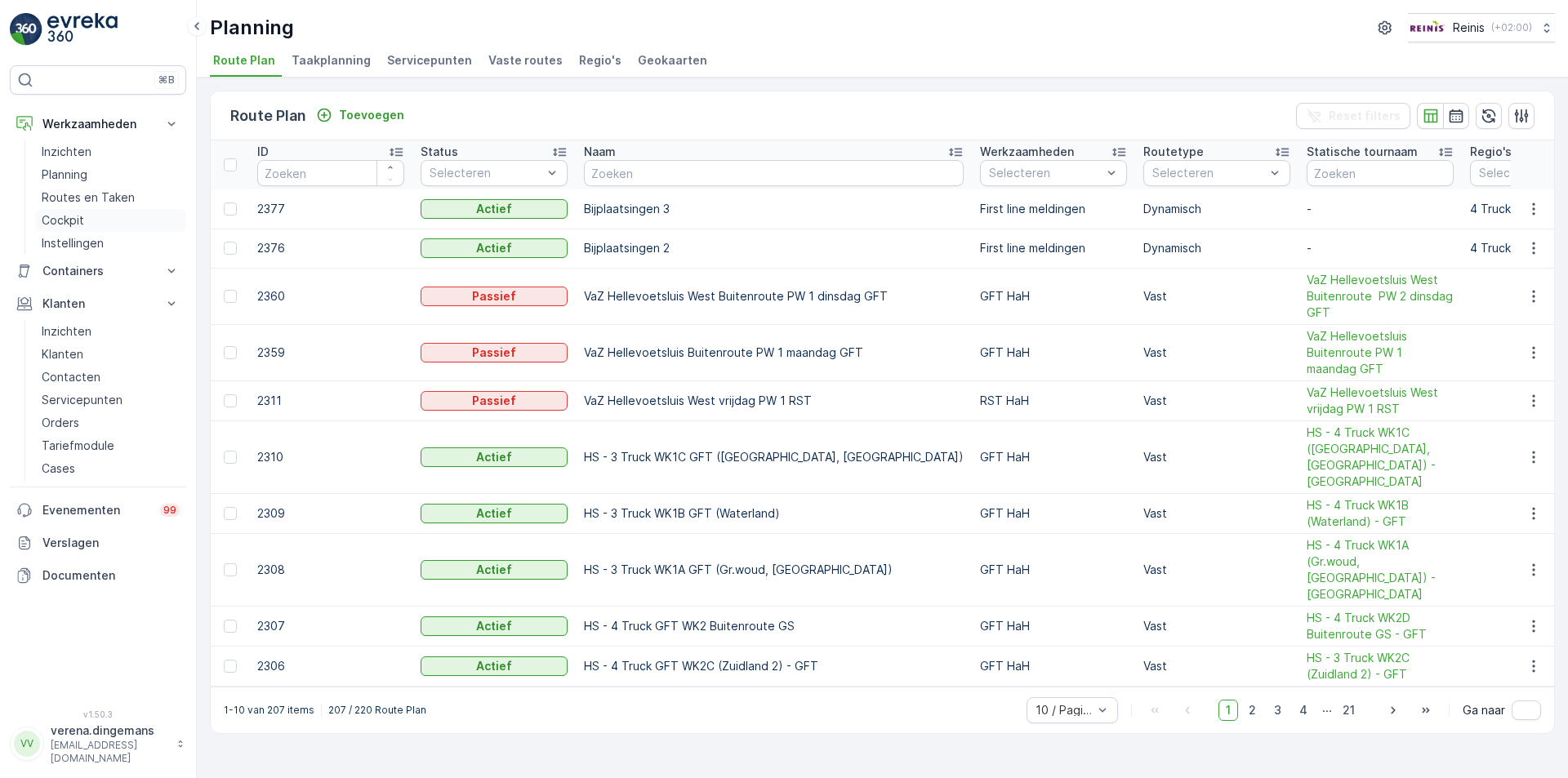
click at [74, 218] on p "Cockpit" at bounding box center [63, 220] width 42 height 16
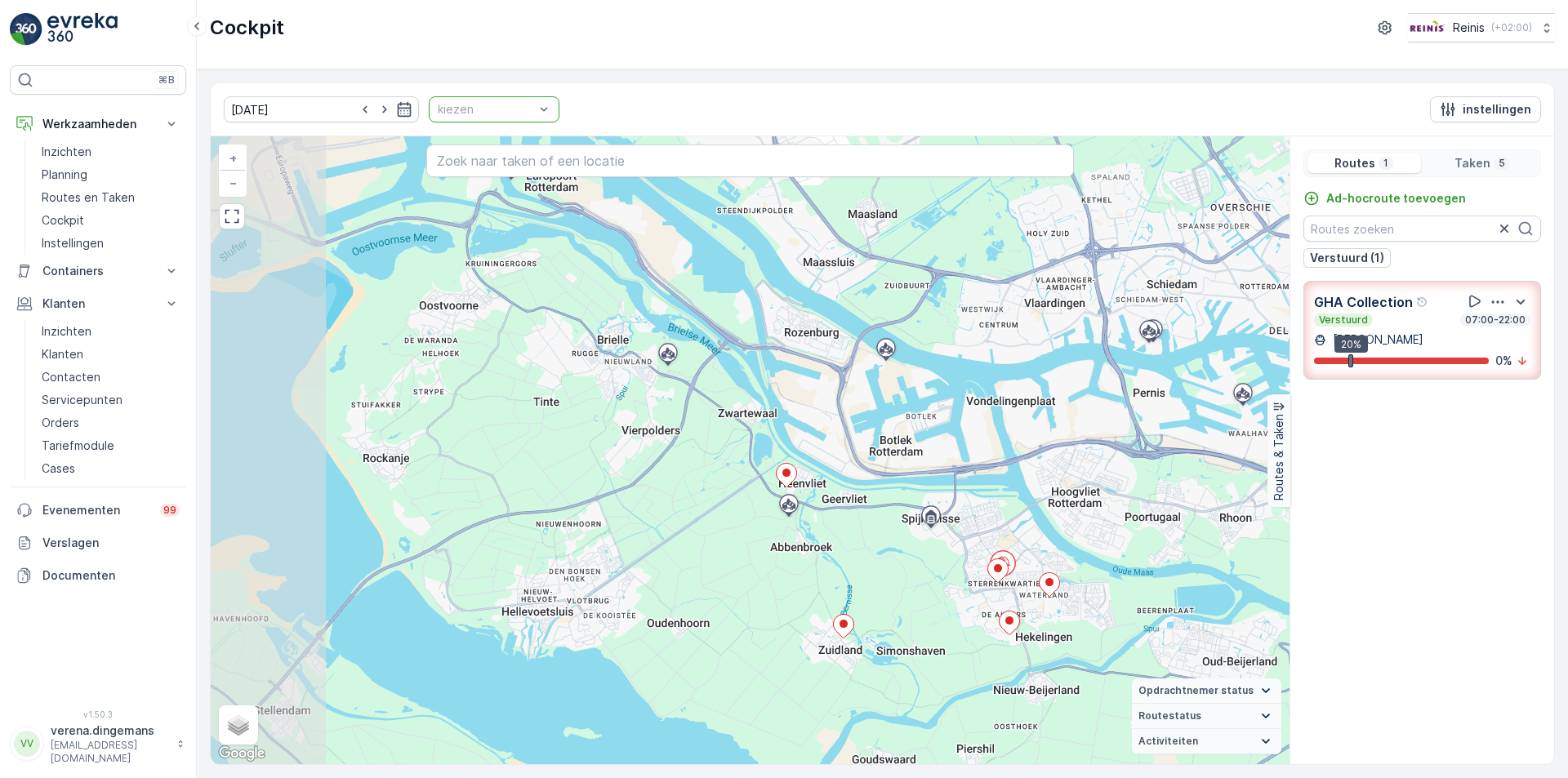
click at [511, 112] on div at bounding box center [485, 109] width 100 height 13
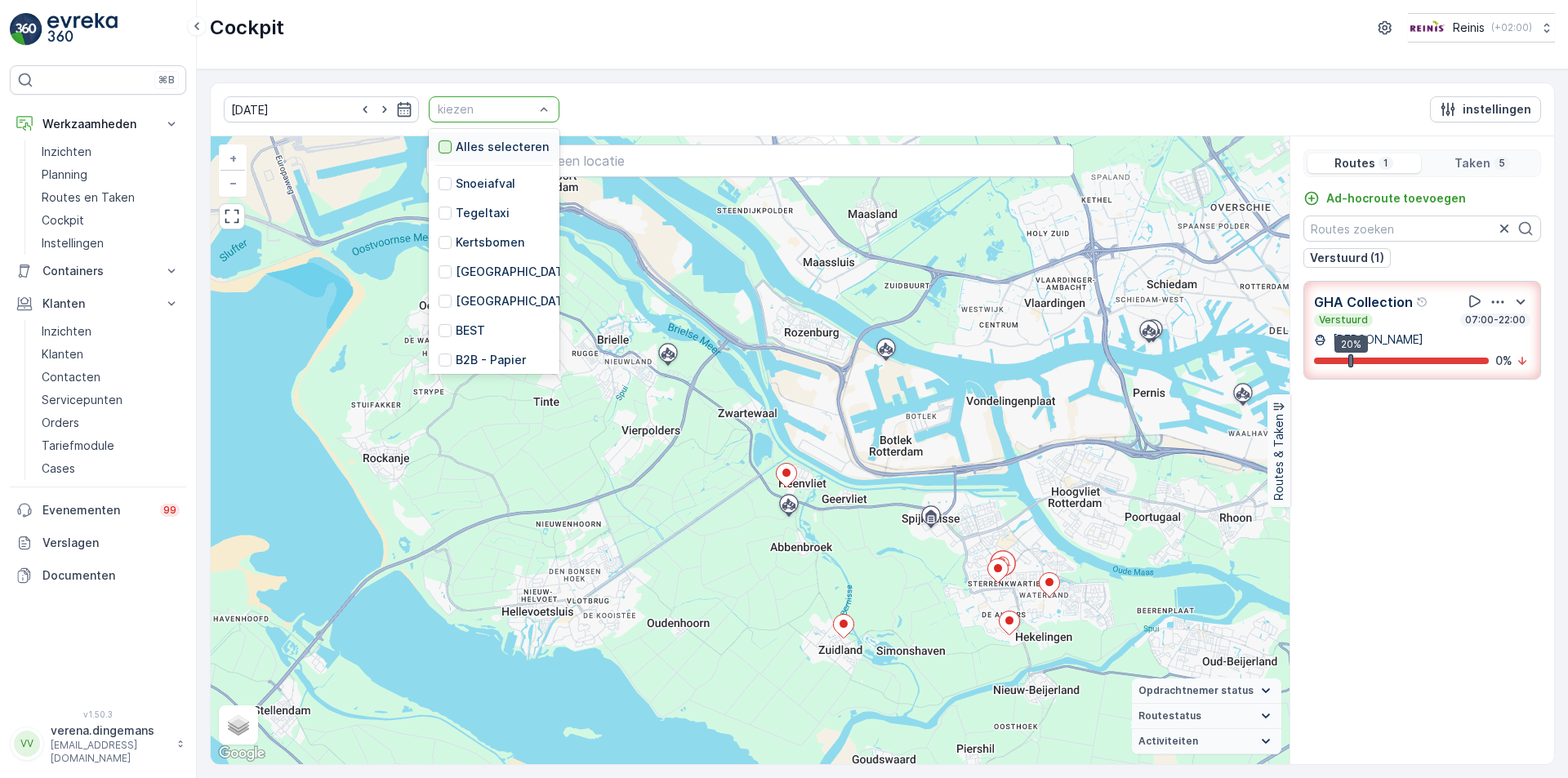
click at [439, 147] on div at bounding box center [445, 147] width 13 height 13
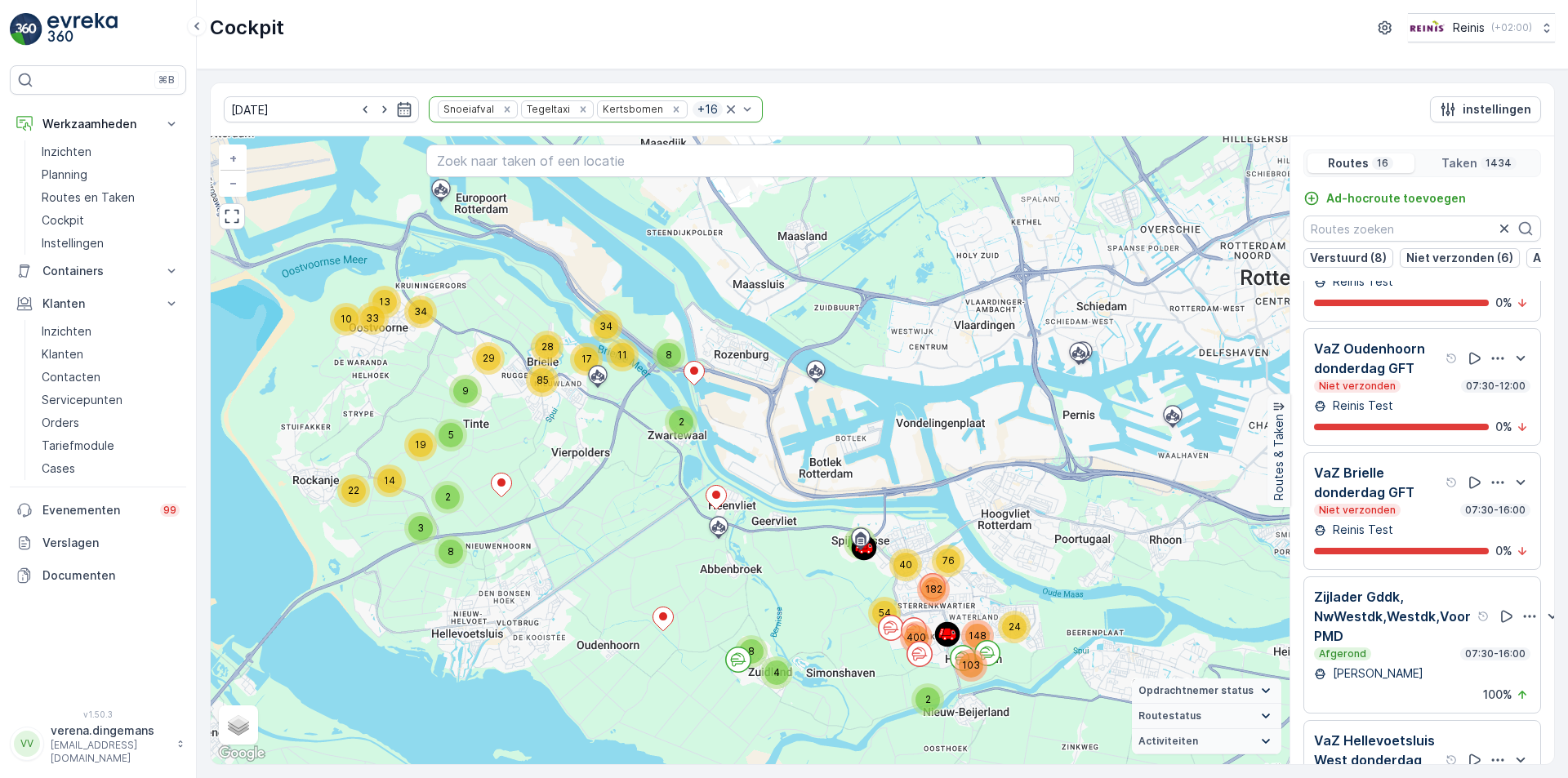
scroll to position [735, 0]
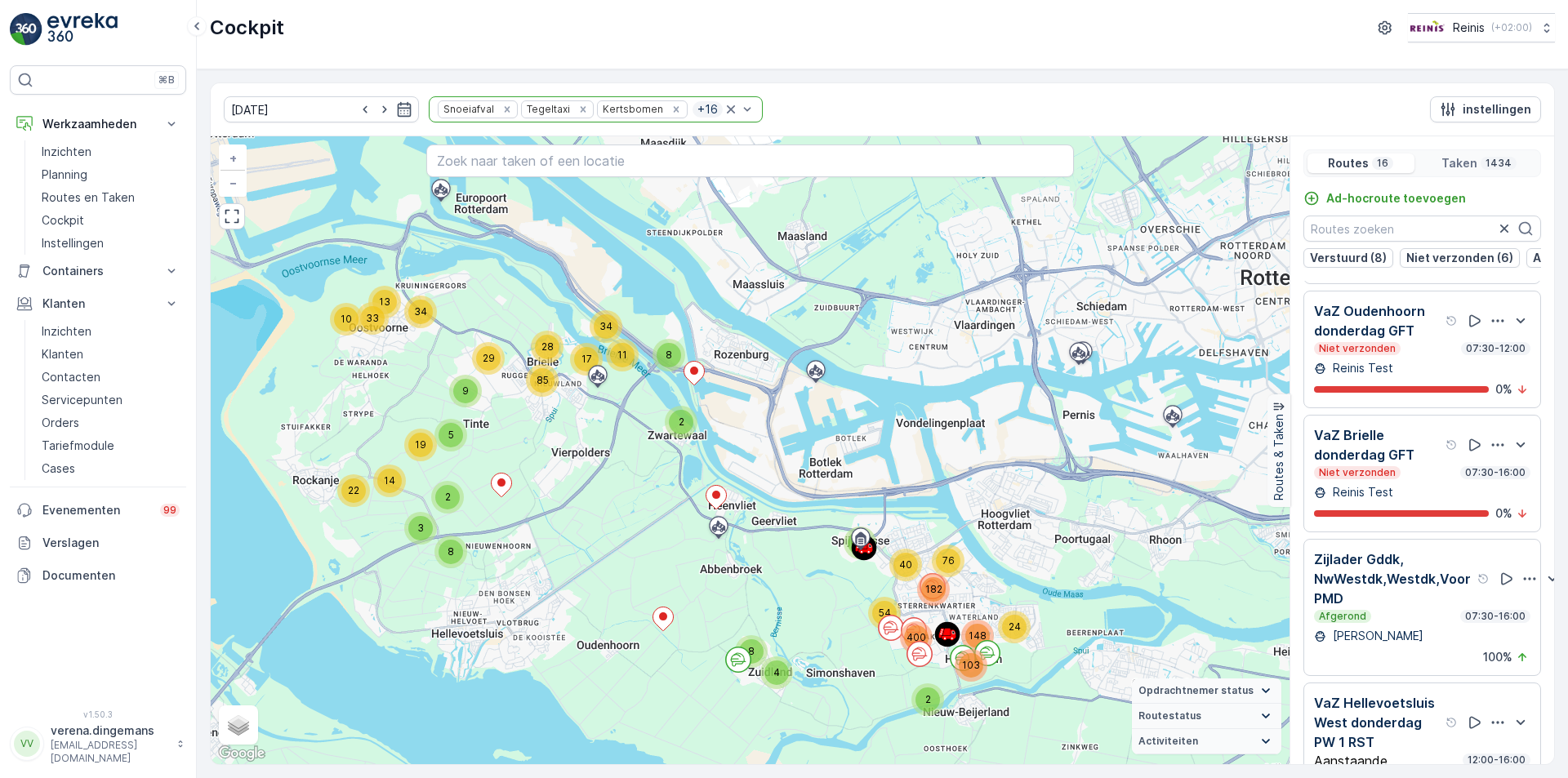
click at [1402, 609] on p "Zijlader Gddk, NwWestdk,Westdk,Voor PMD" at bounding box center [1393, 579] width 160 height 59
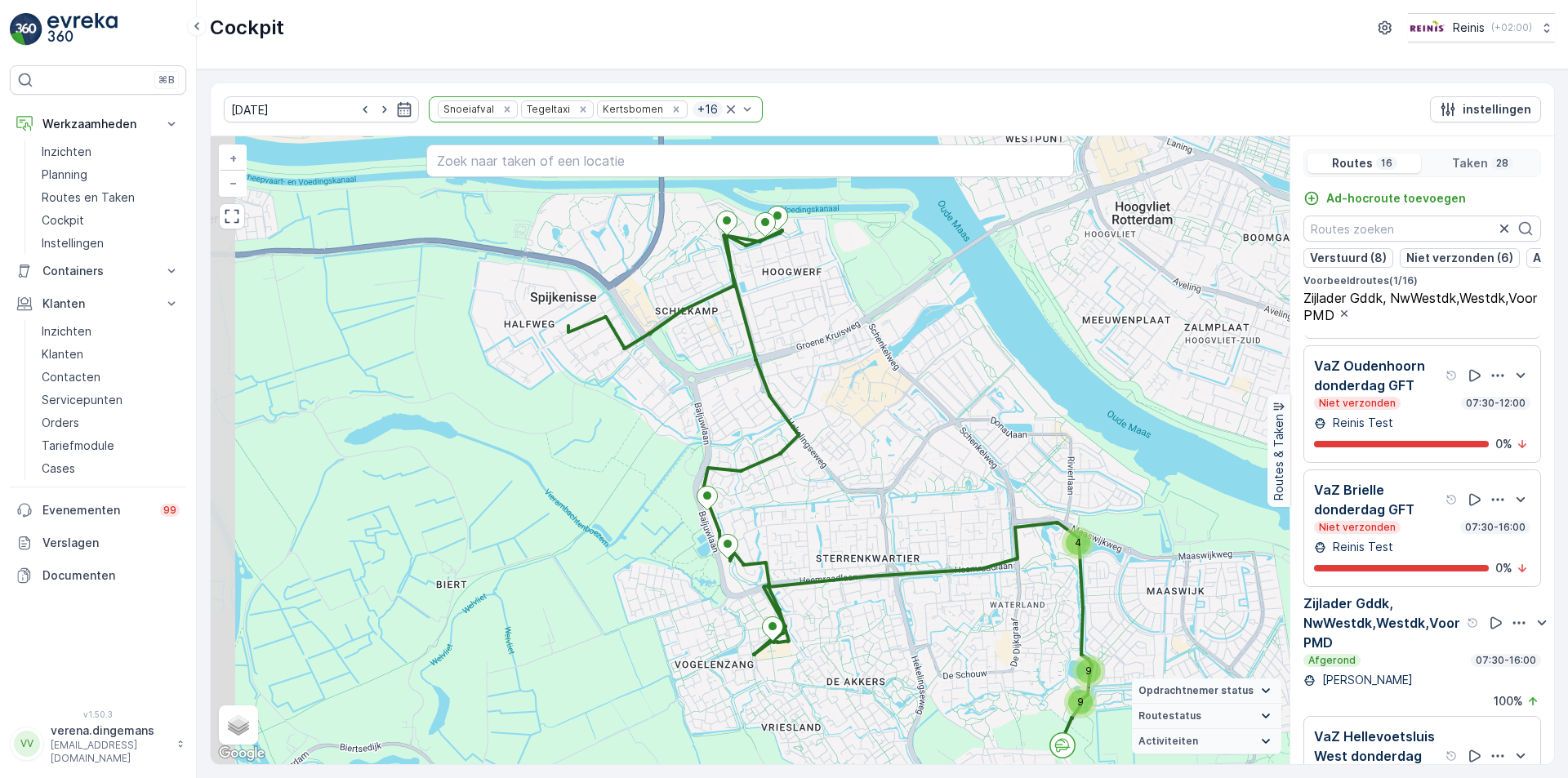
drag, startPoint x: 619, startPoint y: 285, endPoint x: 768, endPoint y: 309, distance: 150.9
click at [768, 309] on div "9 9 4 + − Satelliet stappenplan Terrein Hybride Leaflet Sneltoetsen Kaartgegeve…" at bounding box center [750, 451] width 1079 height 628
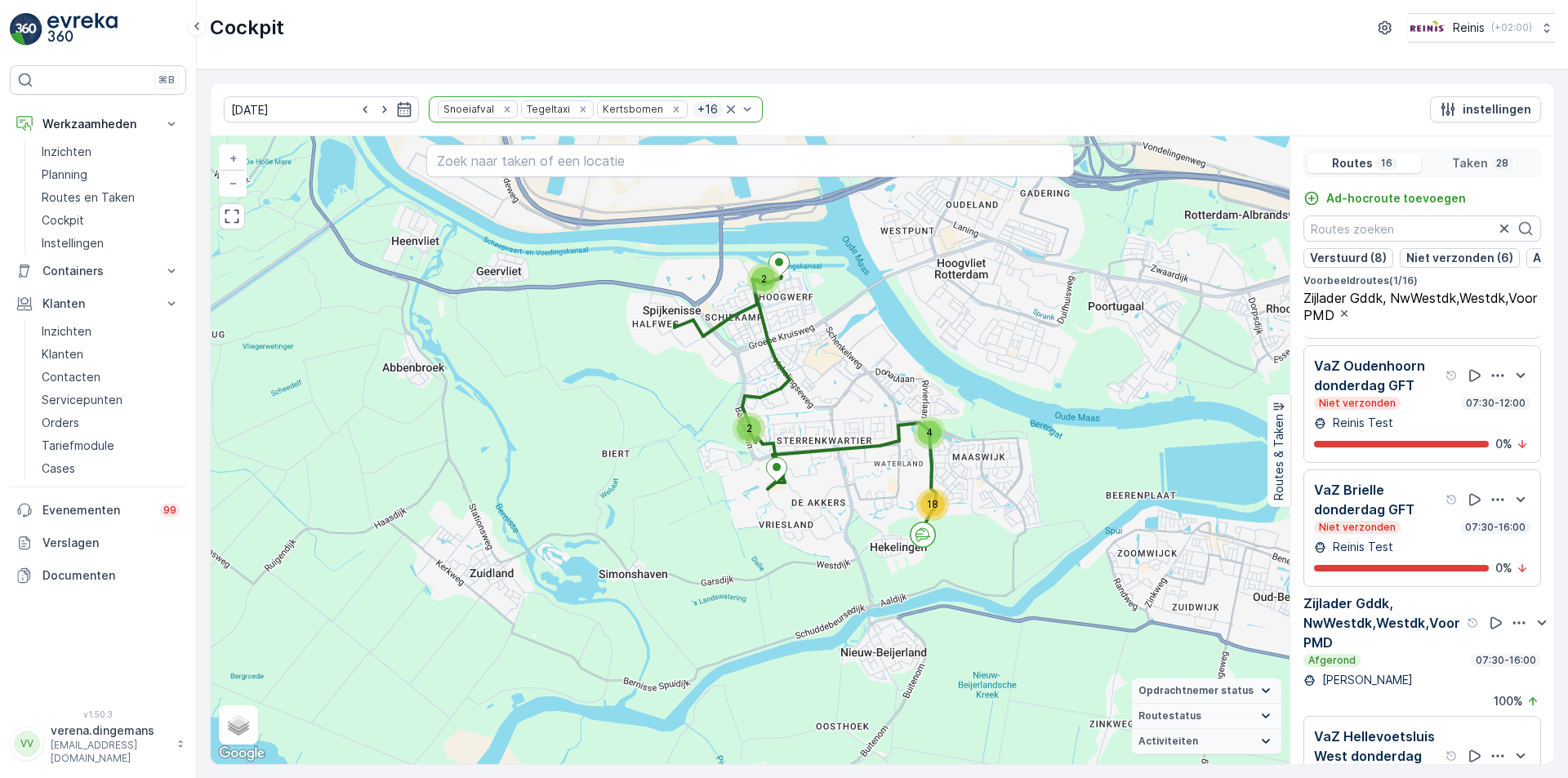
click at [1398, 652] on p "Zijlader Gddk, NwWestdk,Westdk,Voor PMD" at bounding box center [1383, 623] width 160 height 59
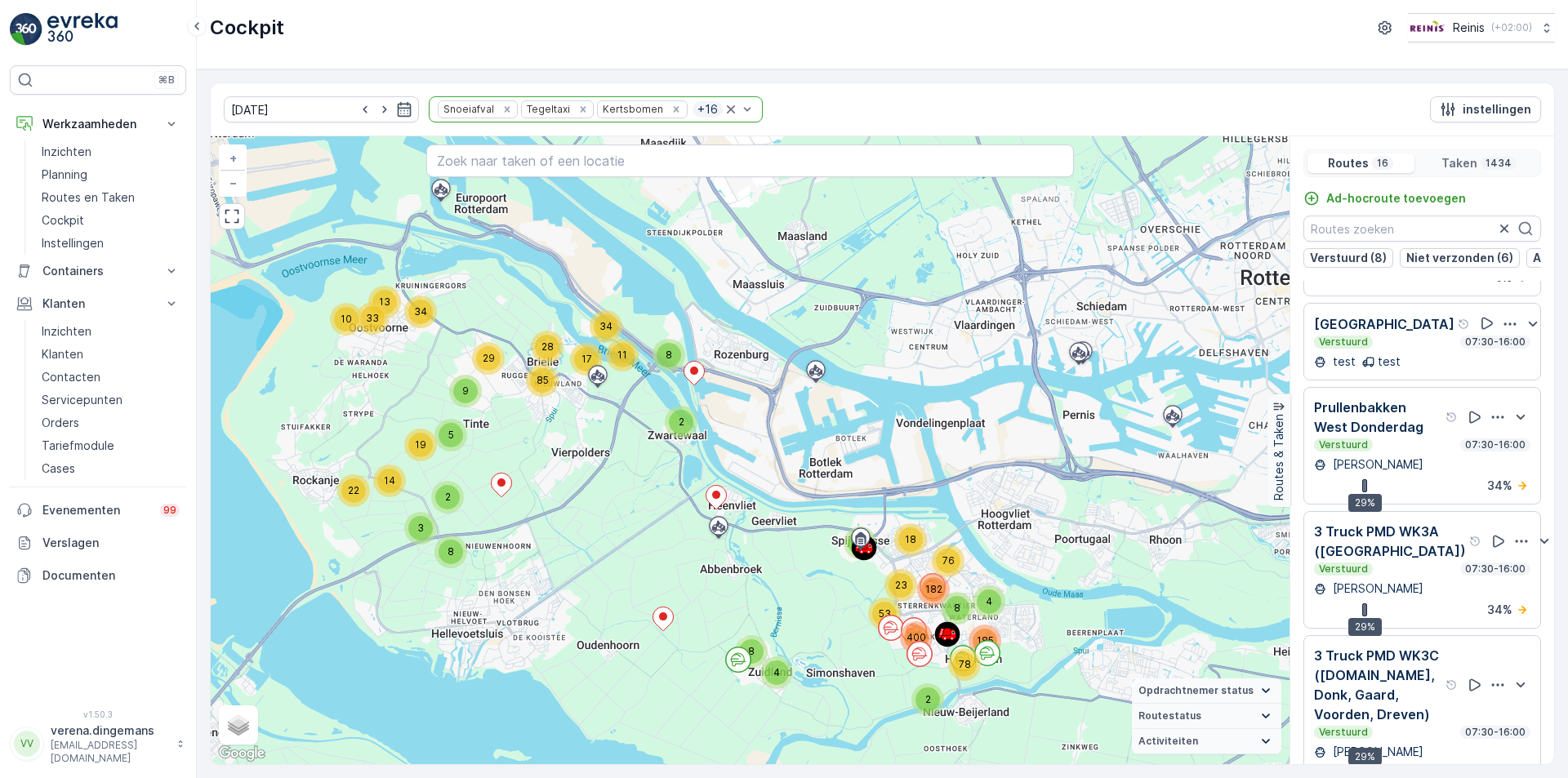
scroll to position [1542, 0]
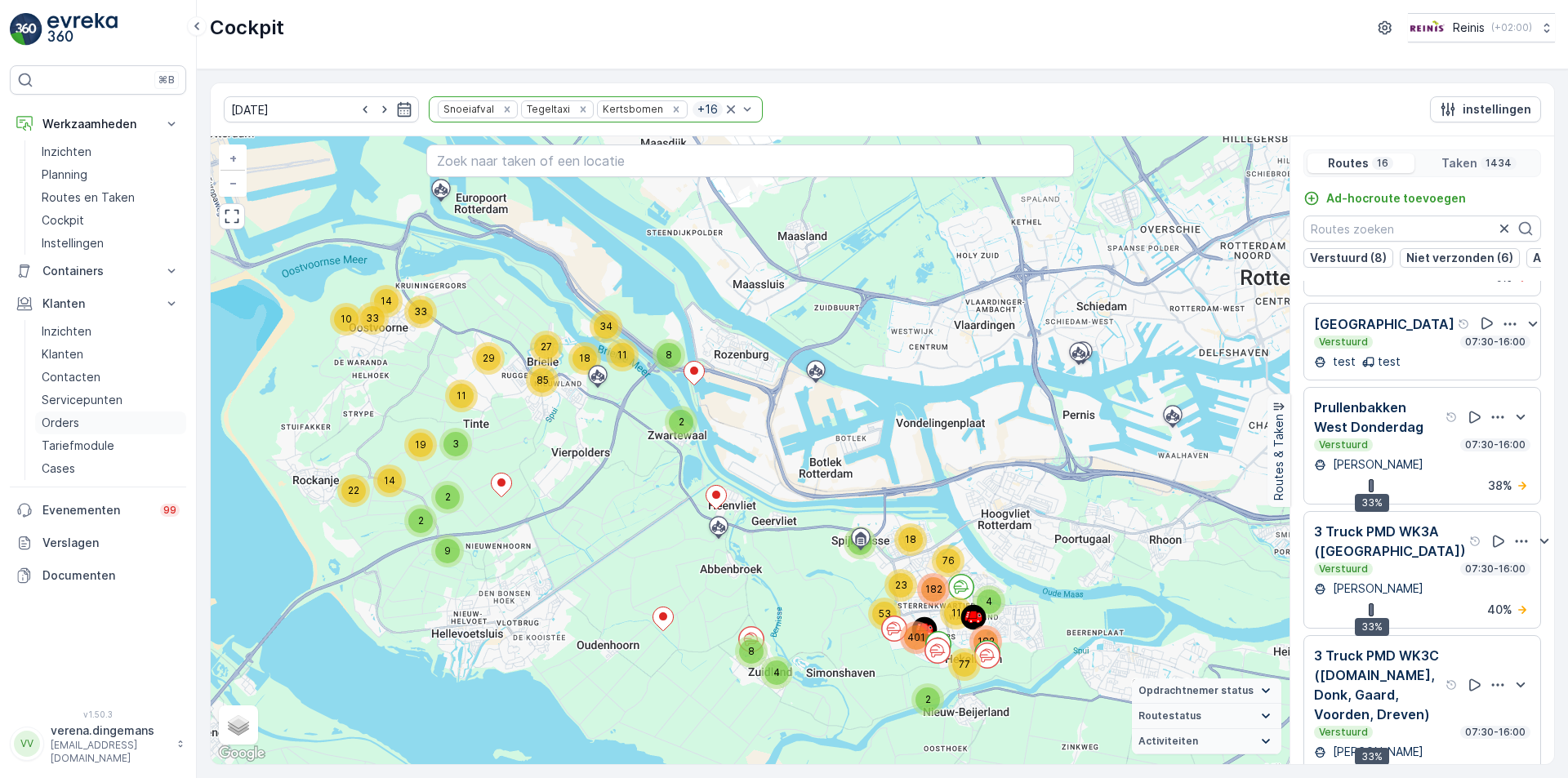
click at [61, 423] on p "Orders" at bounding box center [61, 423] width 37 height 16
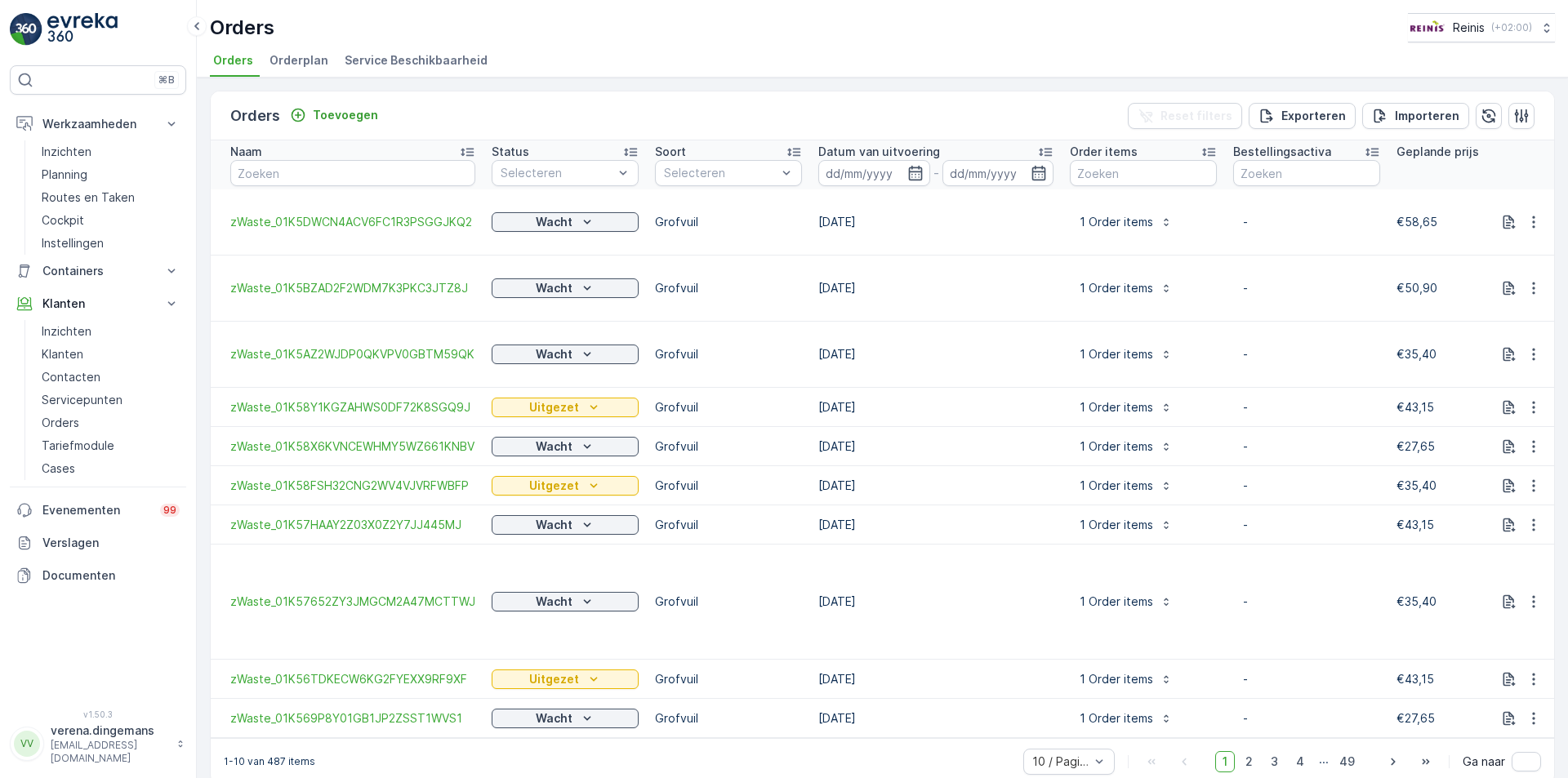
scroll to position [12, 0]
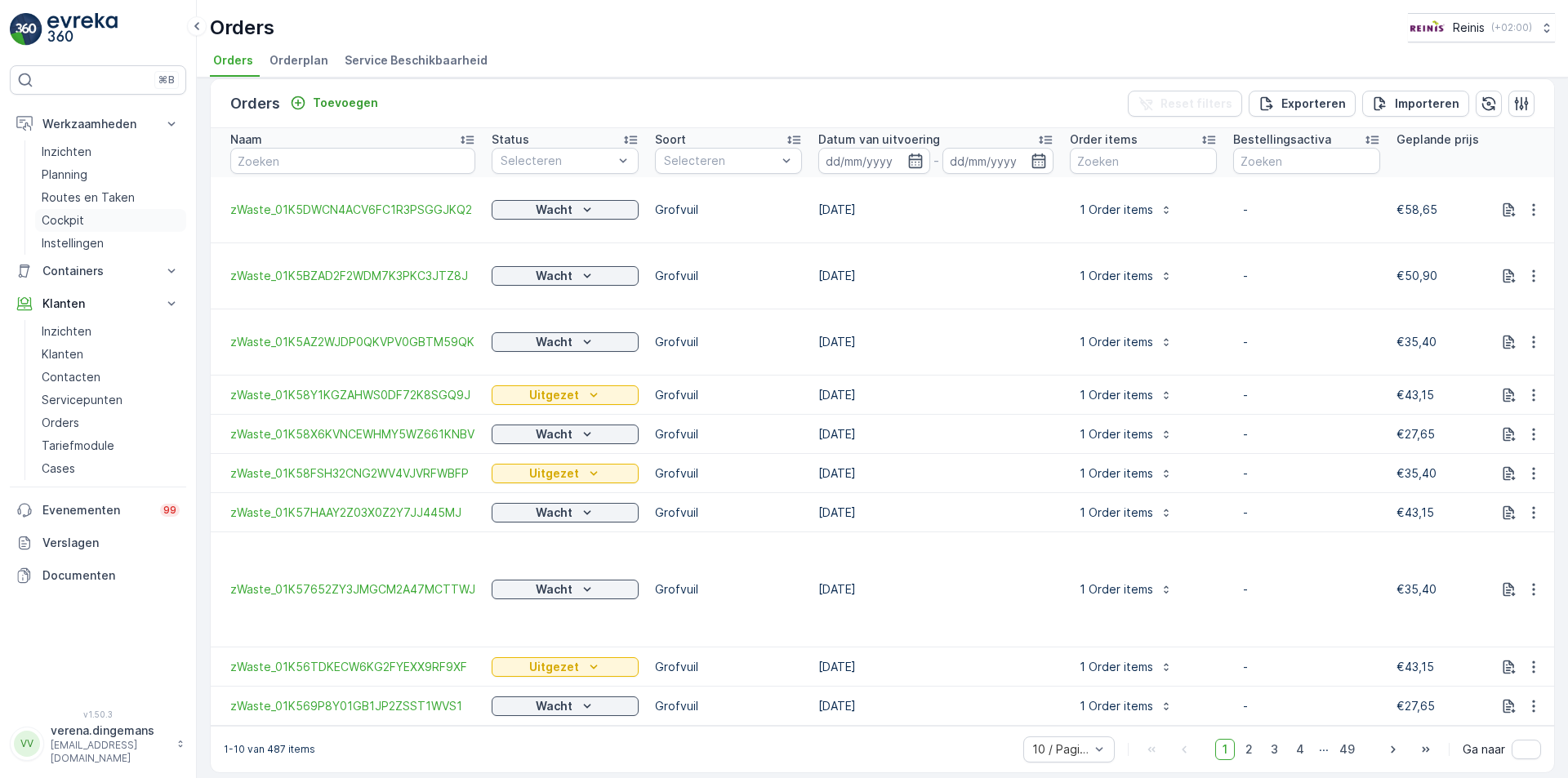
click at [77, 227] on p "Cockpit" at bounding box center [63, 220] width 42 height 16
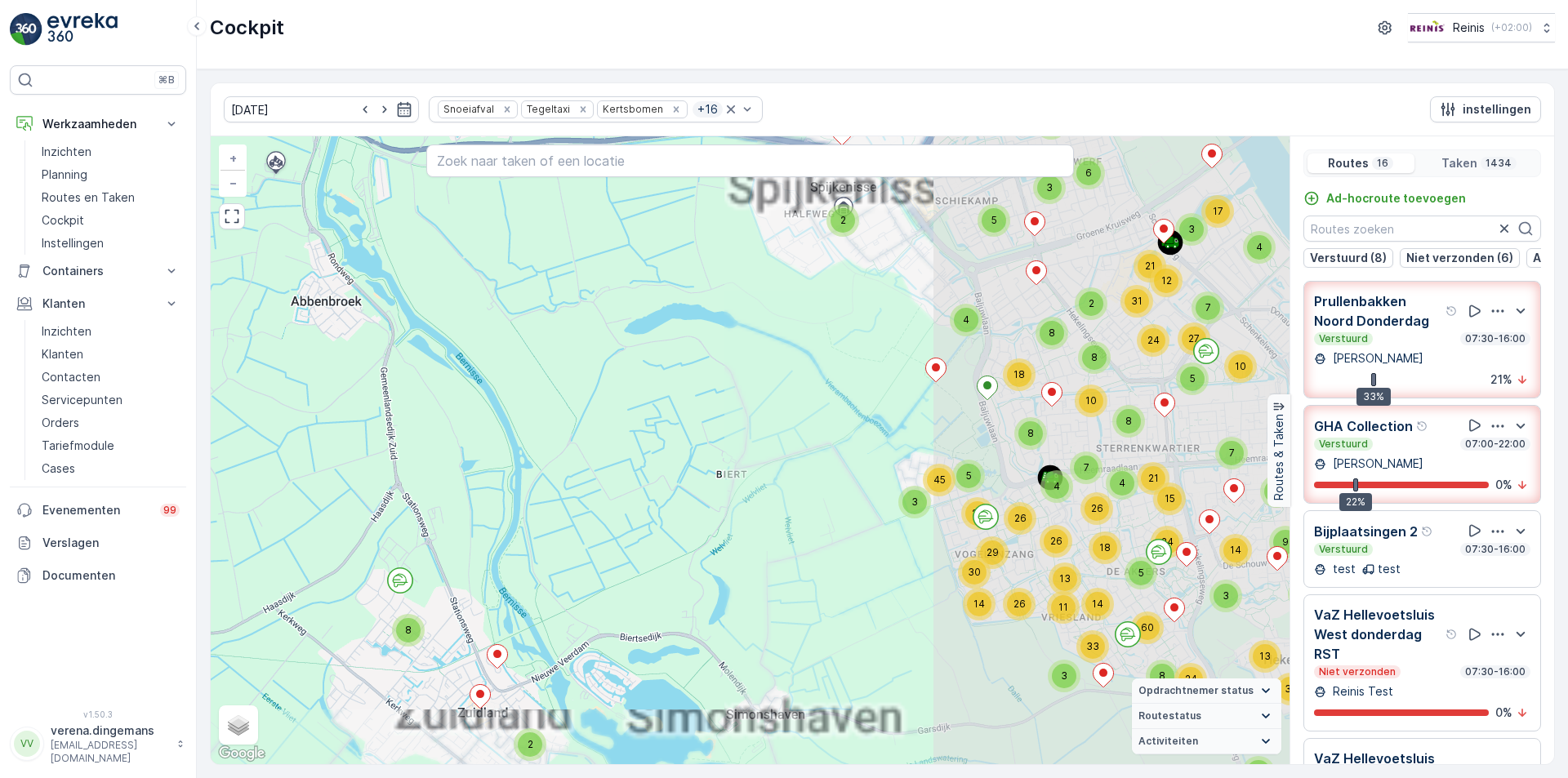
drag, startPoint x: 1035, startPoint y: 542, endPoint x: 301, endPoint y: 454, distance: 739.3
click at [301, 454] on div "2 6 4 3 2 2 2 3 4 2 2 5 3 2 3 12 3 5 2 3 5 2 3 17 10 3 2 3 4 5 6 8 2 8 3 10 2 7…" at bounding box center [750, 451] width 1079 height 628
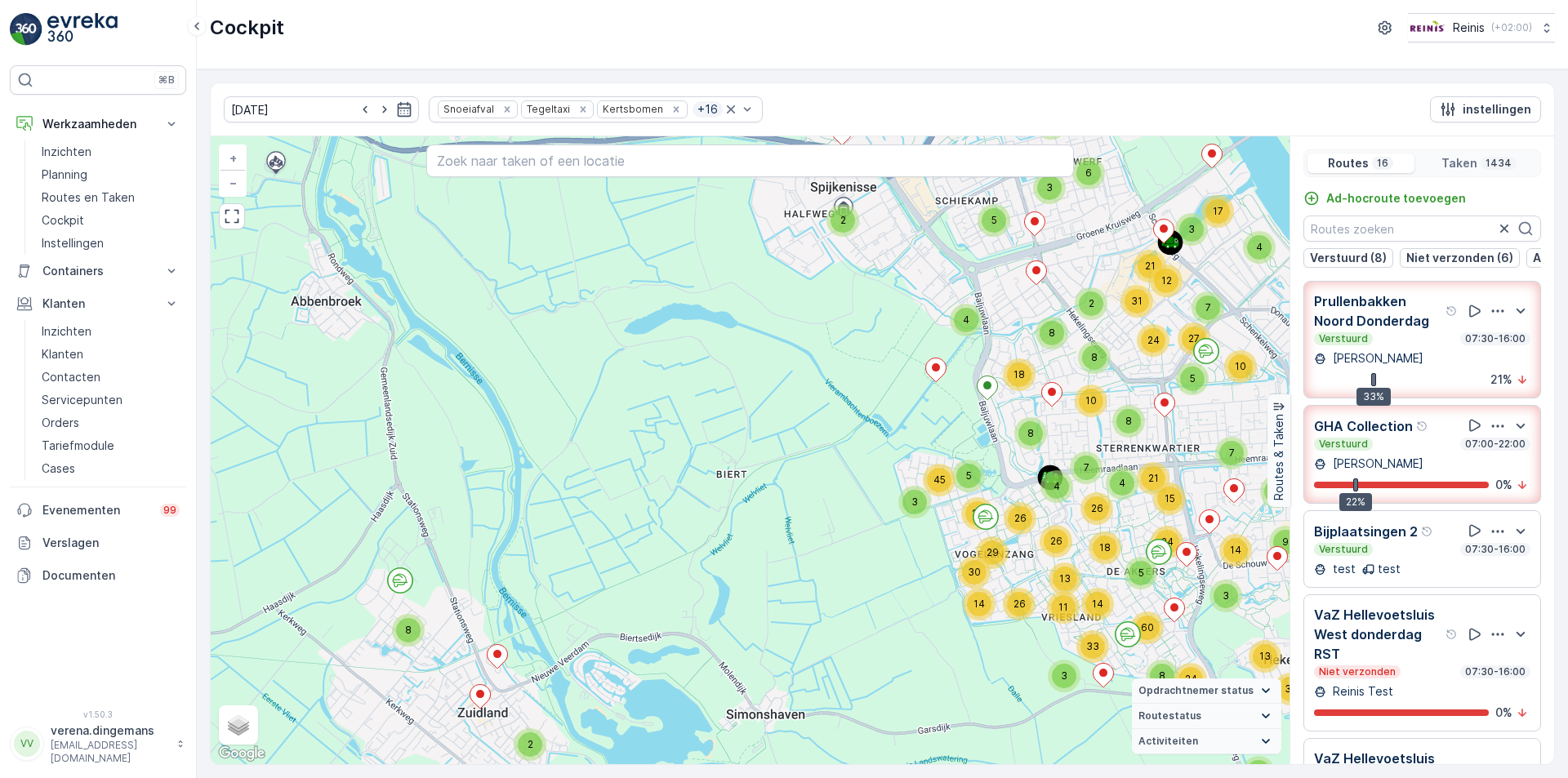
click at [1419, 465] on p "[PERSON_NAME]" at bounding box center [1376, 463] width 94 height 16
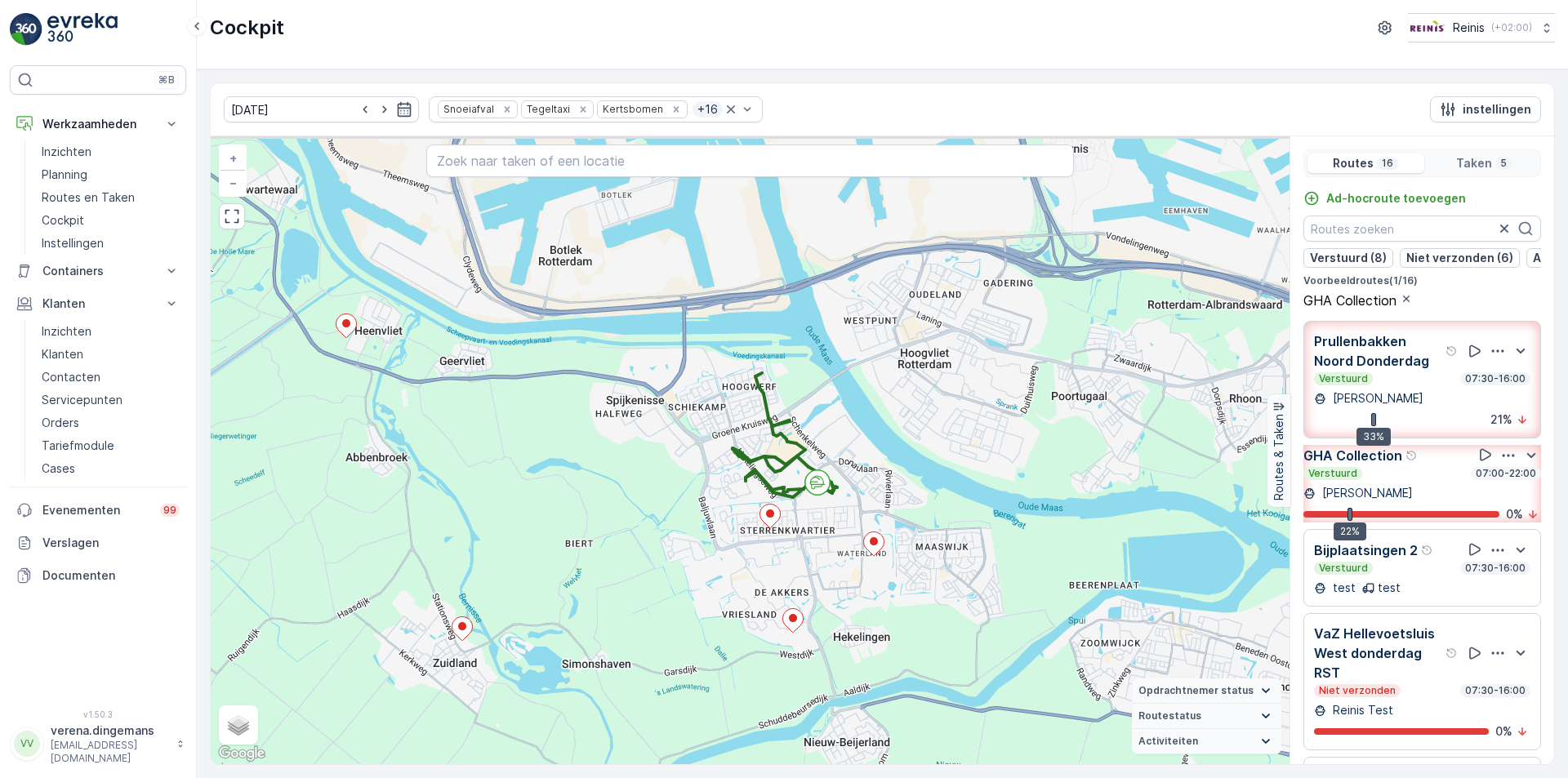
drag, startPoint x: 991, startPoint y: 506, endPoint x: 812, endPoint y: 548, distance: 183.9
click at [830, 557] on div "+ − Satelliet stappenplan Terrein Hybride Leaflet Sneltoetsen Kaartgegevens Kaa…" at bounding box center [750, 451] width 1079 height 628
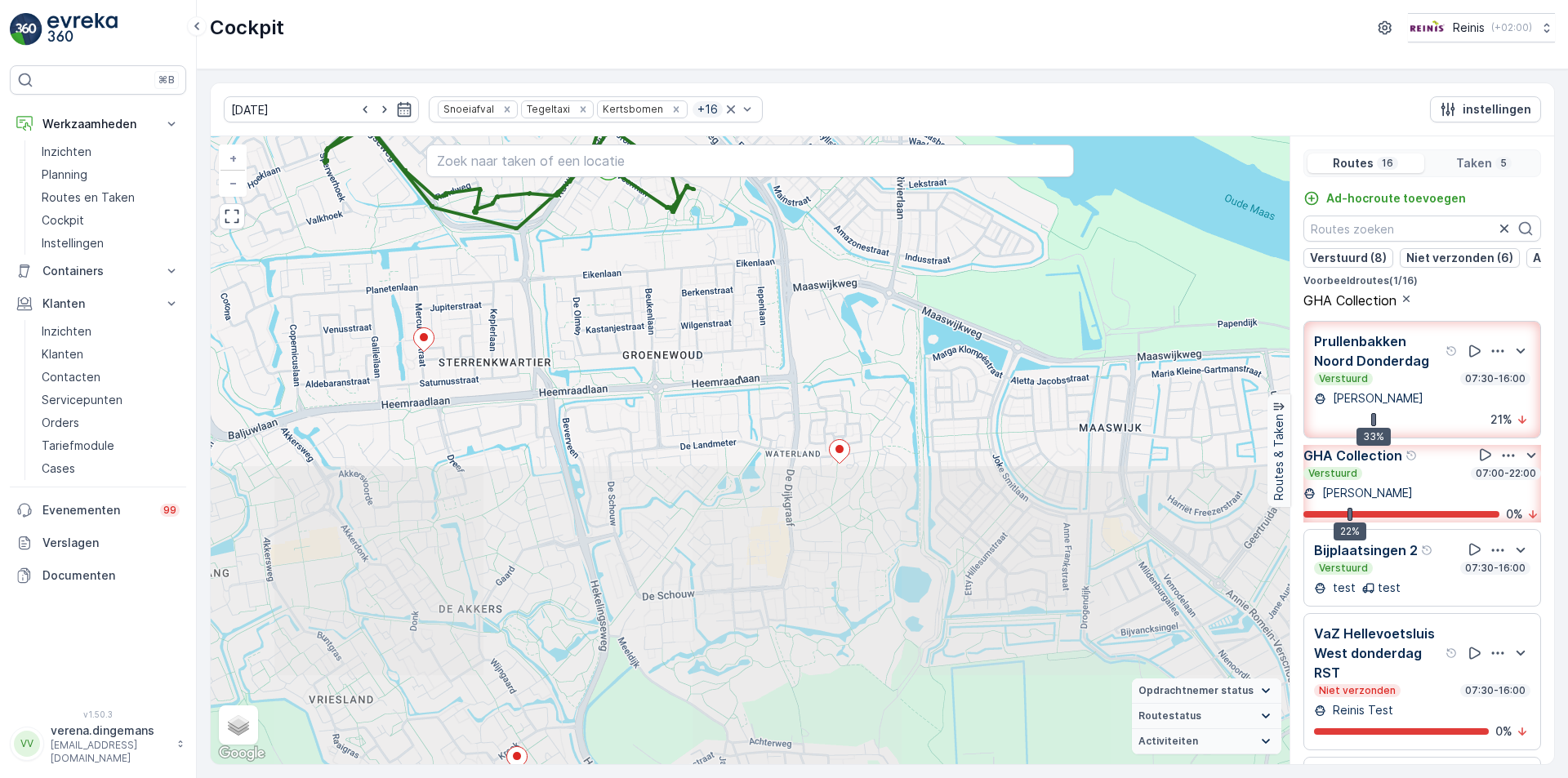
drag, startPoint x: 829, startPoint y: 680, endPoint x: 655, endPoint y: 319, distance: 400.7
click at [655, 319] on div "+ − Satelliet stappenplan Terrein Hybride Leaflet Sneltoetsen Kaartgegevens Kaa…" at bounding box center [750, 451] width 1079 height 628
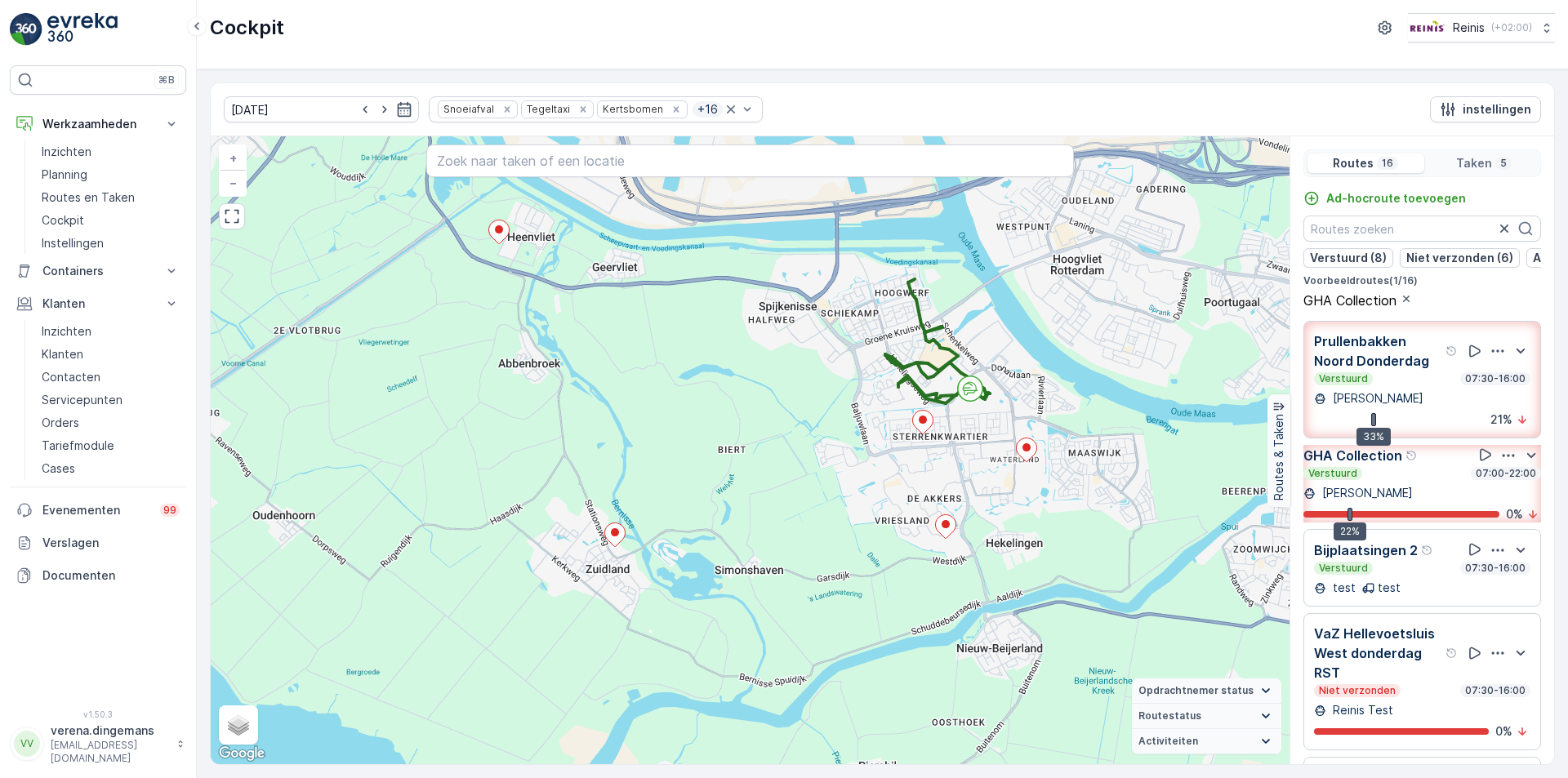
drag, startPoint x: 353, startPoint y: 409, endPoint x: 672, endPoint y: 496, distance: 330.7
click at [672, 496] on div "+ − Satelliet stappenplan Terrein Hybride Leaflet Sneltoetsen Kaartgegevens Kaa…" at bounding box center [750, 451] width 1079 height 628
click at [1413, 501] on p "[PERSON_NAME]" at bounding box center [1365, 493] width 94 height 16
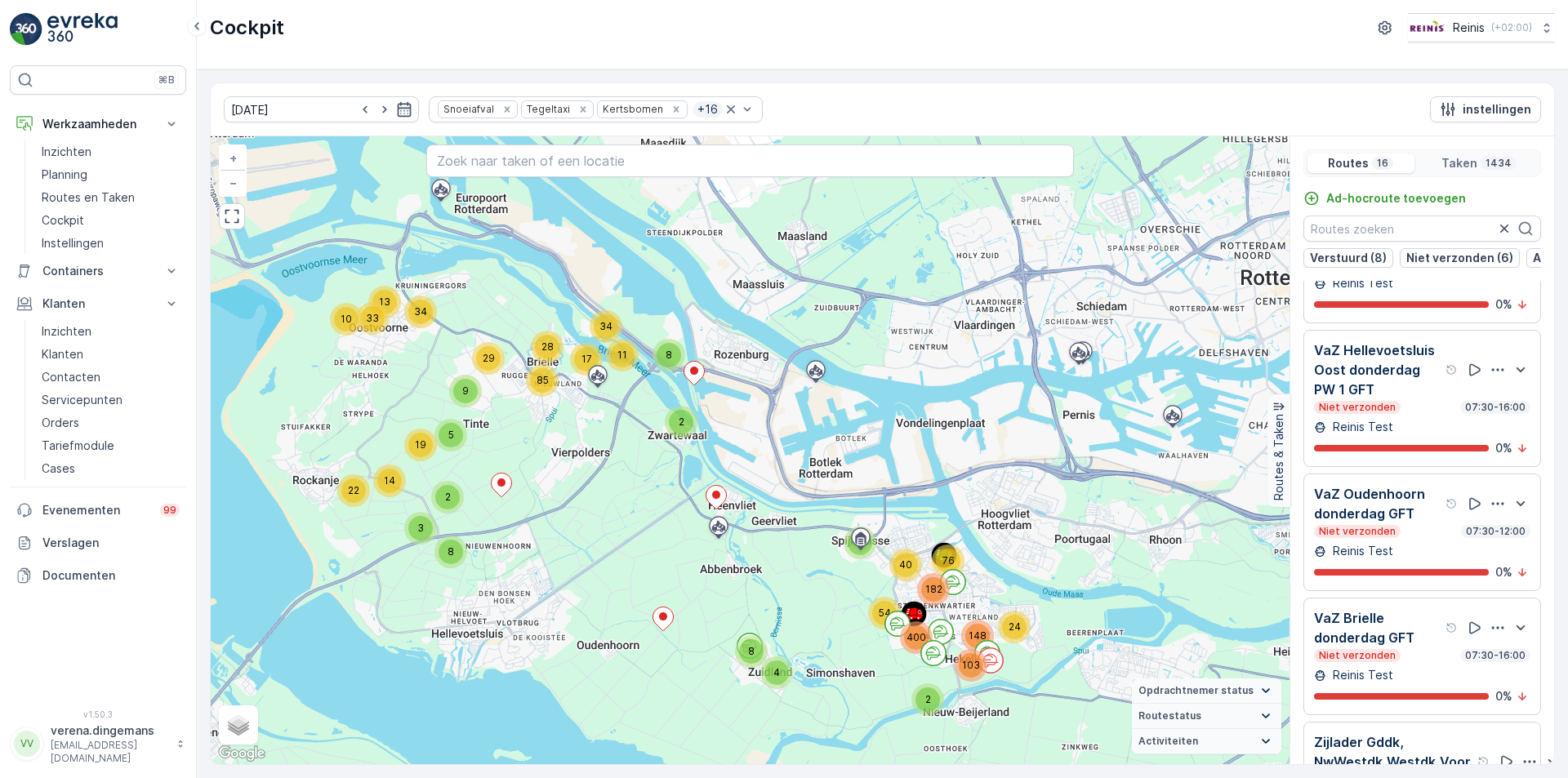
scroll to position [899, 0]
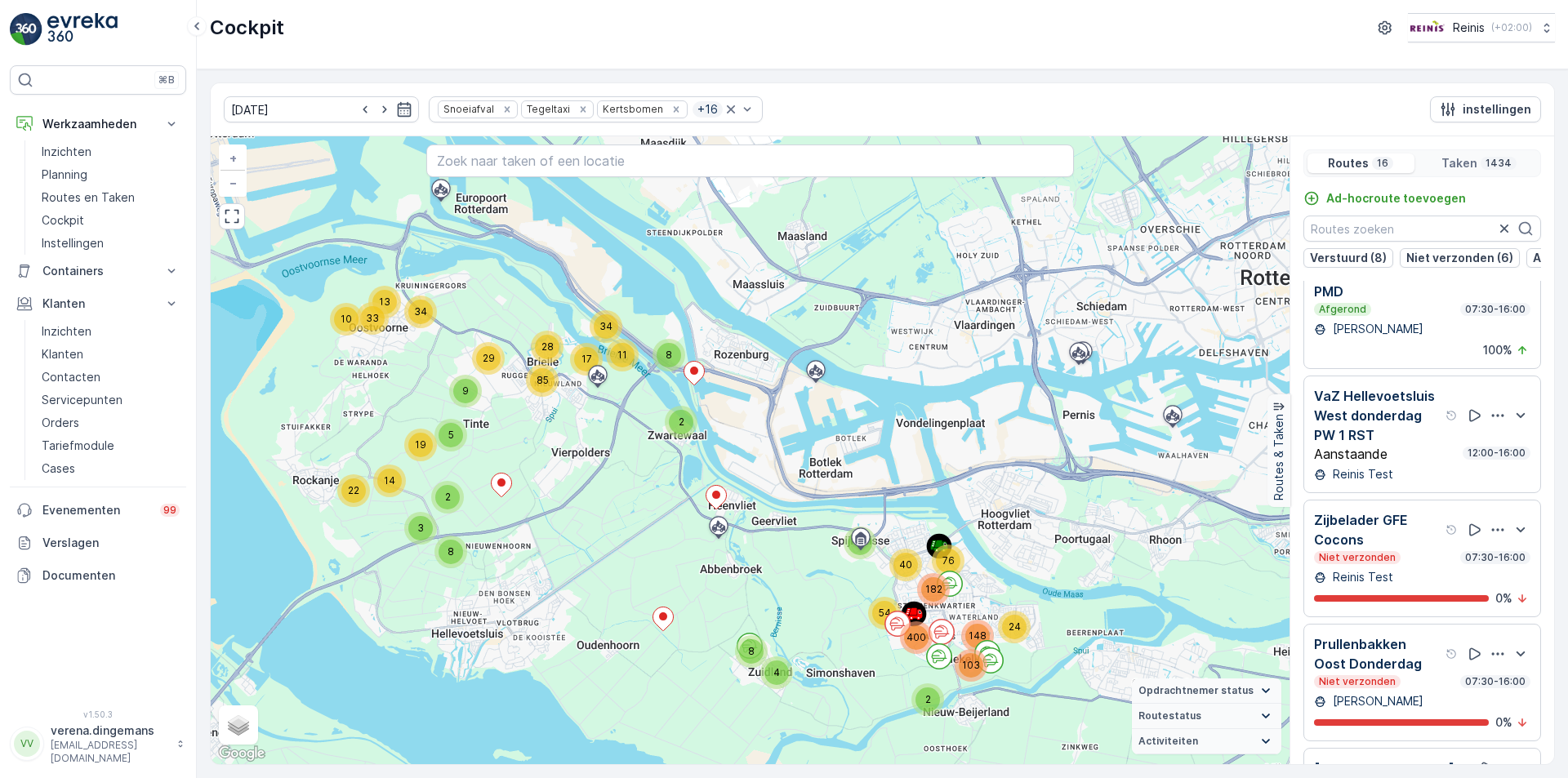
click at [1406, 347] on div "Zijlader Gddk, NwWestdk,Westdk,Voor PMD Afgerond 07:30-16:00 Etiënne Duarte 100…" at bounding box center [1421, 300] width 216 height 116
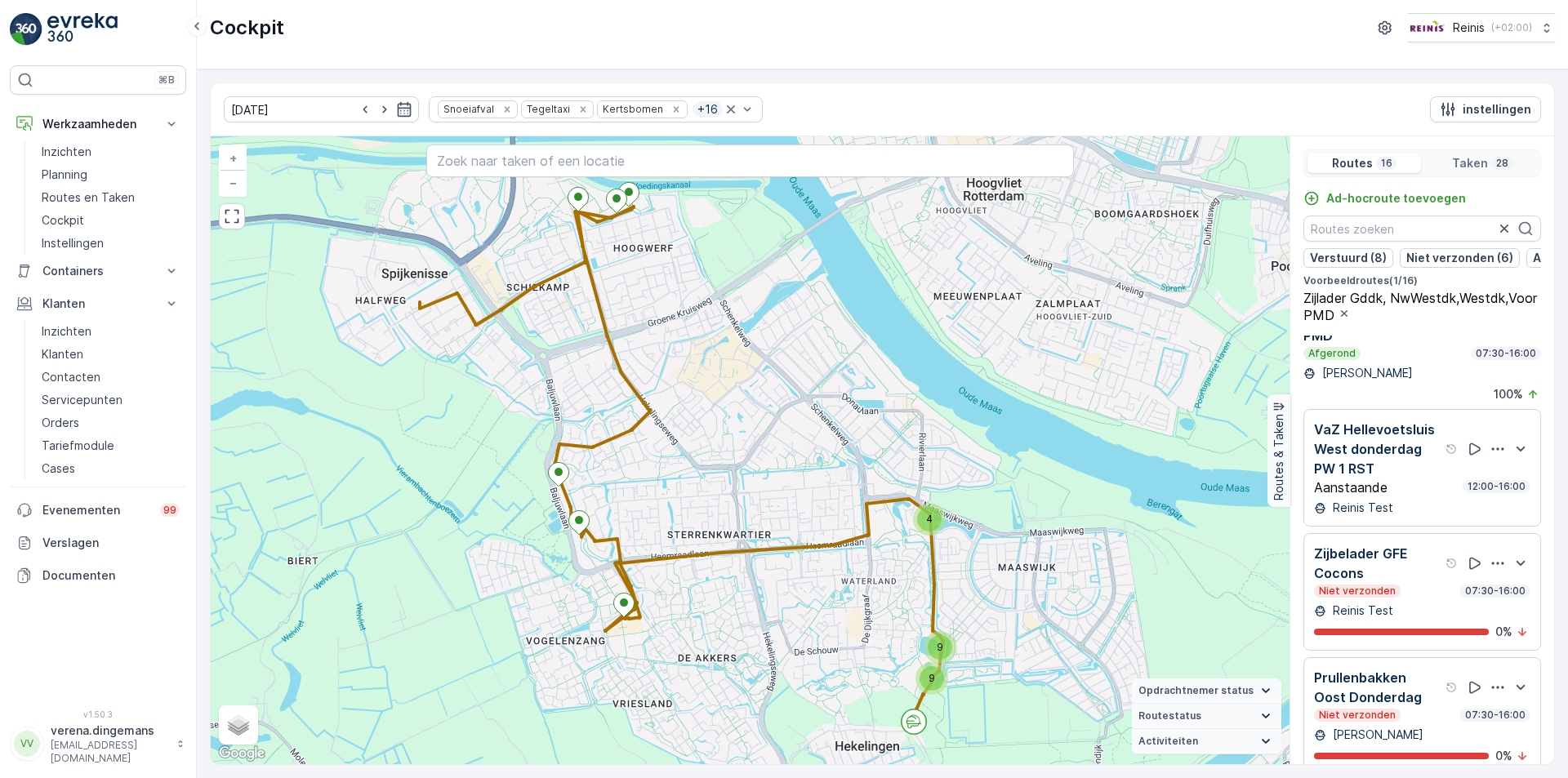
click at [1400, 382] on p "Etiënne Duarte" at bounding box center [1365, 372] width 94 height 16
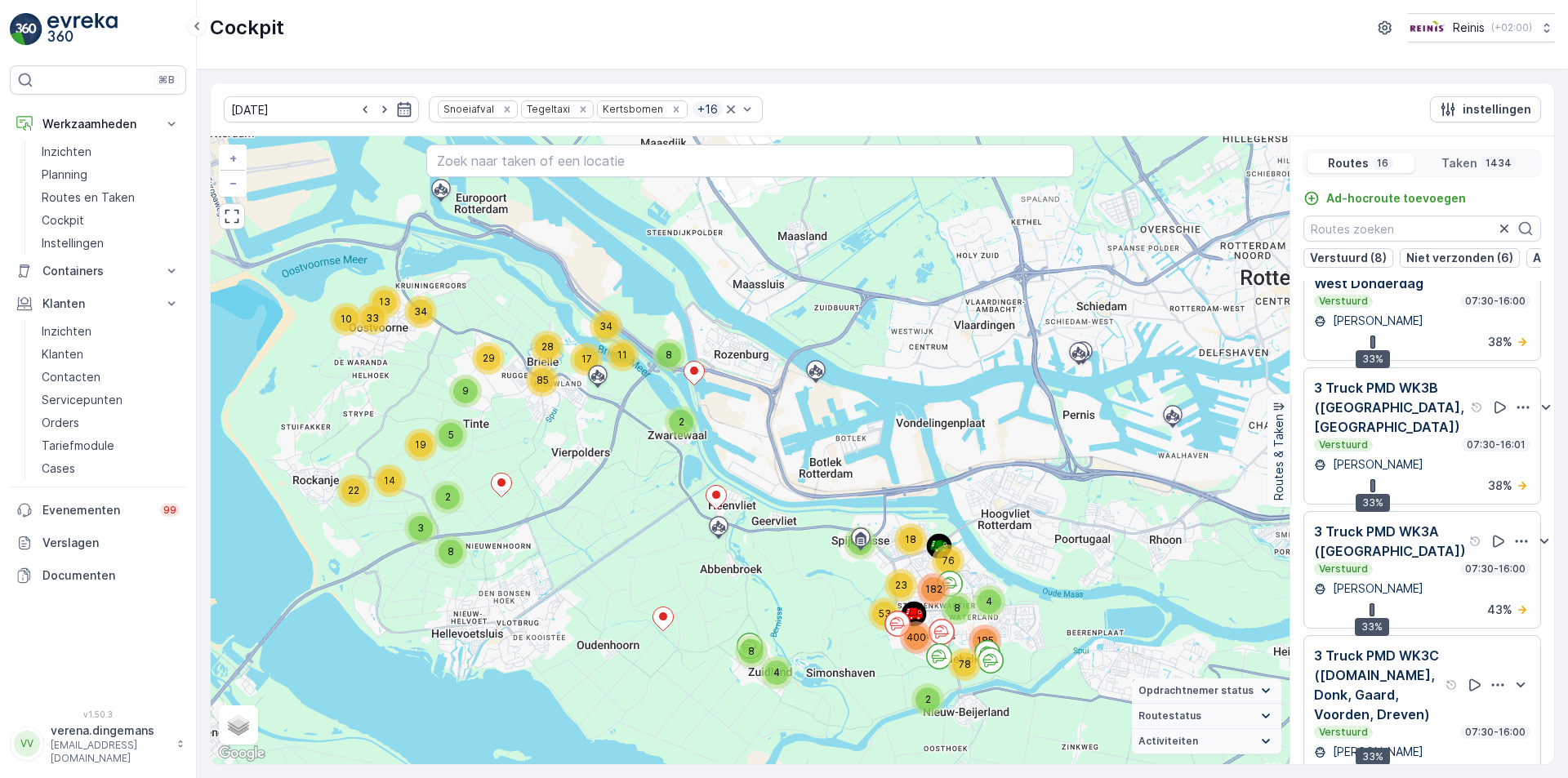
scroll to position [1542, 0]
